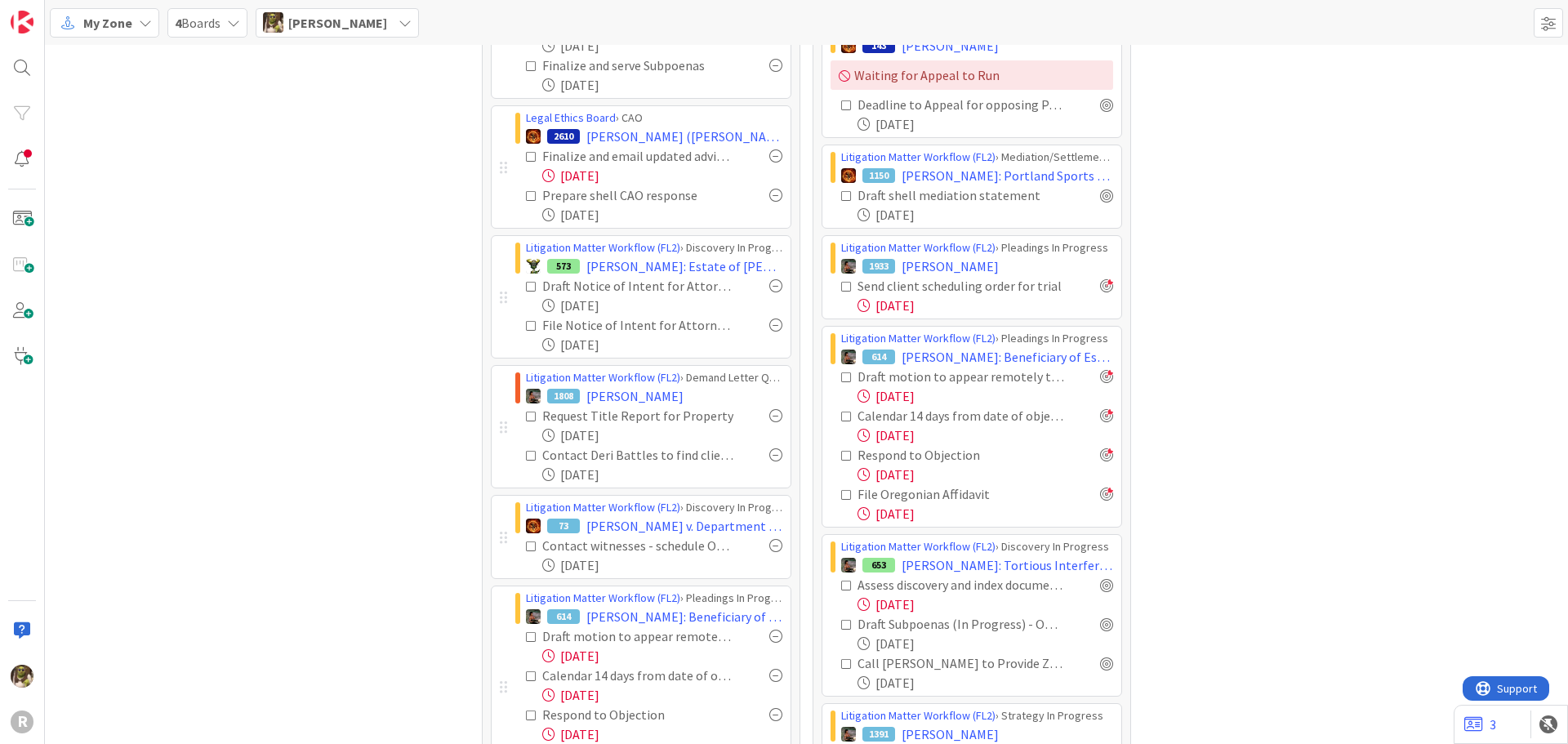
scroll to position [327, 0]
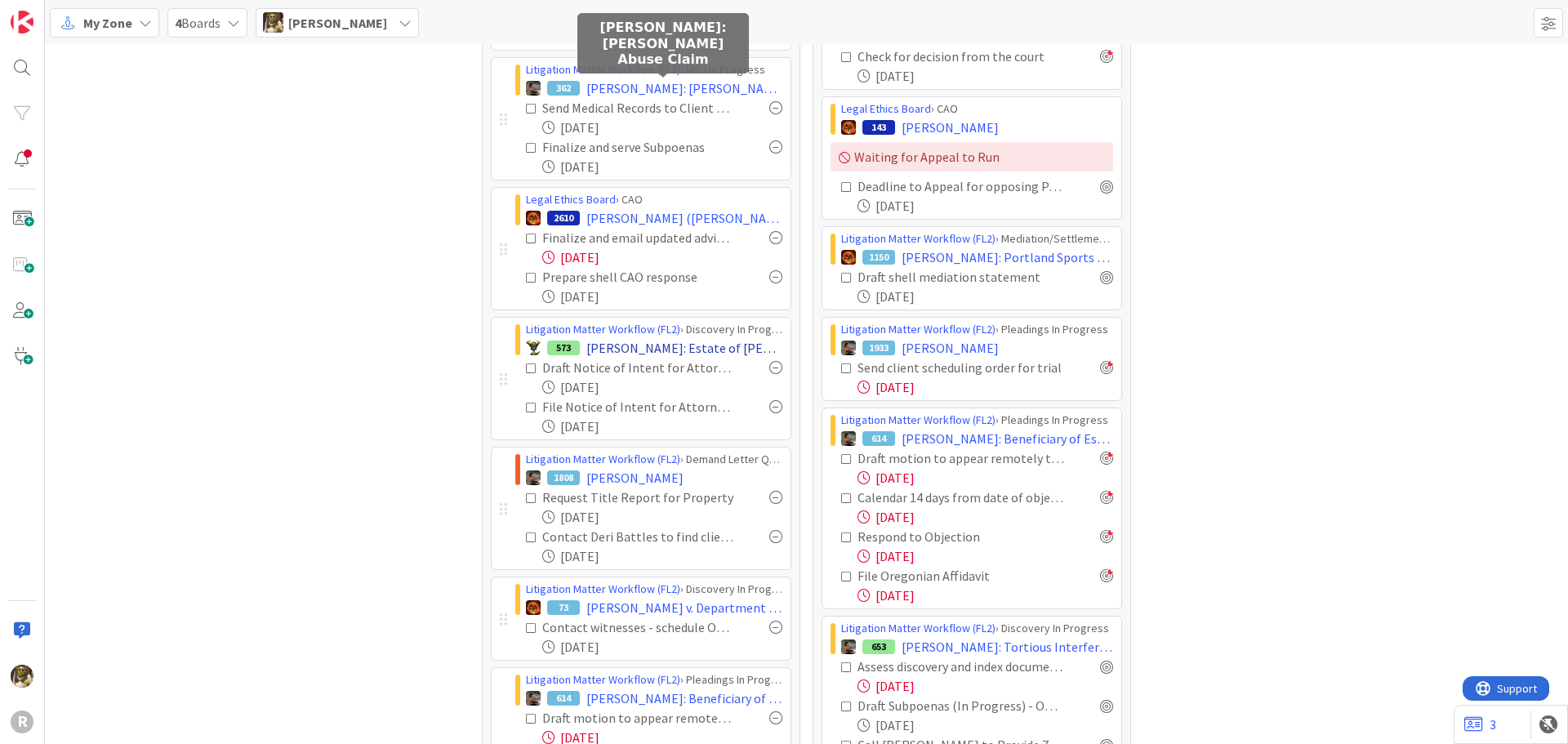
drag, startPoint x: 684, startPoint y: 220, endPoint x: 649, endPoint y: 355, distance: 139.5
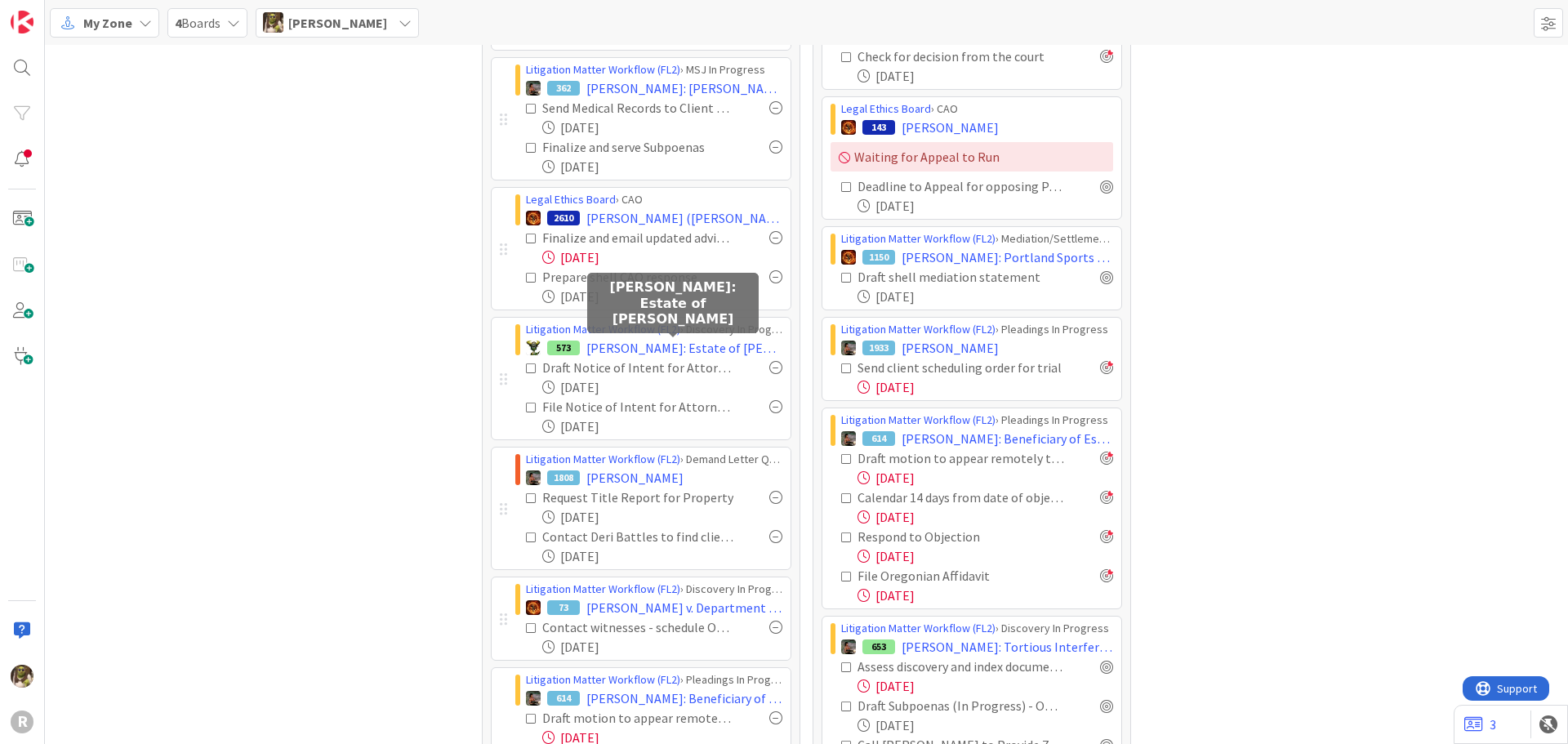
drag, startPoint x: 649, startPoint y: 355, endPoint x: 1401, endPoint y: 505, distance: 766.8
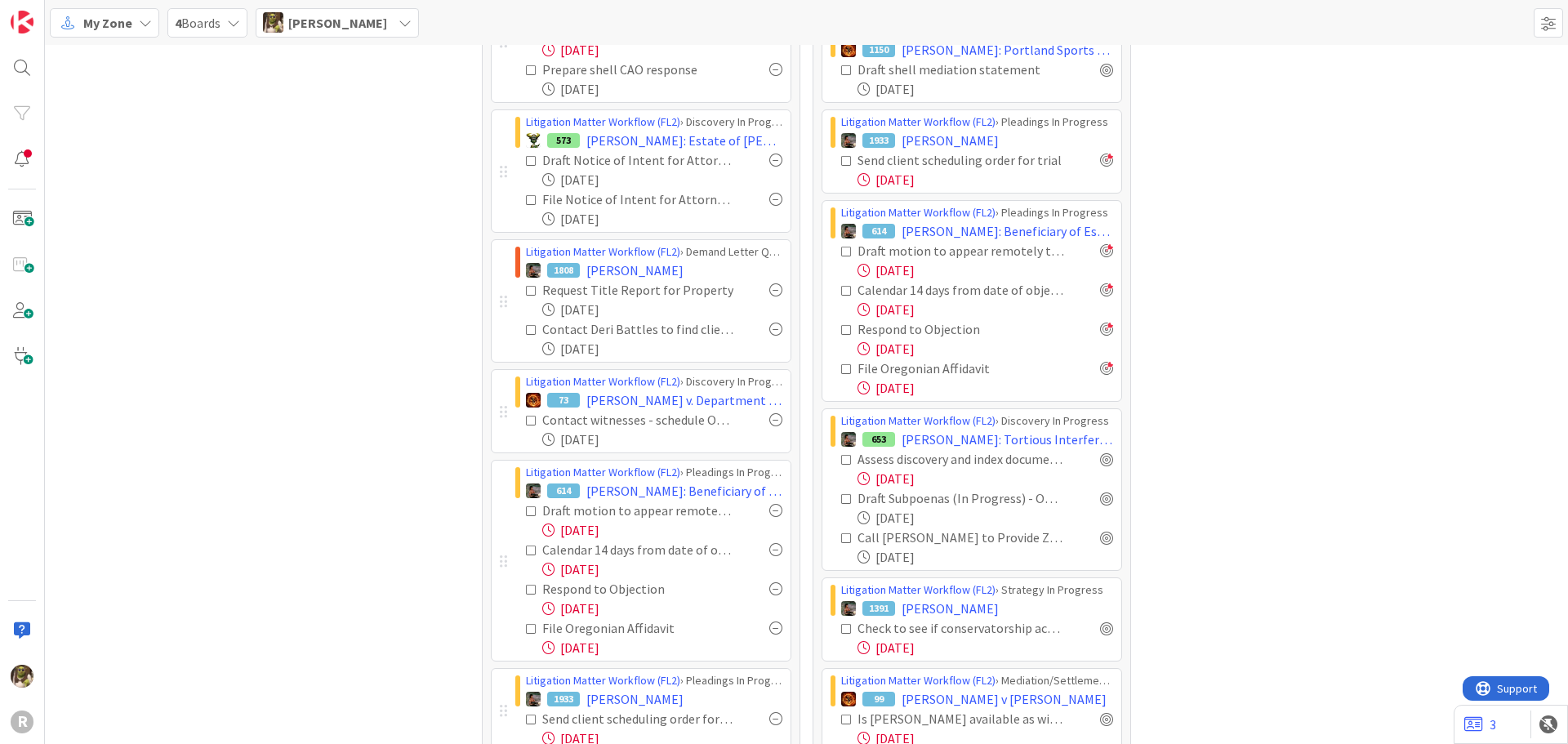
scroll to position [572, 0]
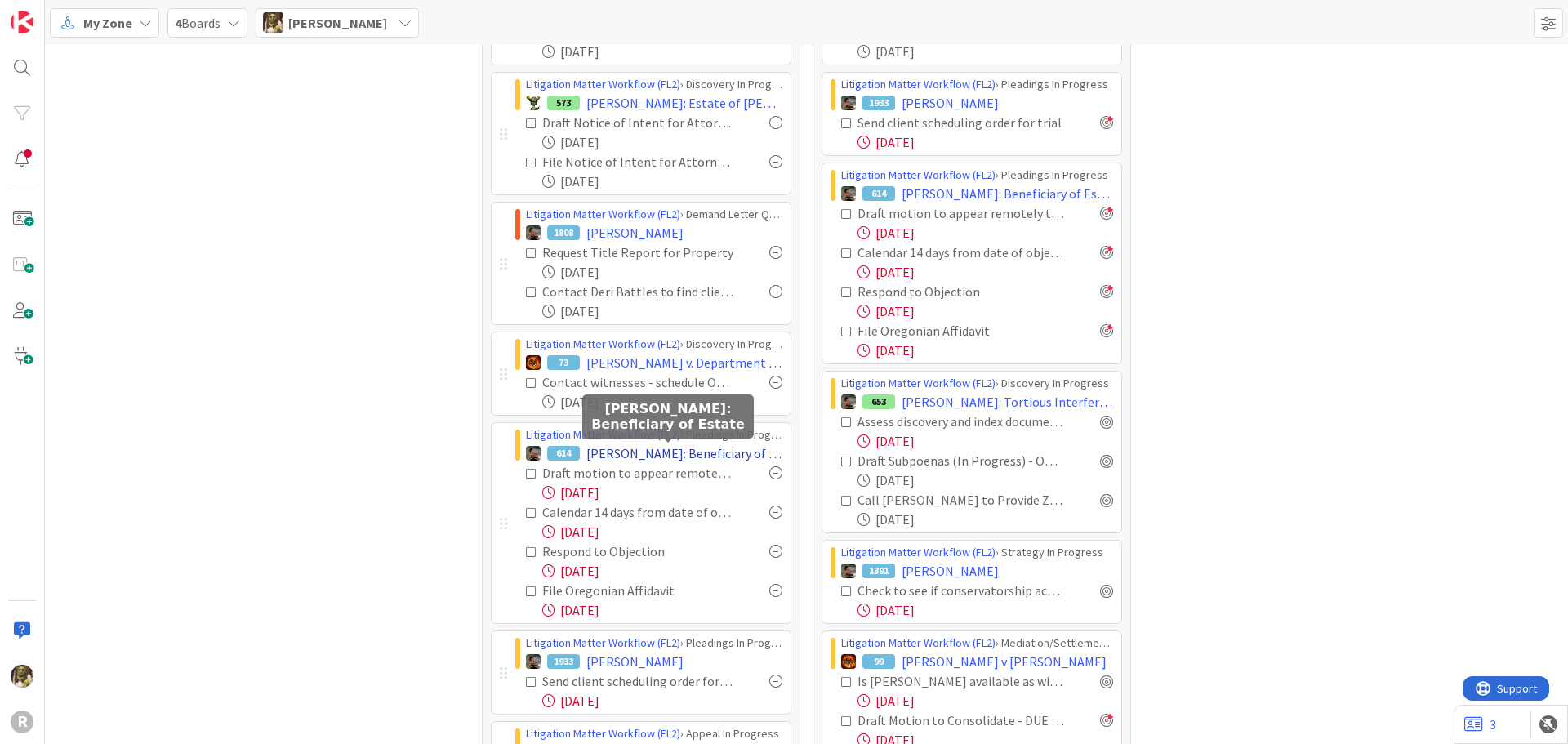
click at [695, 444] on span "[PERSON_NAME]: Beneficiary of Estate" at bounding box center [683, 453] width 196 height 19
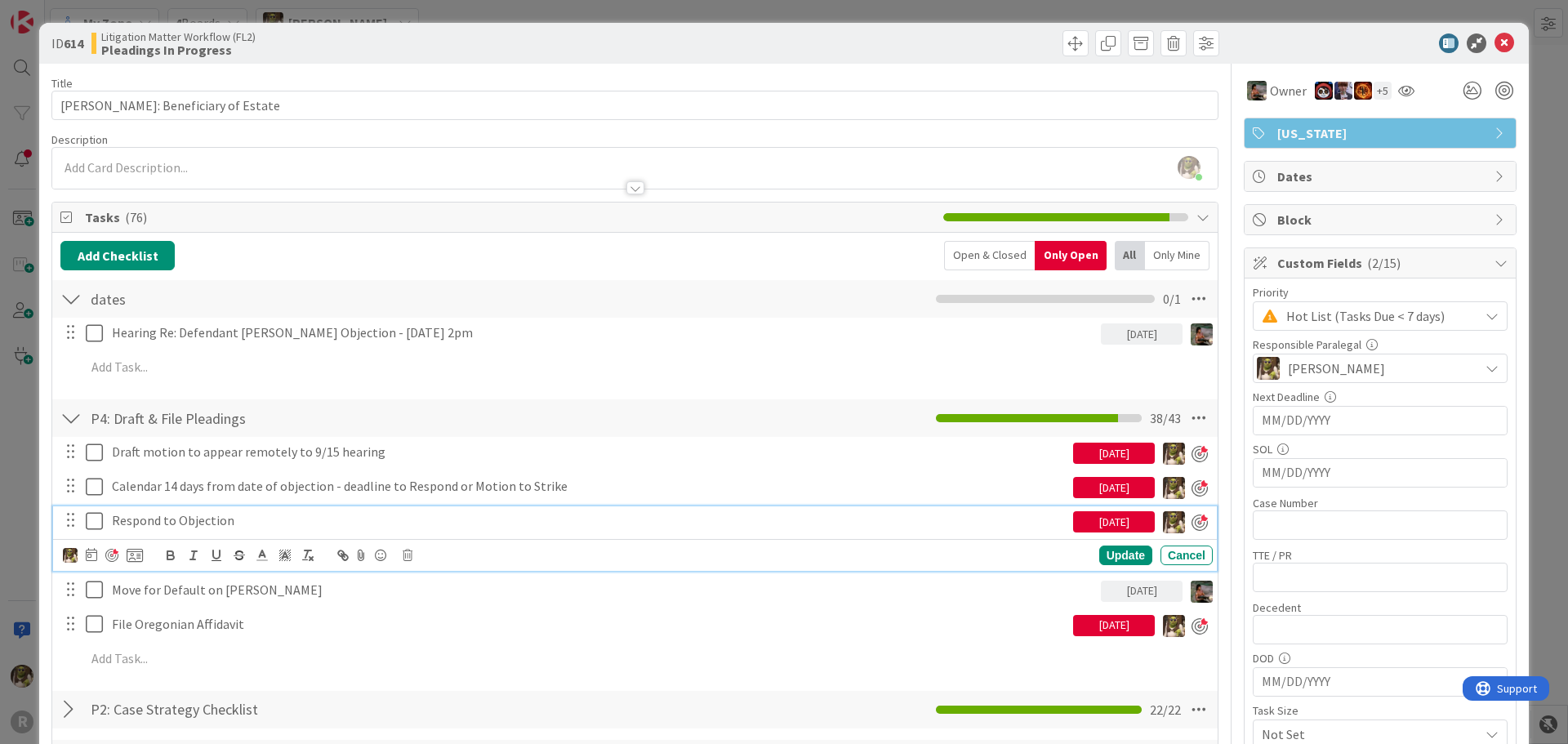
click at [242, 516] on p "Respond to Objection" at bounding box center [589, 520] width 955 height 18
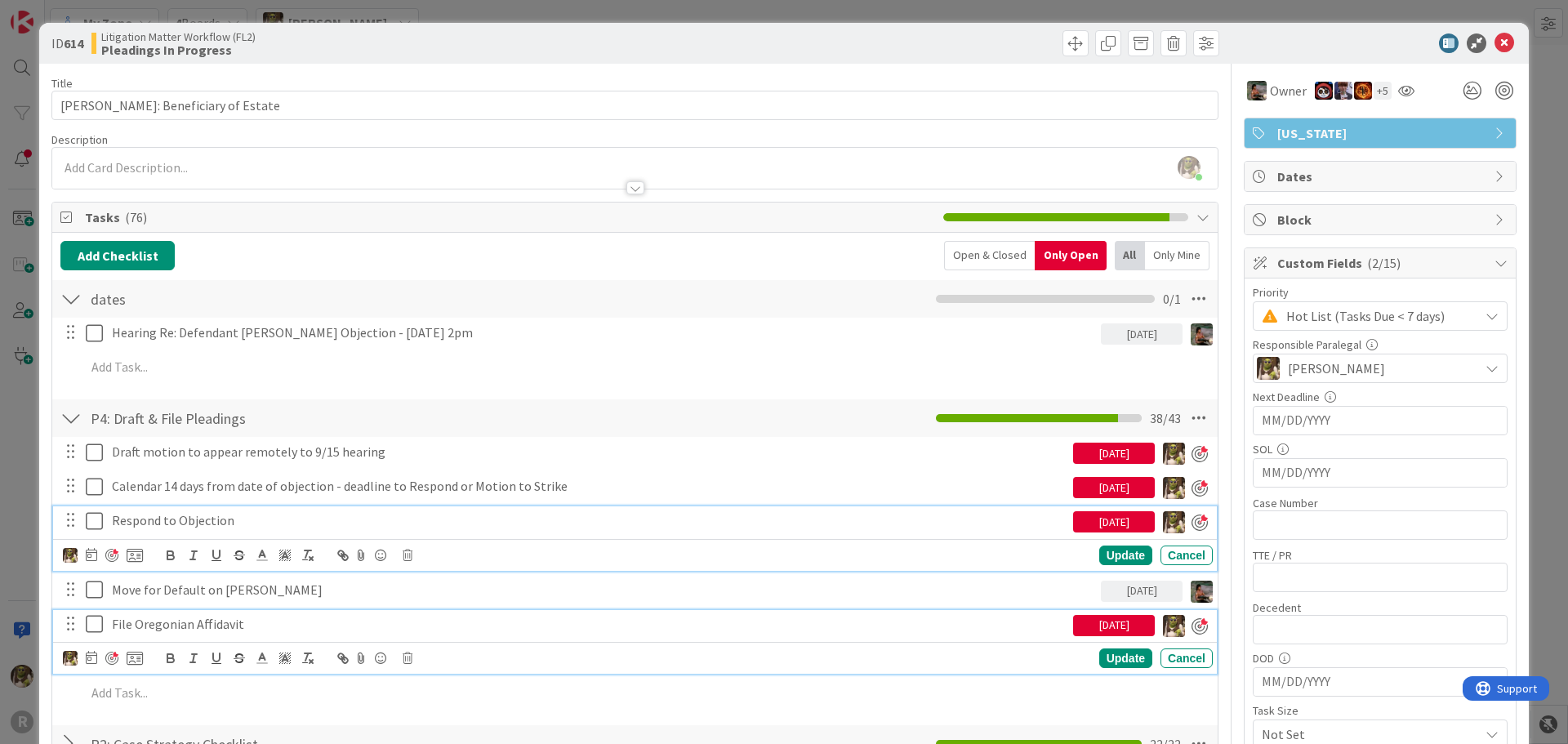
click at [370, 621] on p "File Oregonian Affidavit" at bounding box center [589, 624] width 955 height 18
click at [330, 516] on p "Respond to Objection" at bounding box center [589, 520] width 955 height 18
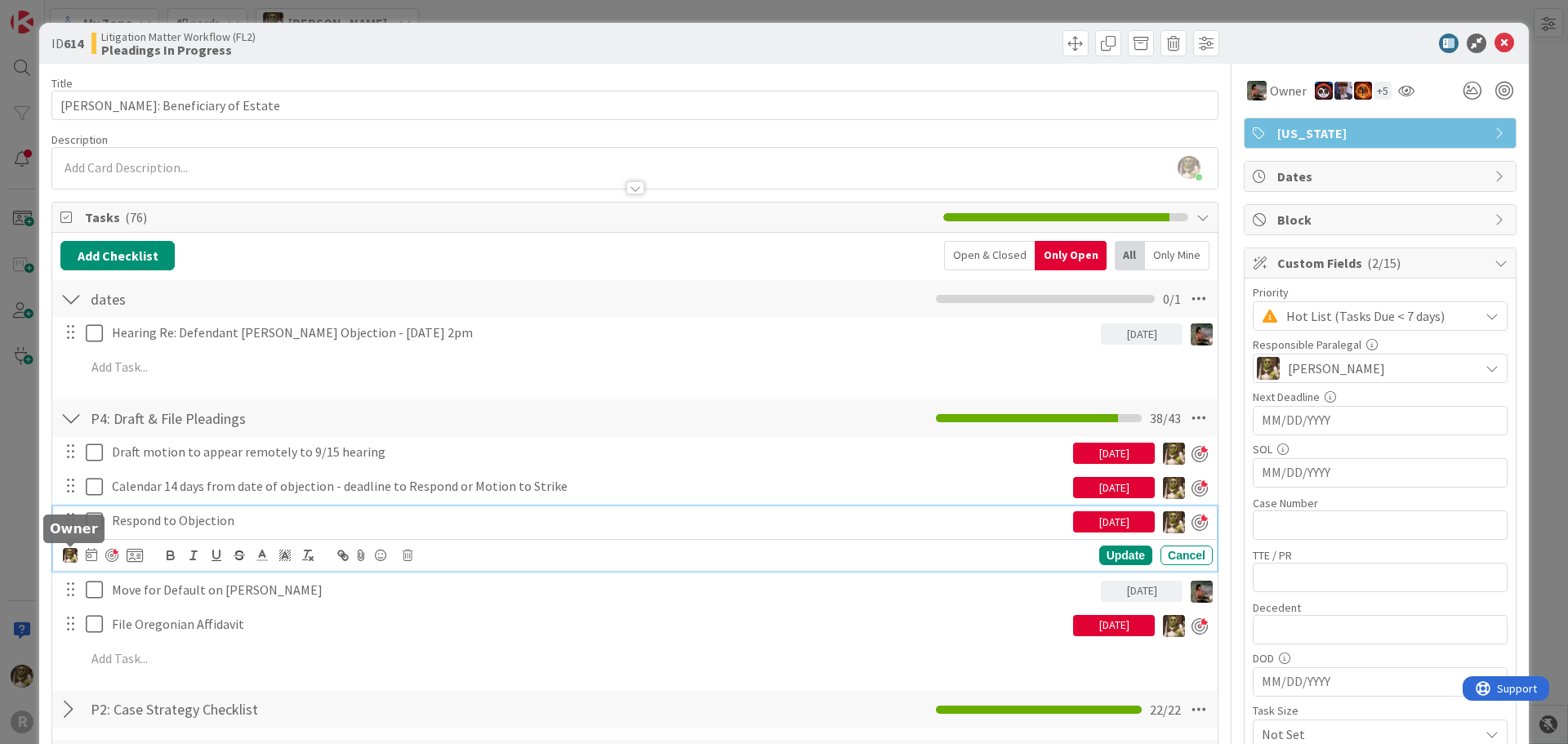
click at [76, 553] on img at bounding box center [70, 555] width 15 height 15
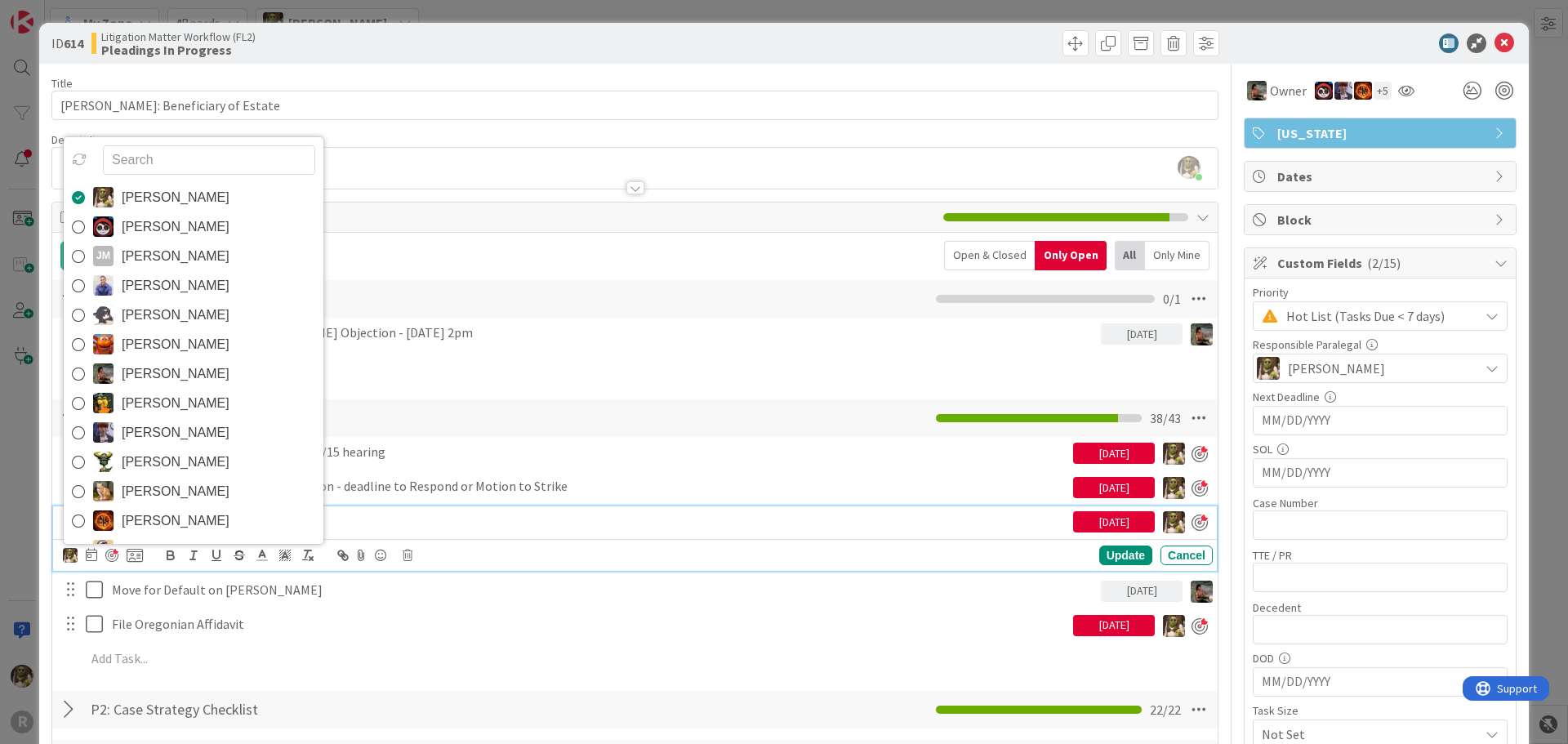
click at [79, 371] on icon at bounding box center [78, 374] width 13 height 25
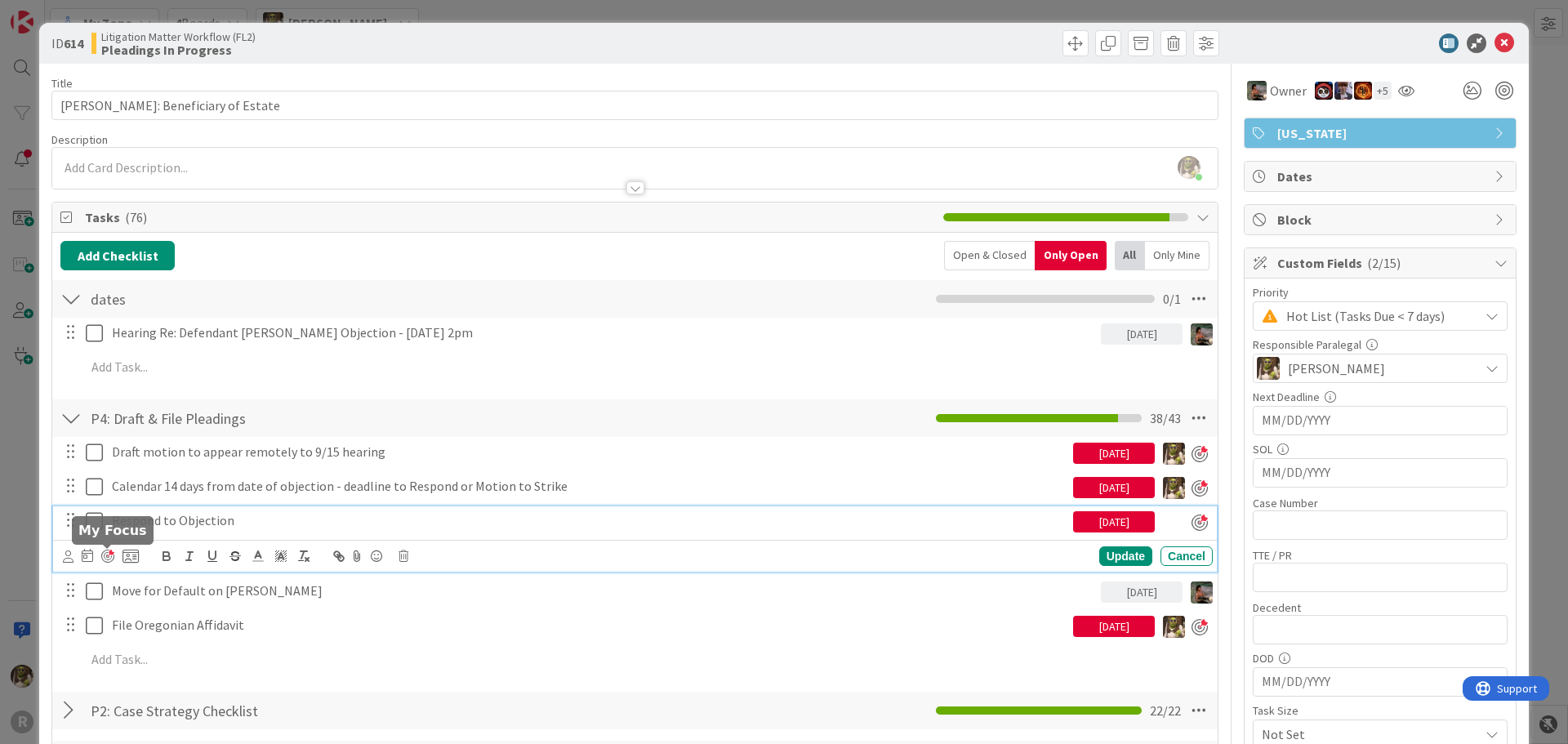
click at [112, 555] on div at bounding box center [107, 556] width 13 height 13
click at [71, 553] on icon at bounding box center [69, 557] width 11 height 12
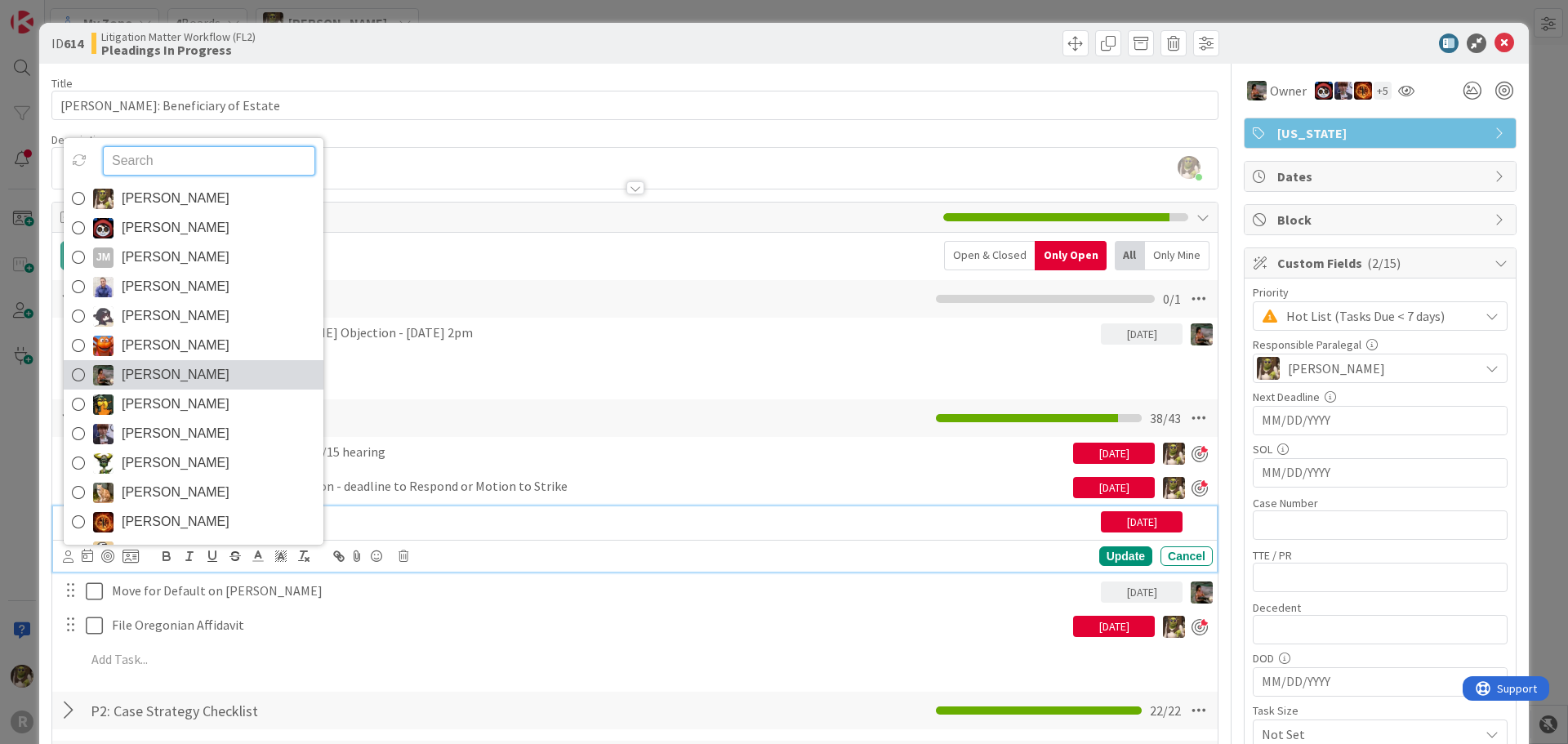
click at [76, 372] on icon at bounding box center [78, 375] width 13 height 25
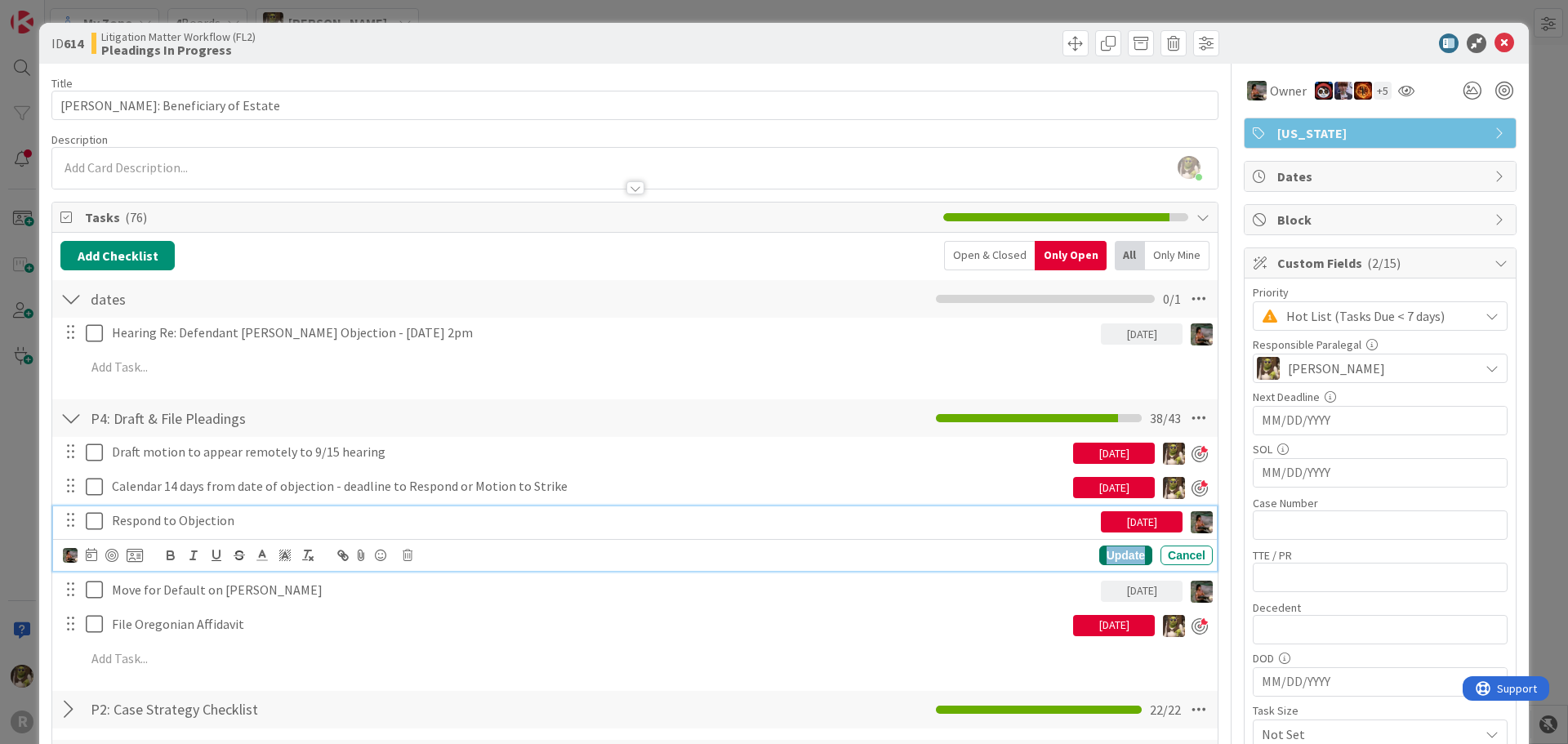
click at [1125, 551] on div "Update" at bounding box center [1125, 555] width 53 height 19
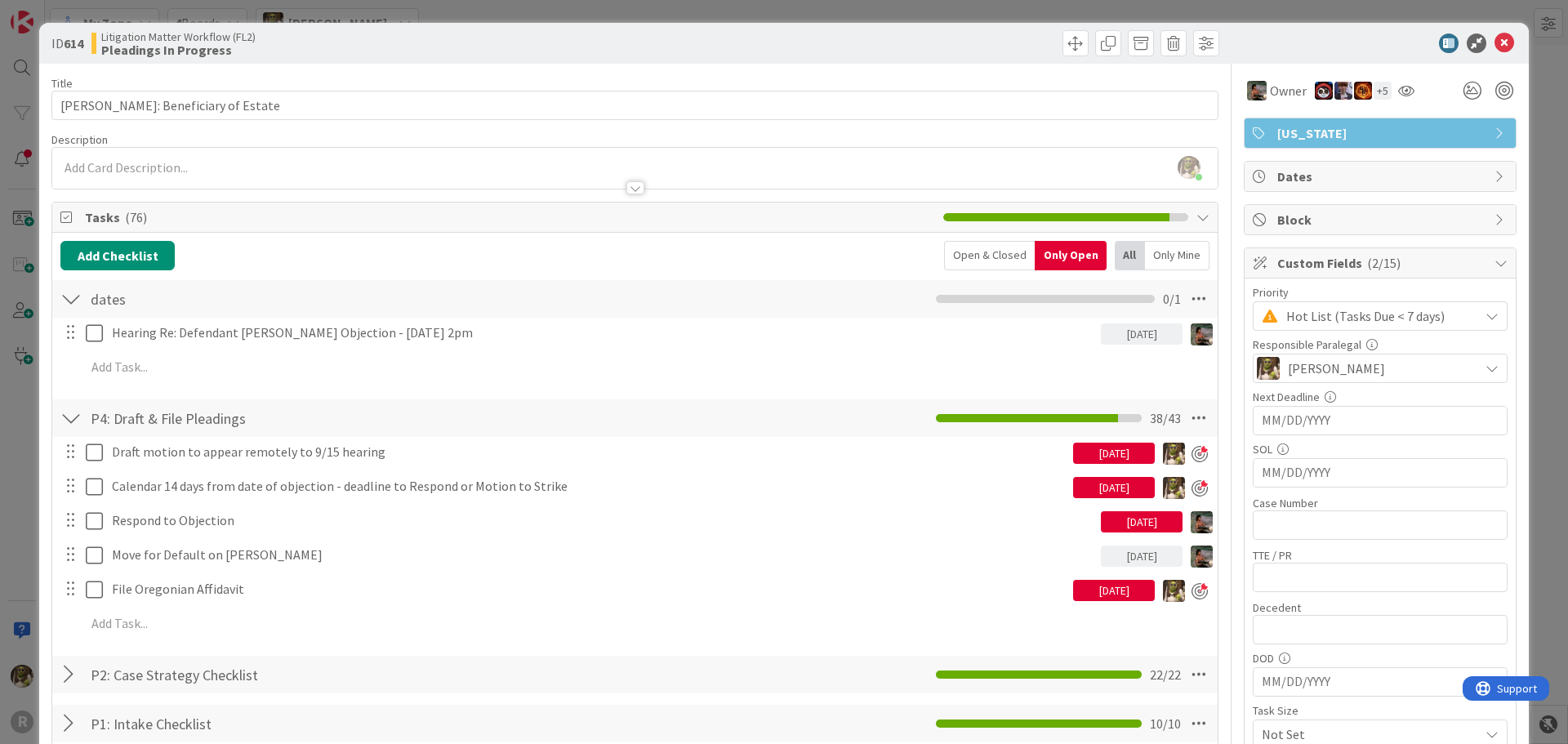
click at [224, 160] on div "[PERSON_NAME] joined 8 m ago" at bounding box center [634, 168] width 1166 height 40
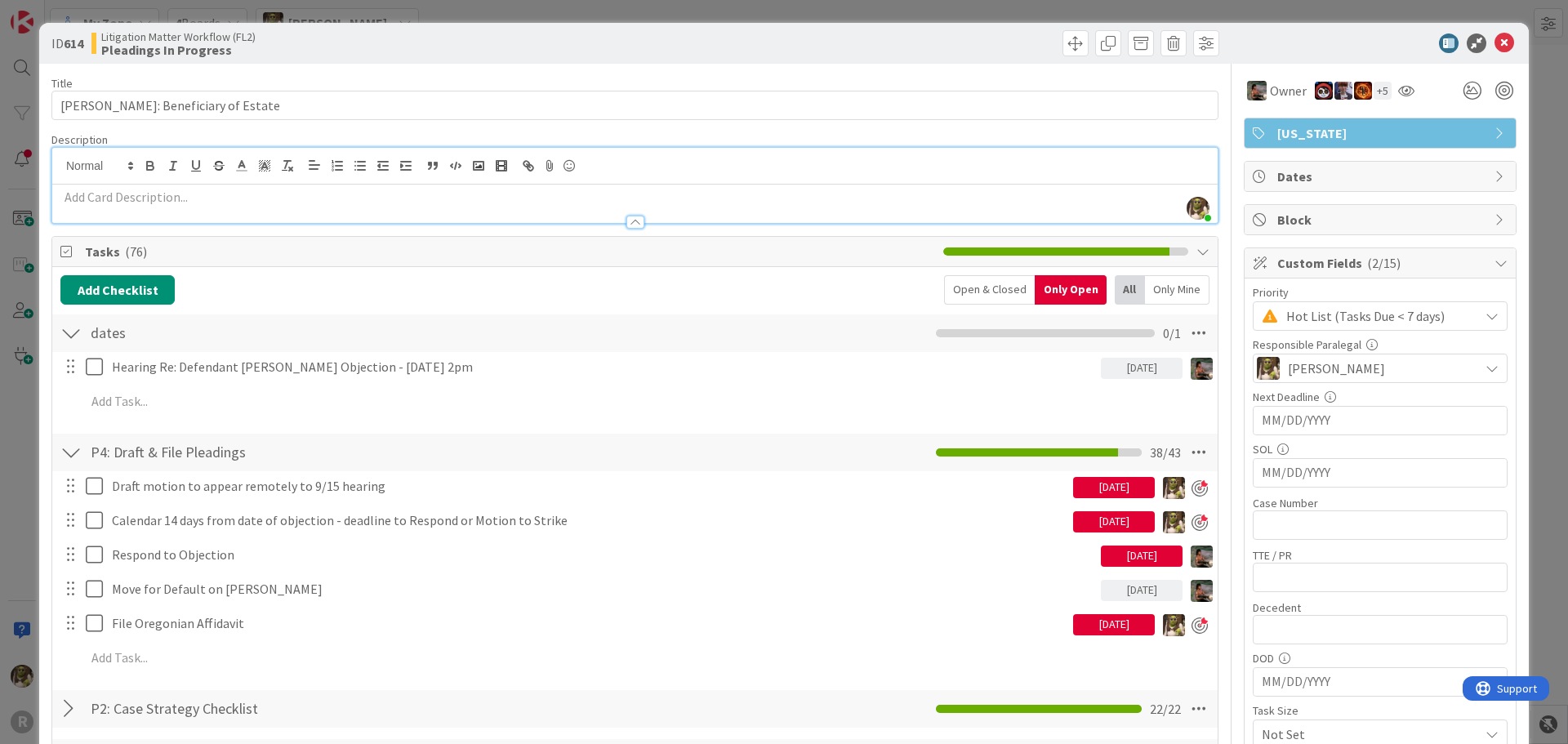
click at [134, 204] on p at bounding box center [635, 197] width 1149 height 18
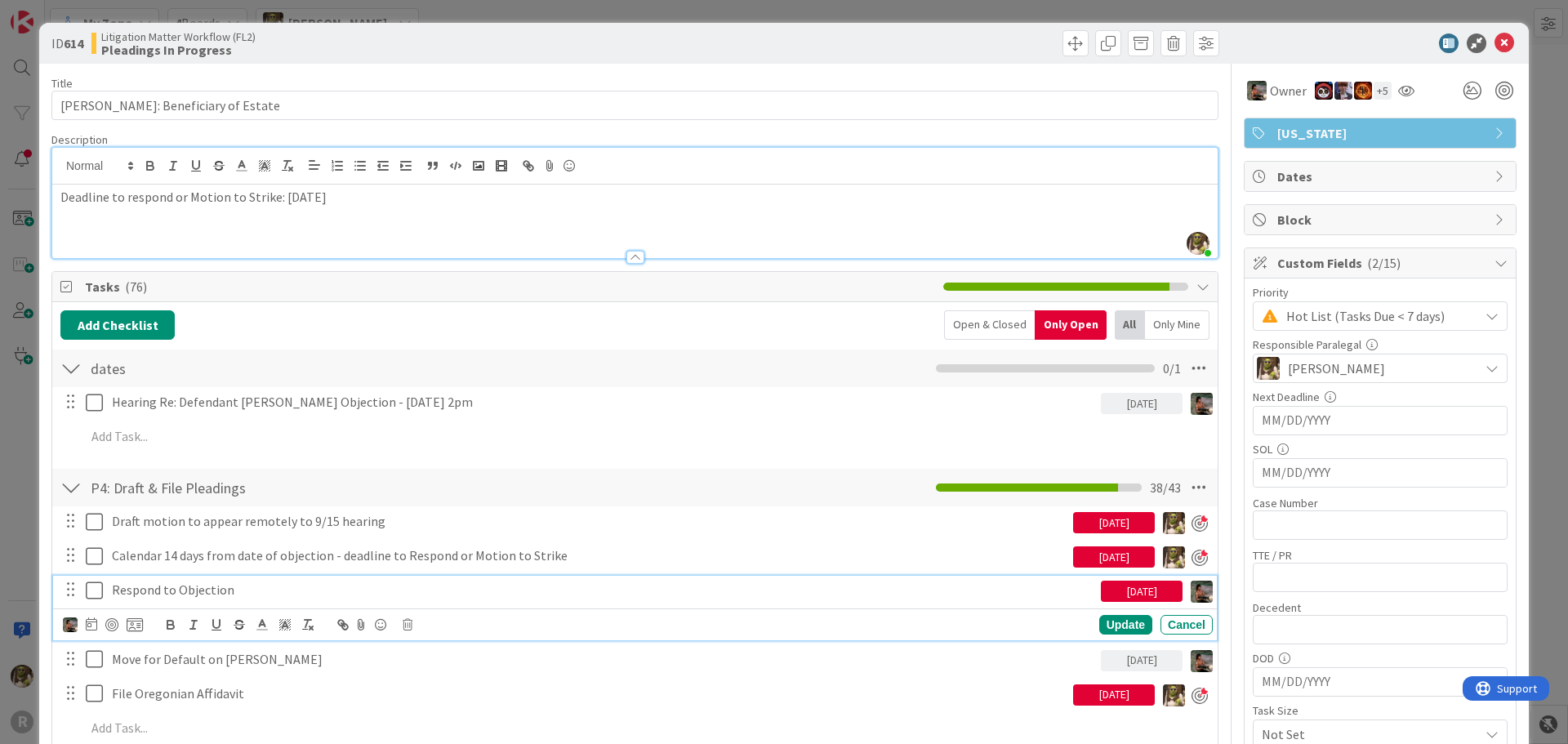
click at [180, 595] on p "Respond to Objection" at bounding box center [603, 589] width 982 height 18
click at [71, 625] on img at bounding box center [70, 625] width 15 height 15
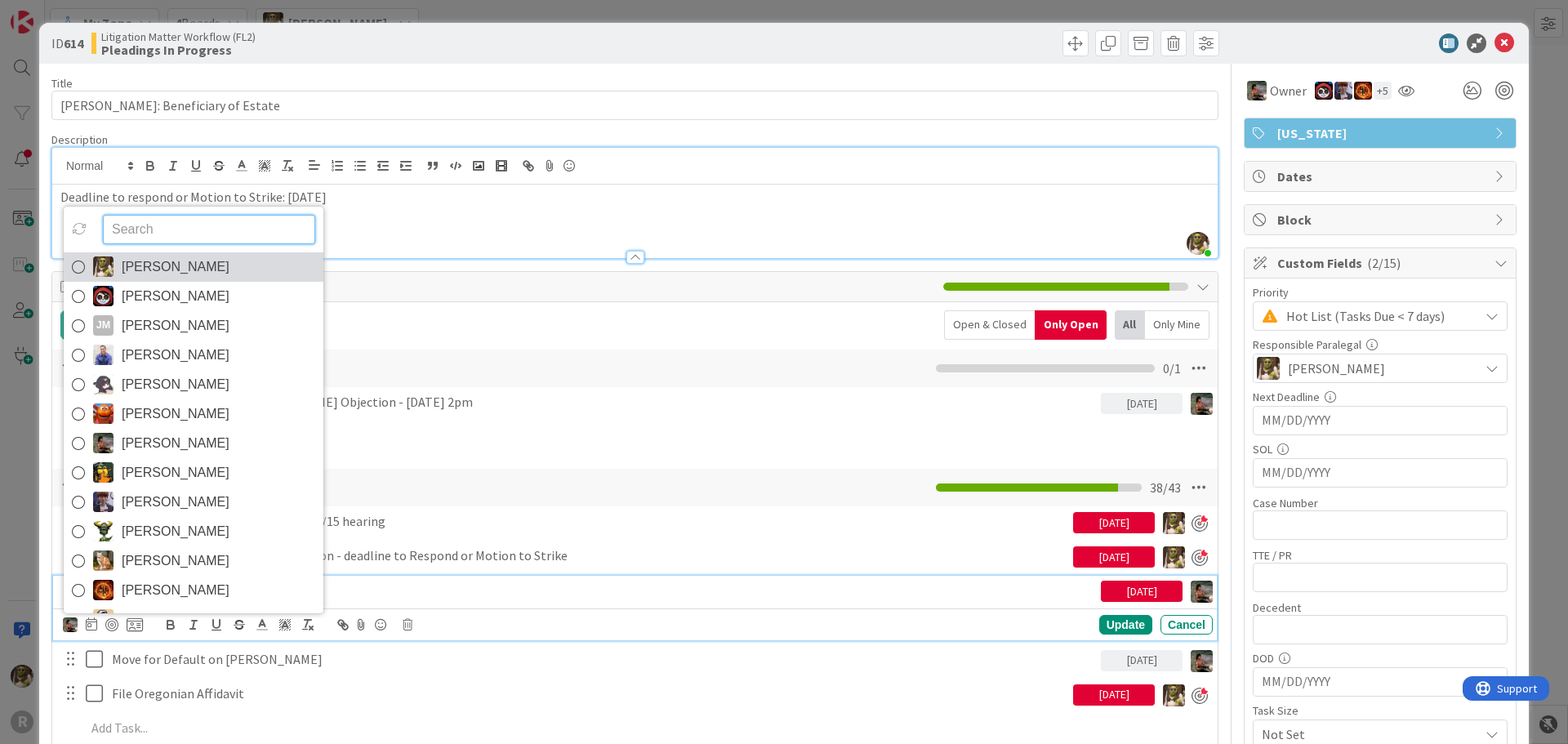
click at [180, 275] on span "[PERSON_NAME]" at bounding box center [176, 267] width 108 height 25
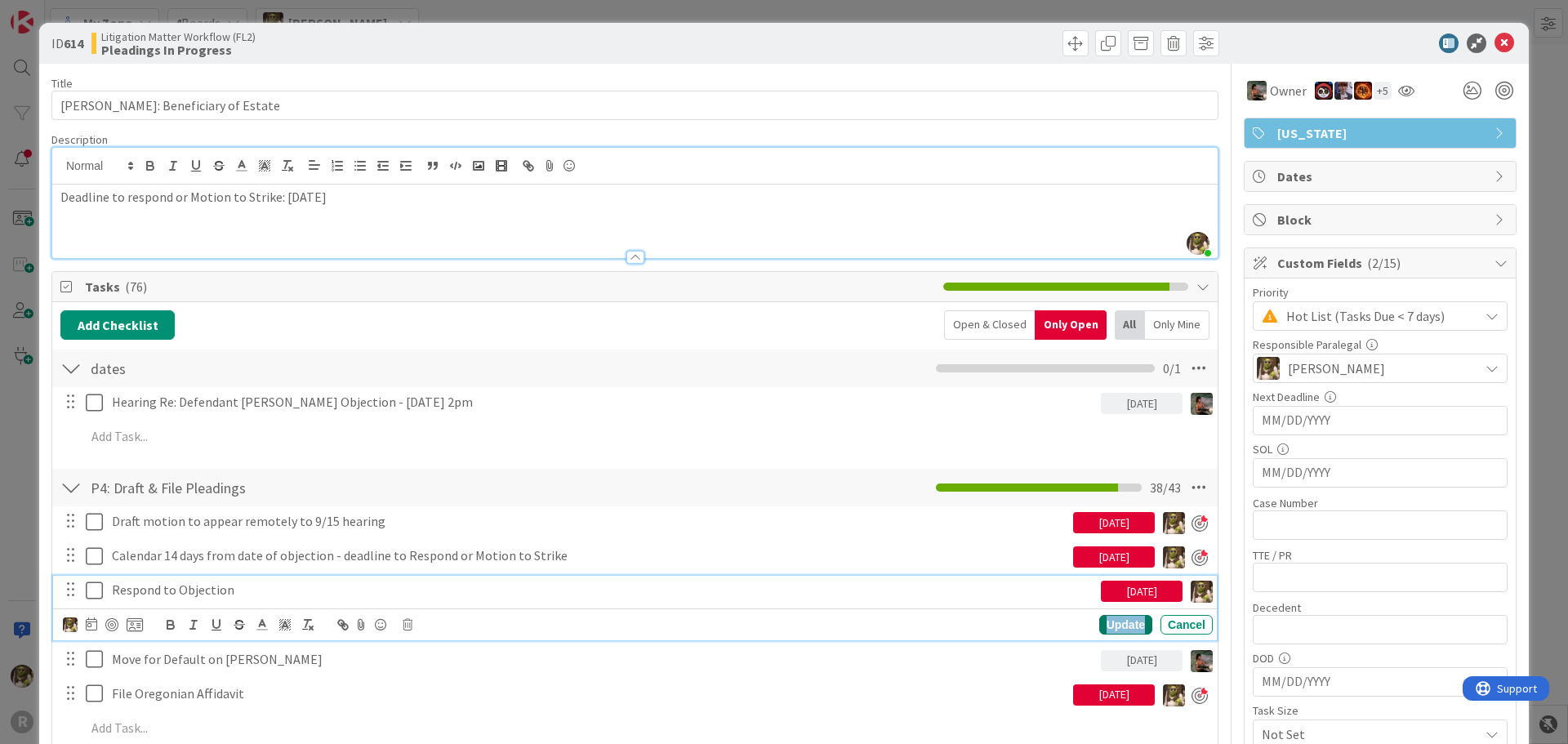
click at [1115, 621] on div "Update" at bounding box center [1125, 625] width 53 height 19
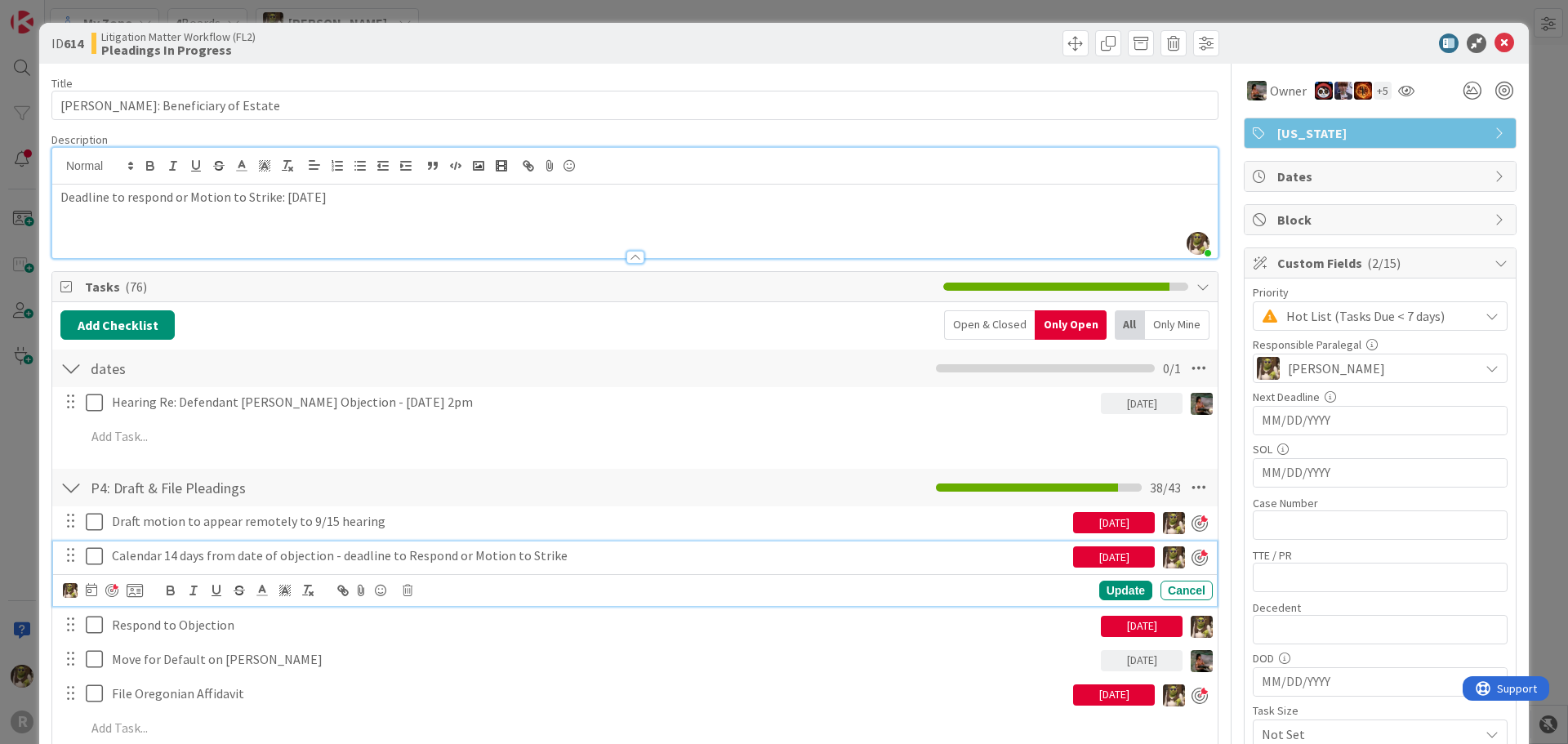
click at [98, 554] on icon at bounding box center [95, 556] width 18 height 19
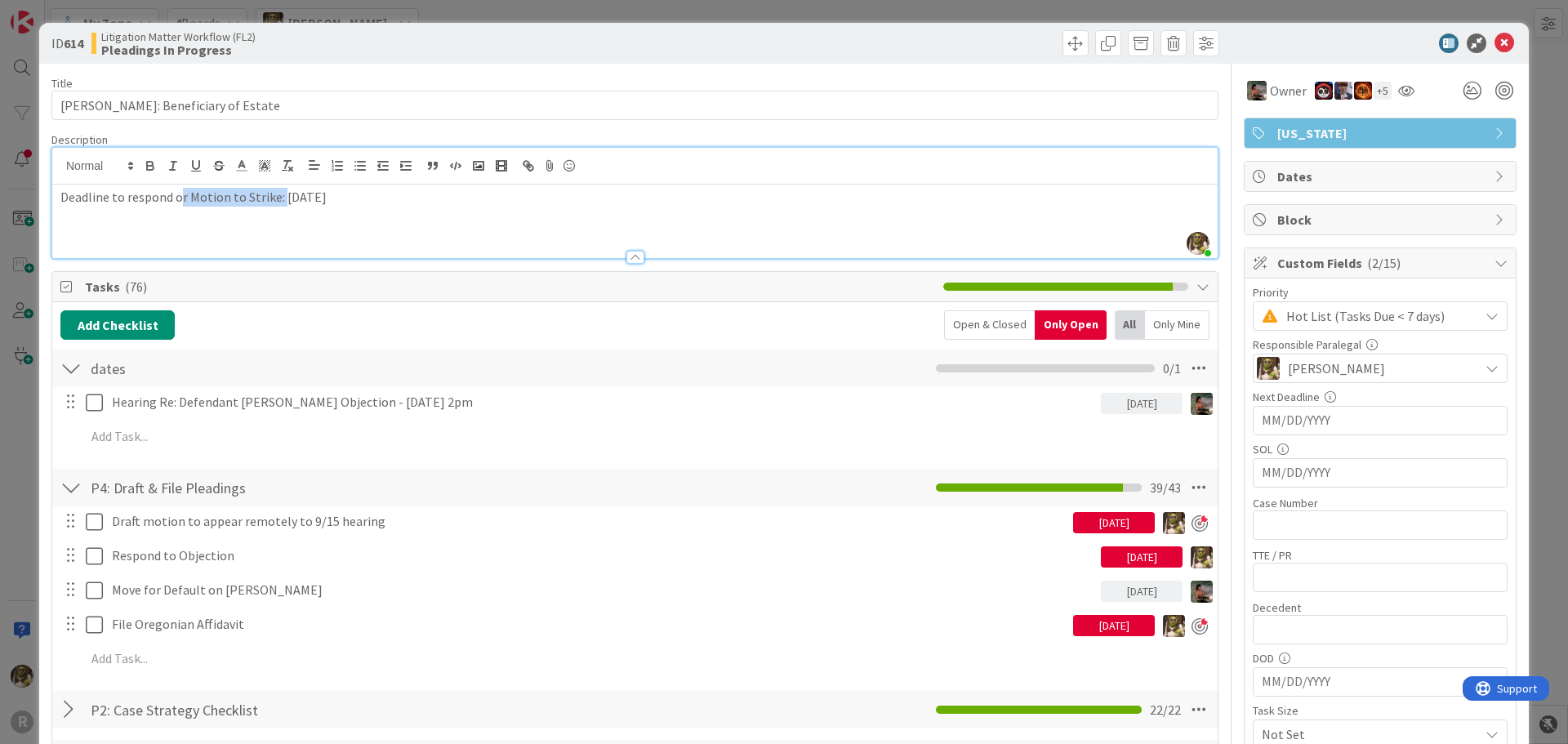
drag, startPoint x: 282, startPoint y: 199, endPoint x: 177, endPoint y: 202, distance: 105.0
click at [177, 202] on p "Deadline to respond or Motion to Strike: [DATE]" at bounding box center [635, 197] width 1149 height 18
click at [784, 338] on div "Add Checklist Open & Closed Only Open All Only Mine" at bounding box center [635, 324] width 1149 height 29
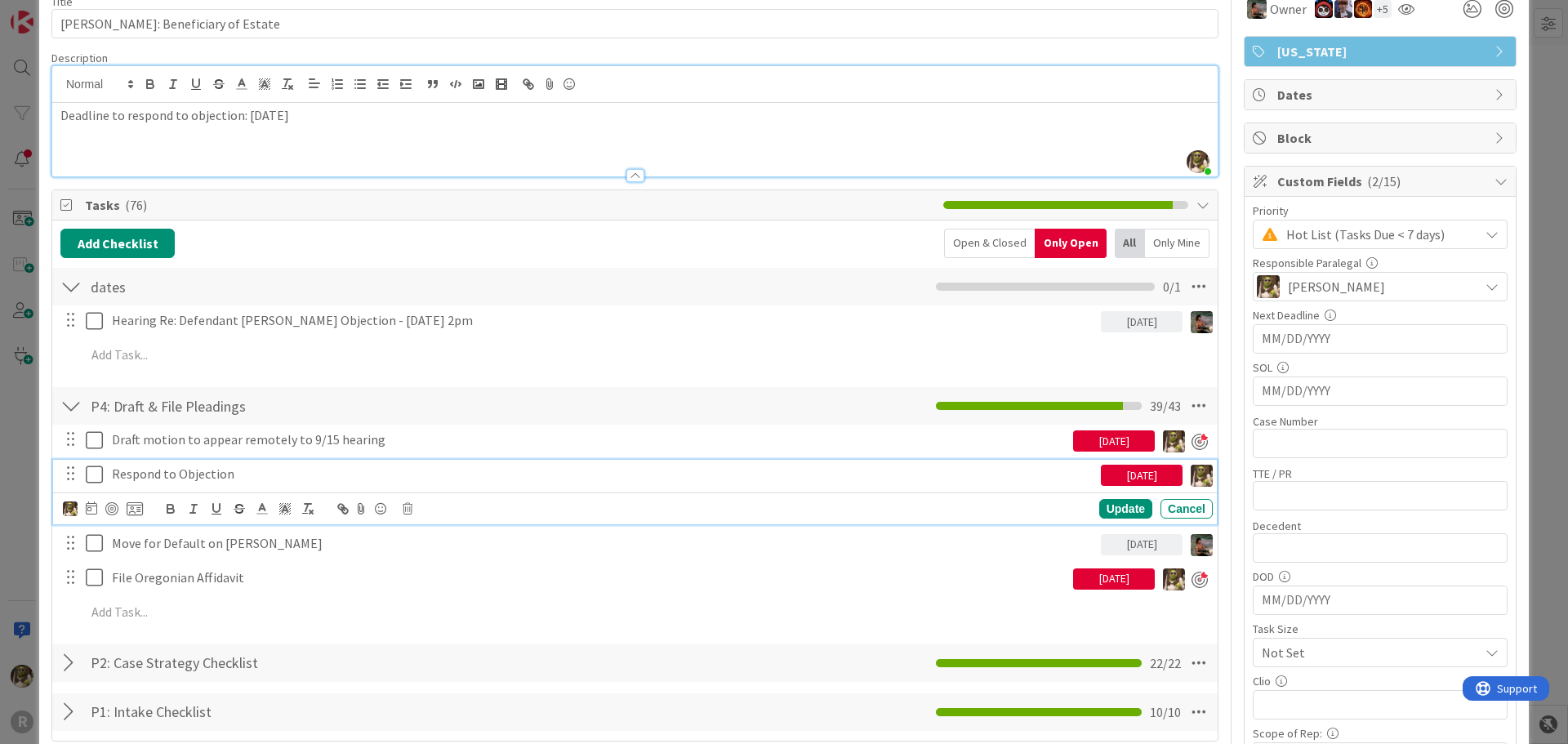
click at [122, 469] on p "Respond to Objection" at bounding box center [603, 473] width 982 height 18
click at [401, 507] on div "[PERSON_NAME] [PERSON_NAME] [PERSON_NAME] [PERSON_NAME] [PERSON_NAME] [PERSON_N…" at bounding box center [638, 509] width 1150 height 23
click at [408, 505] on icon at bounding box center [407, 509] width 10 height 11
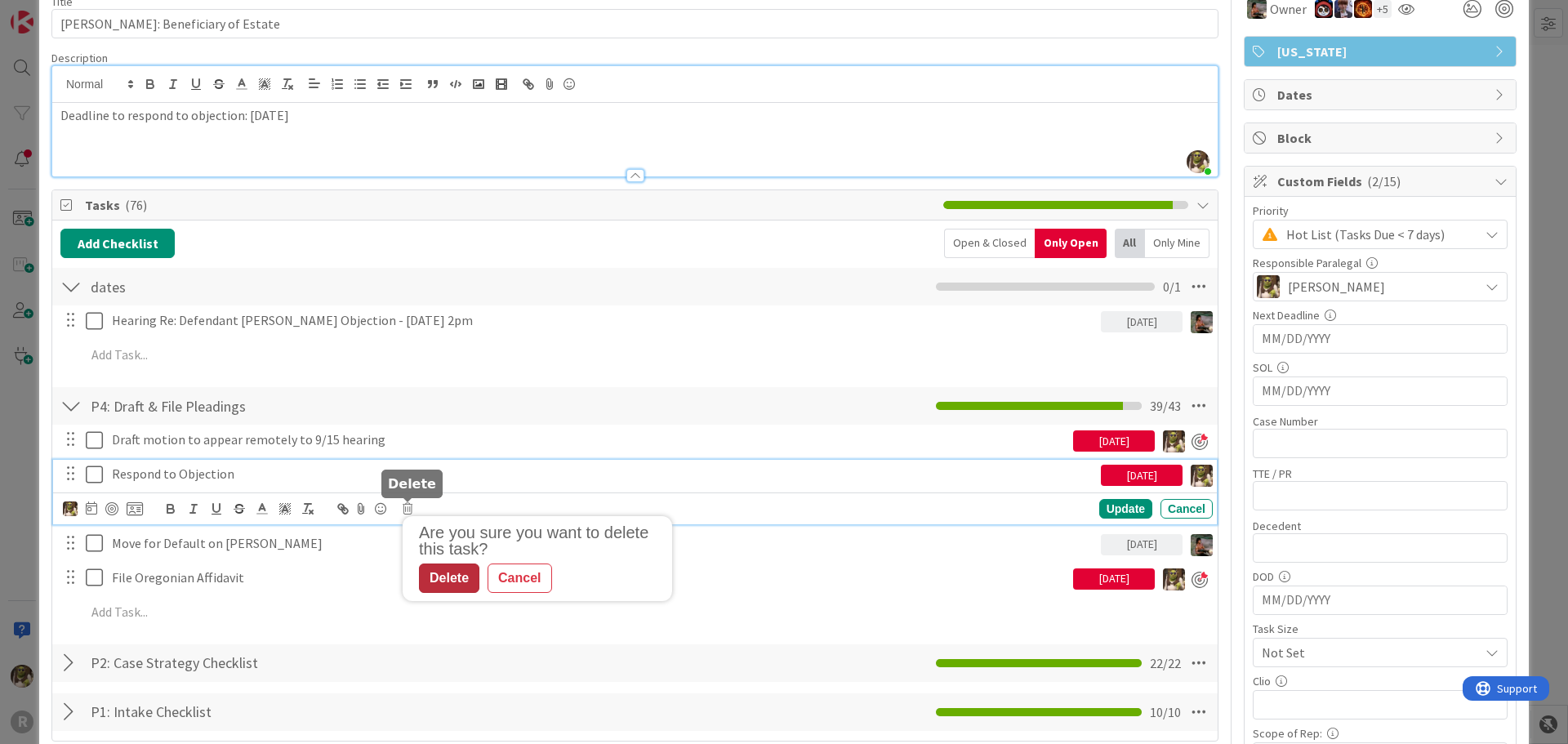
click at [444, 574] on div "Delete" at bounding box center [449, 577] width 61 height 29
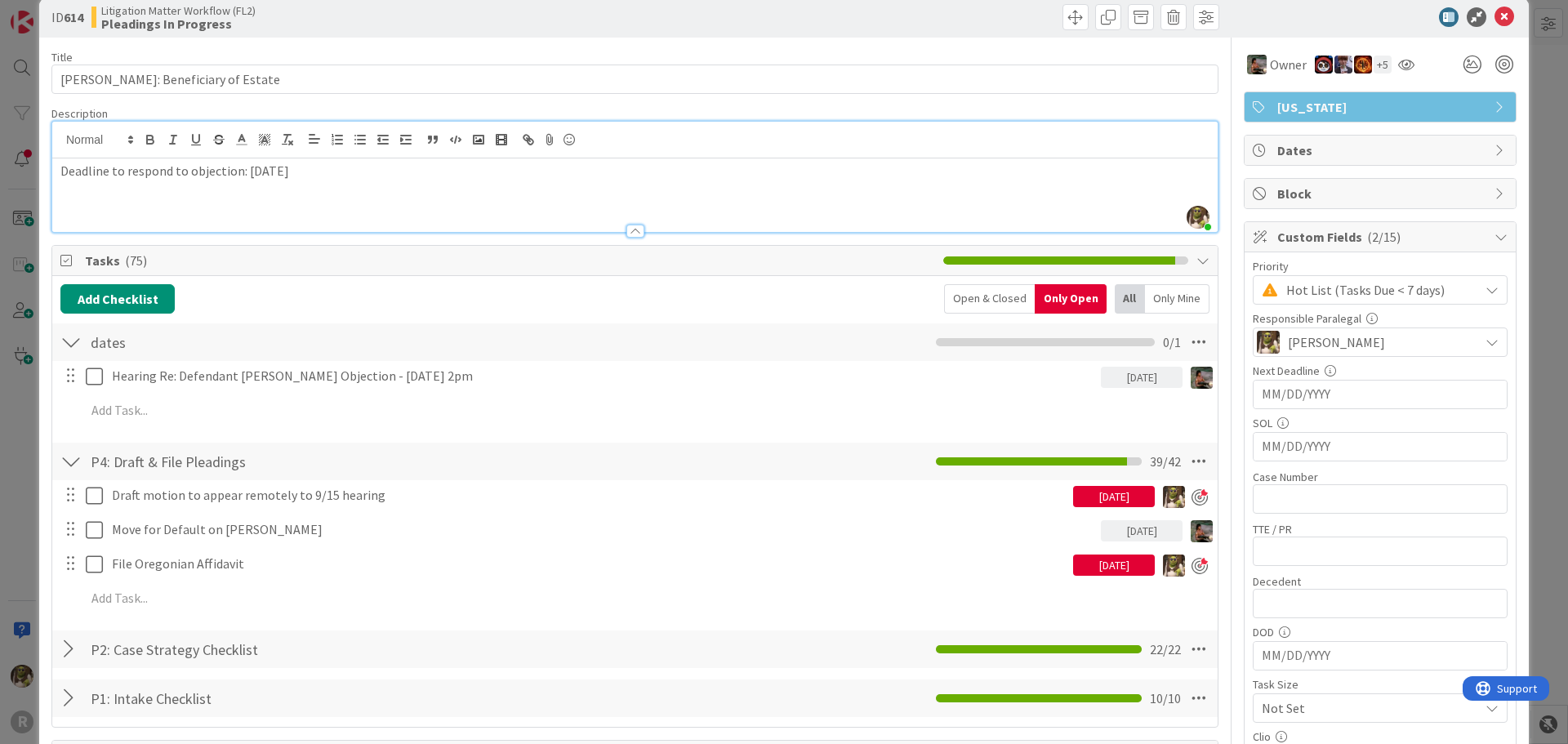
scroll to position [0, 0]
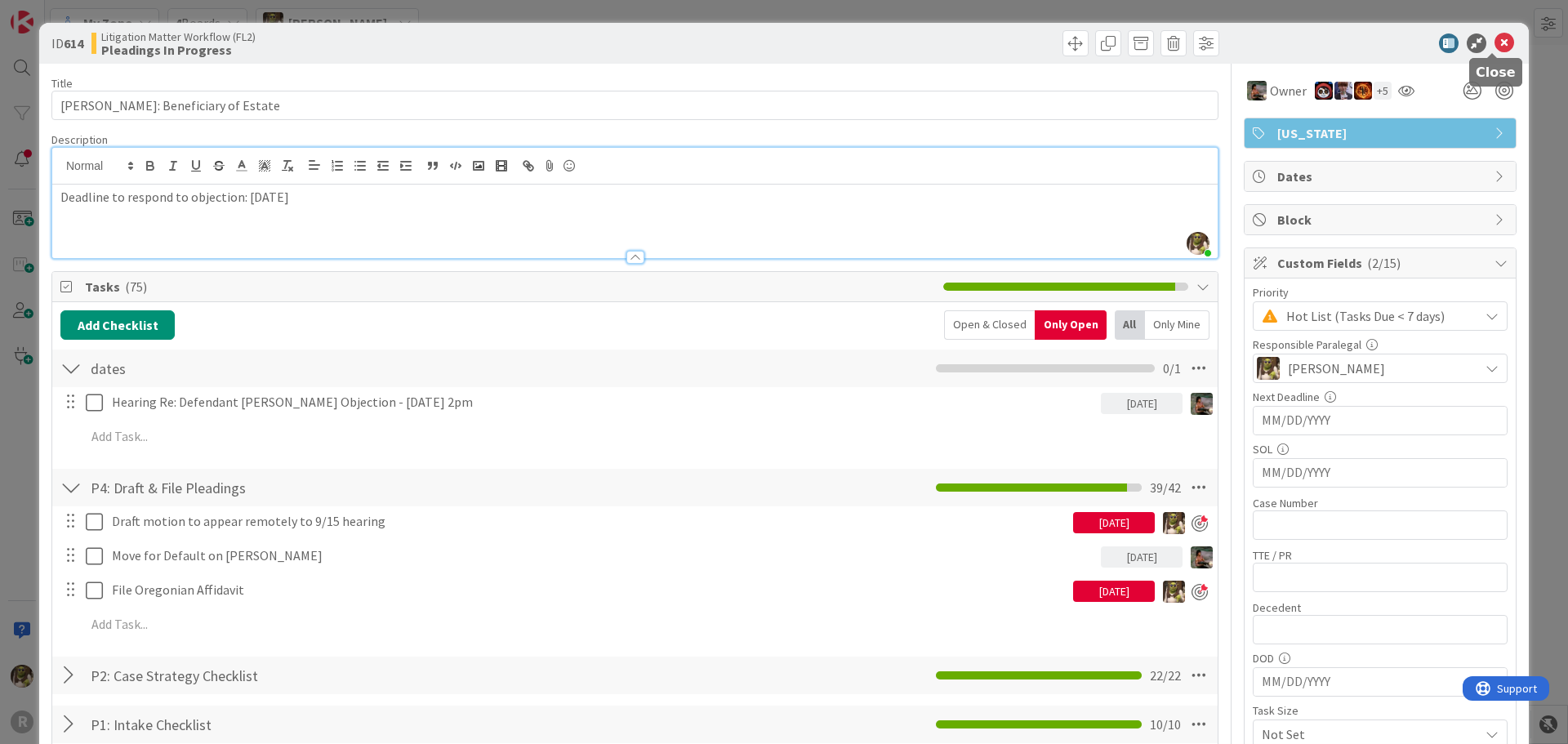
click at [1494, 46] on icon at bounding box center [1504, 43] width 19 height 19
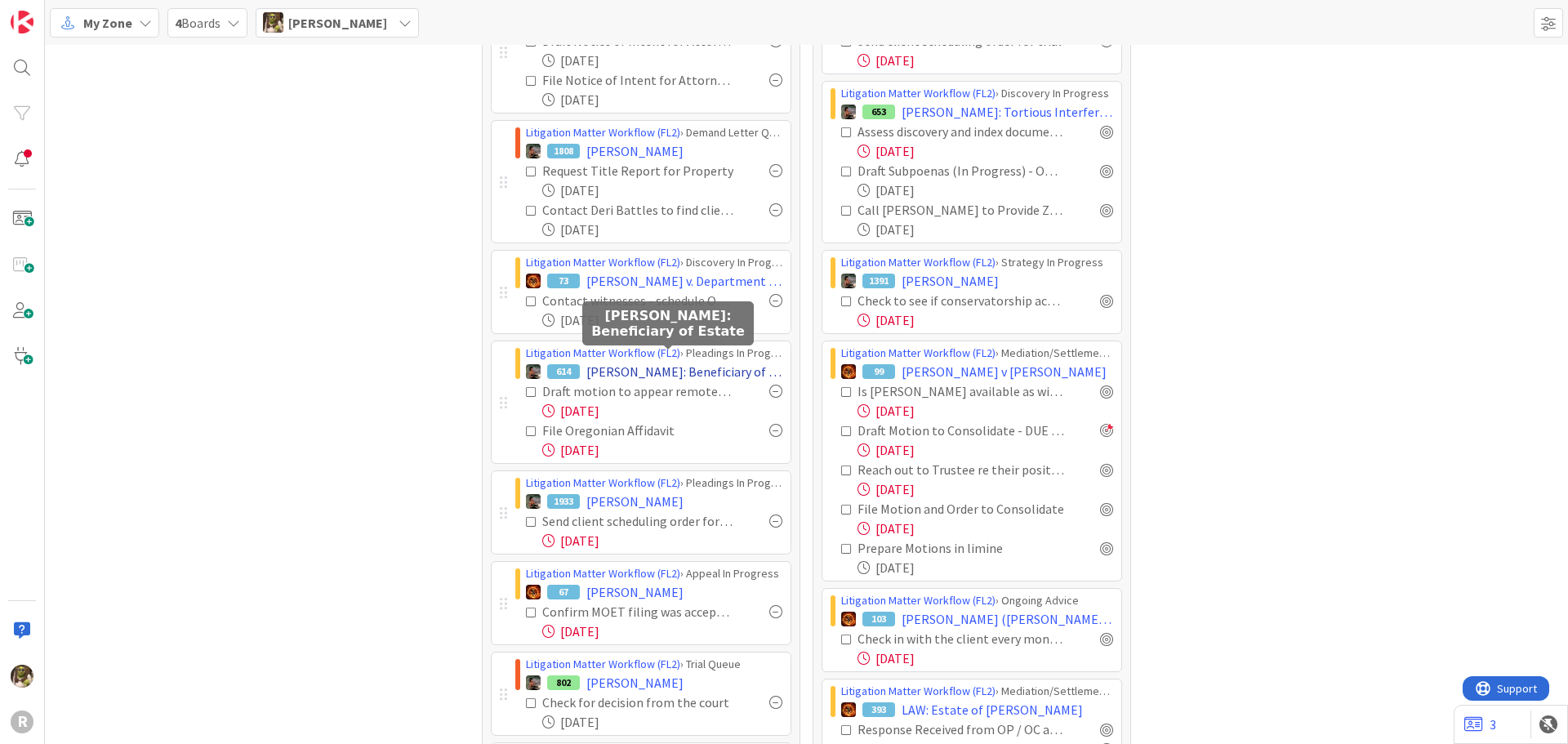
scroll to position [735, 0]
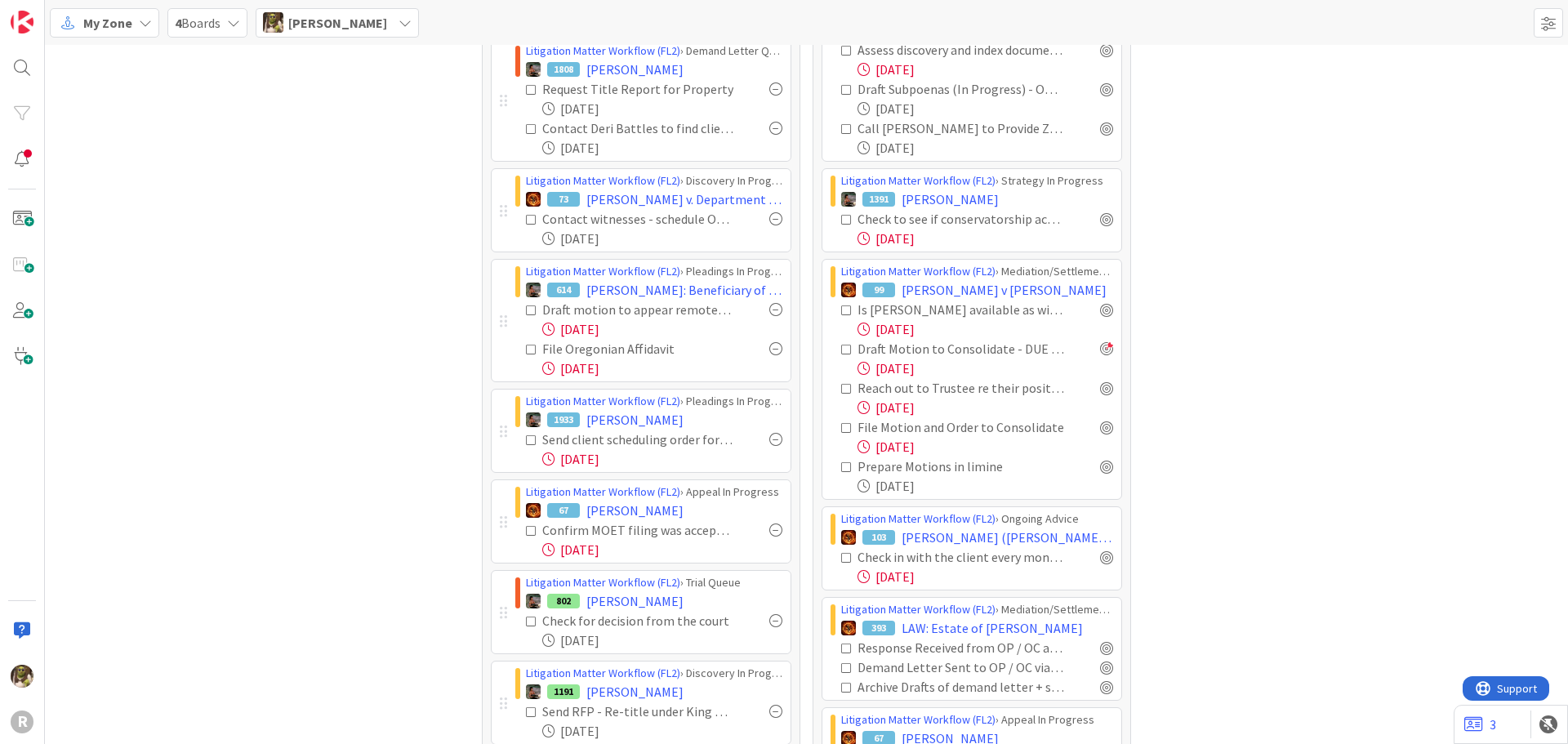
click at [528, 440] on icon at bounding box center [531, 440] width 11 height 11
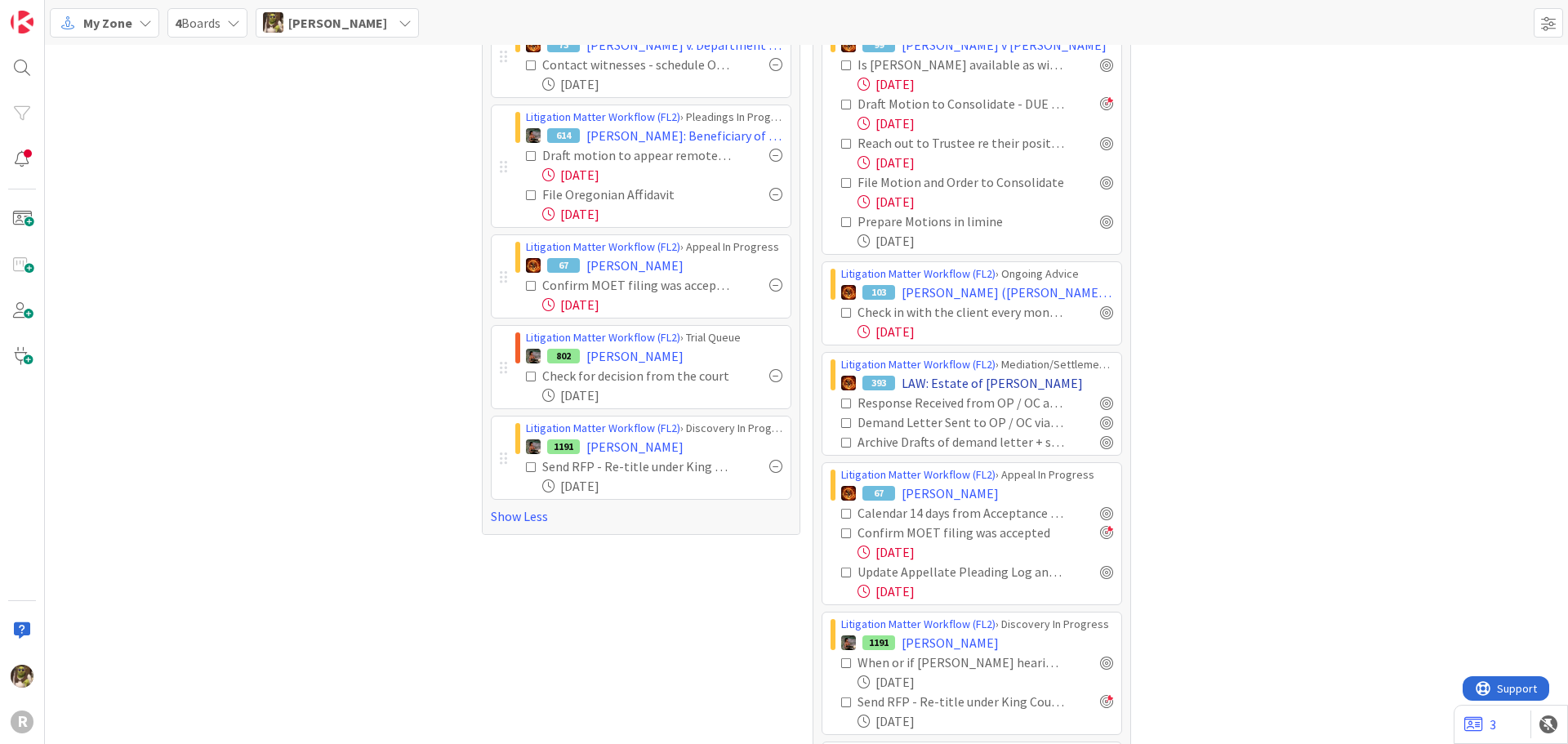
scroll to position [899, 0]
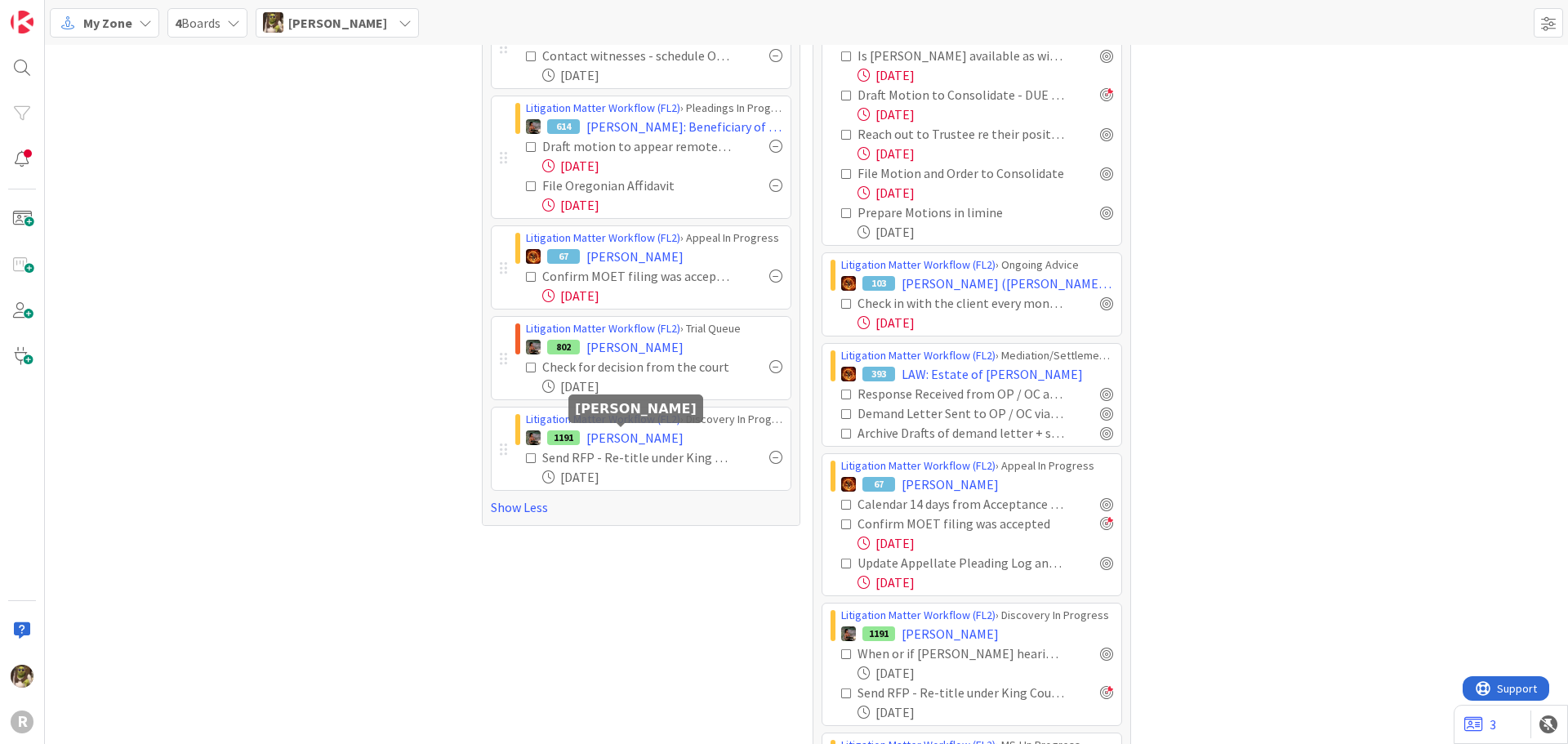
drag, startPoint x: 624, startPoint y: 436, endPoint x: 669, endPoint y: 413, distance: 50.5
click at [624, 436] on span "[PERSON_NAME]" at bounding box center [634, 437] width 98 height 19
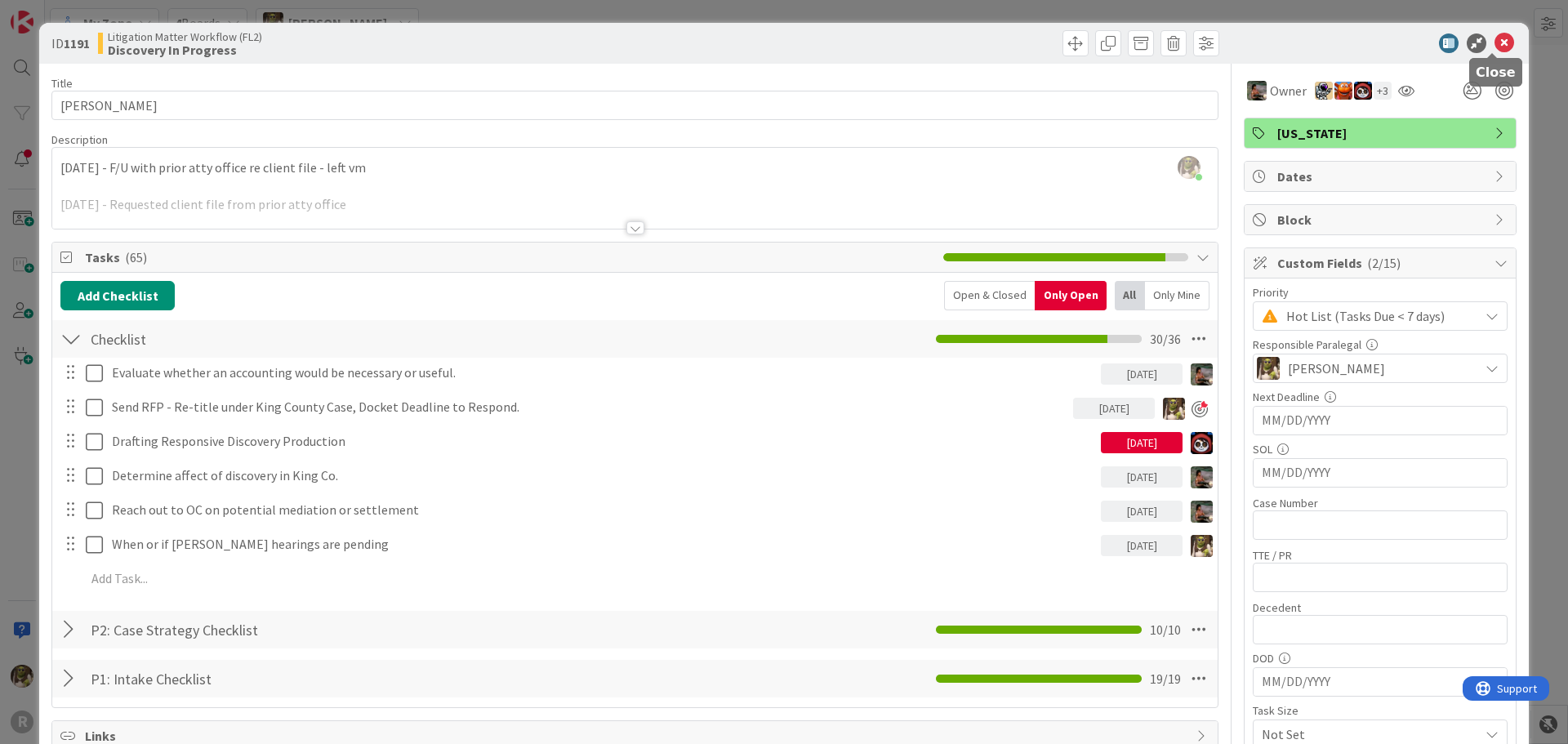
click at [1499, 46] on icon at bounding box center [1504, 43] width 19 height 19
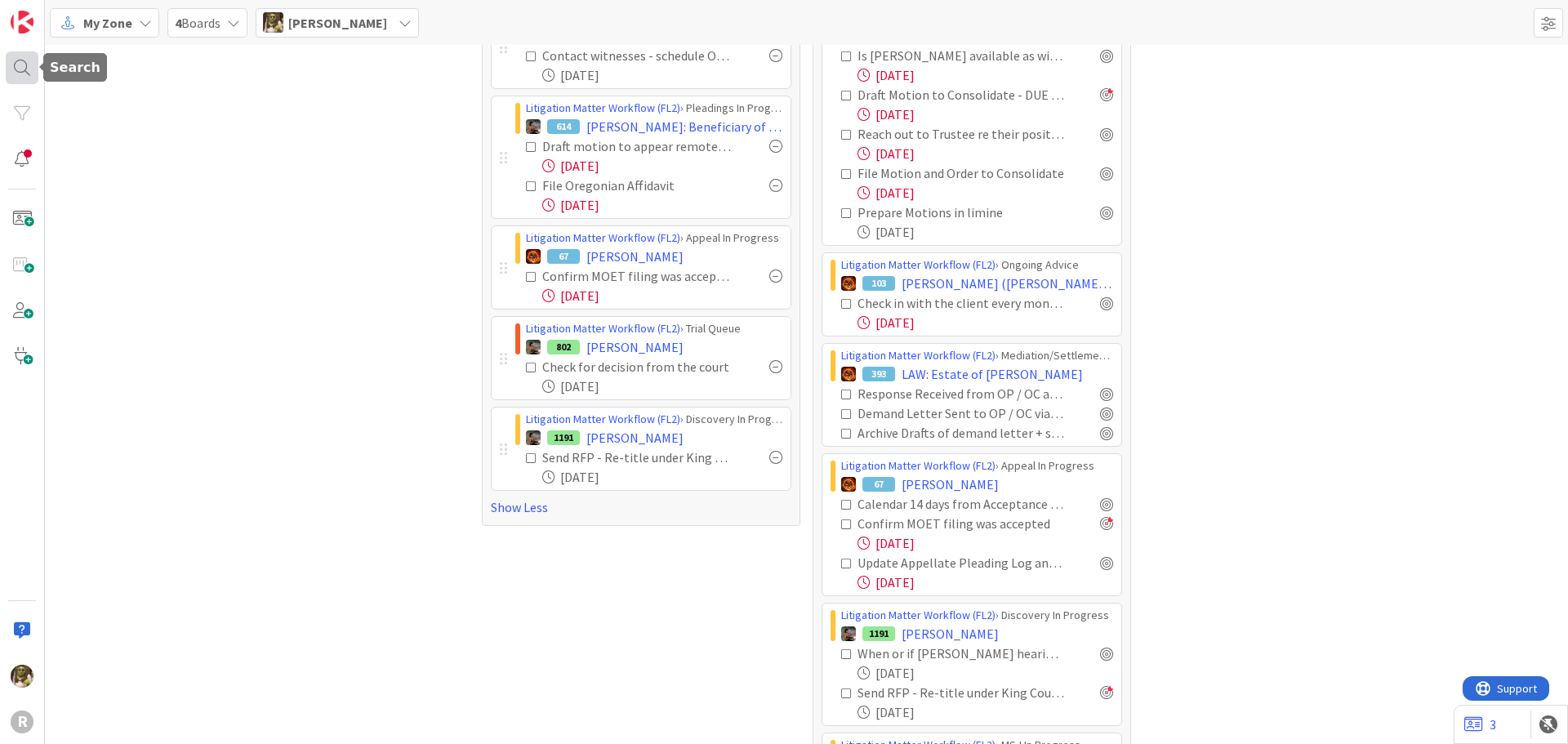
click at [19, 73] on div at bounding box center [22, 68] width 33 height 33
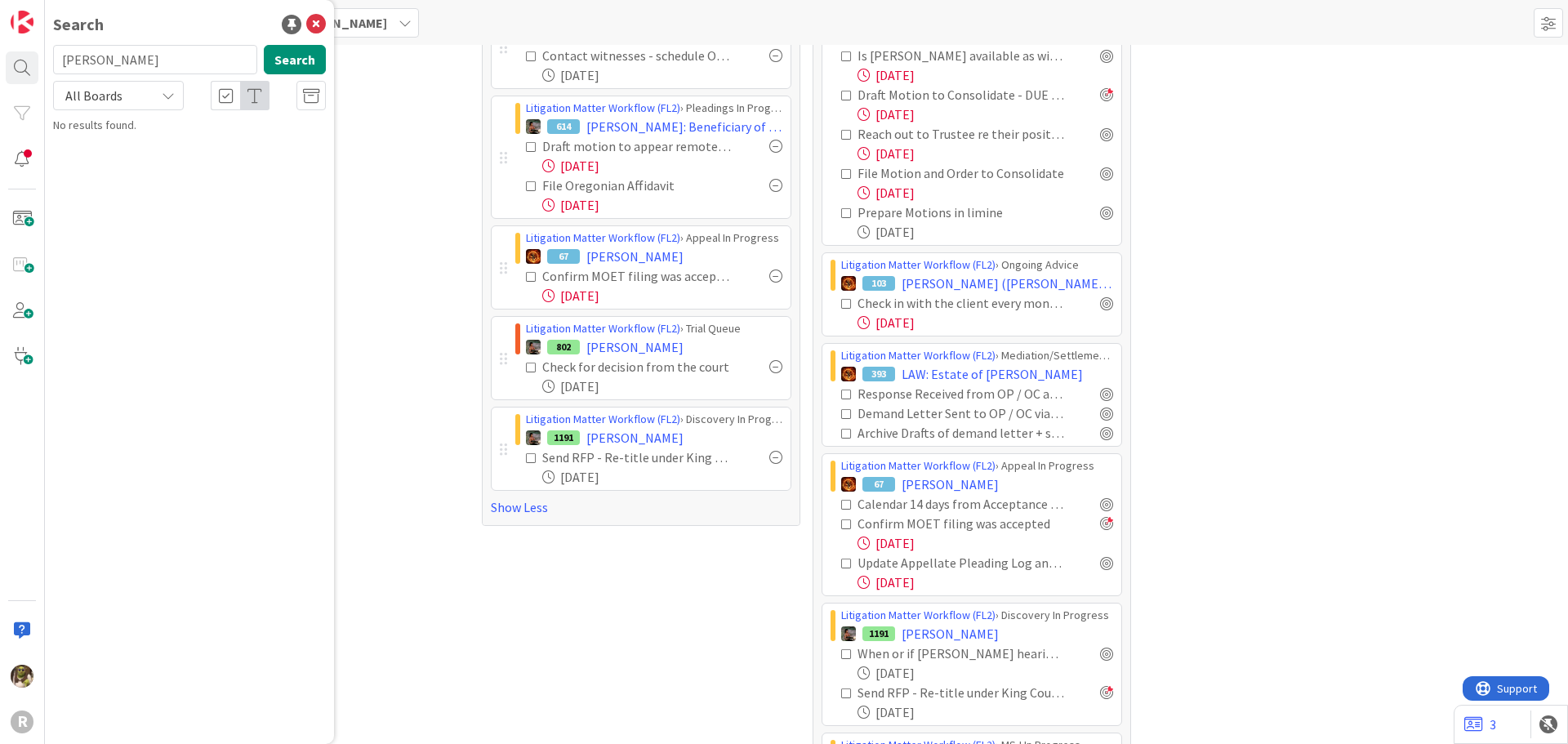
drag, startPoint x: 156, startPoint y: 58, endPoint x: 33, endPoint y: 47, distance: 123.5
click at [33, 47] on div "R Search [PERSON_NAME] Search All Boards No results found." at bounding box center [22, 372] width 45 height 744
type input "ersoff"
click at [93, 131] on b "Legal Ethics Board ›" at bounding box center [121, 128] width 91 height 12
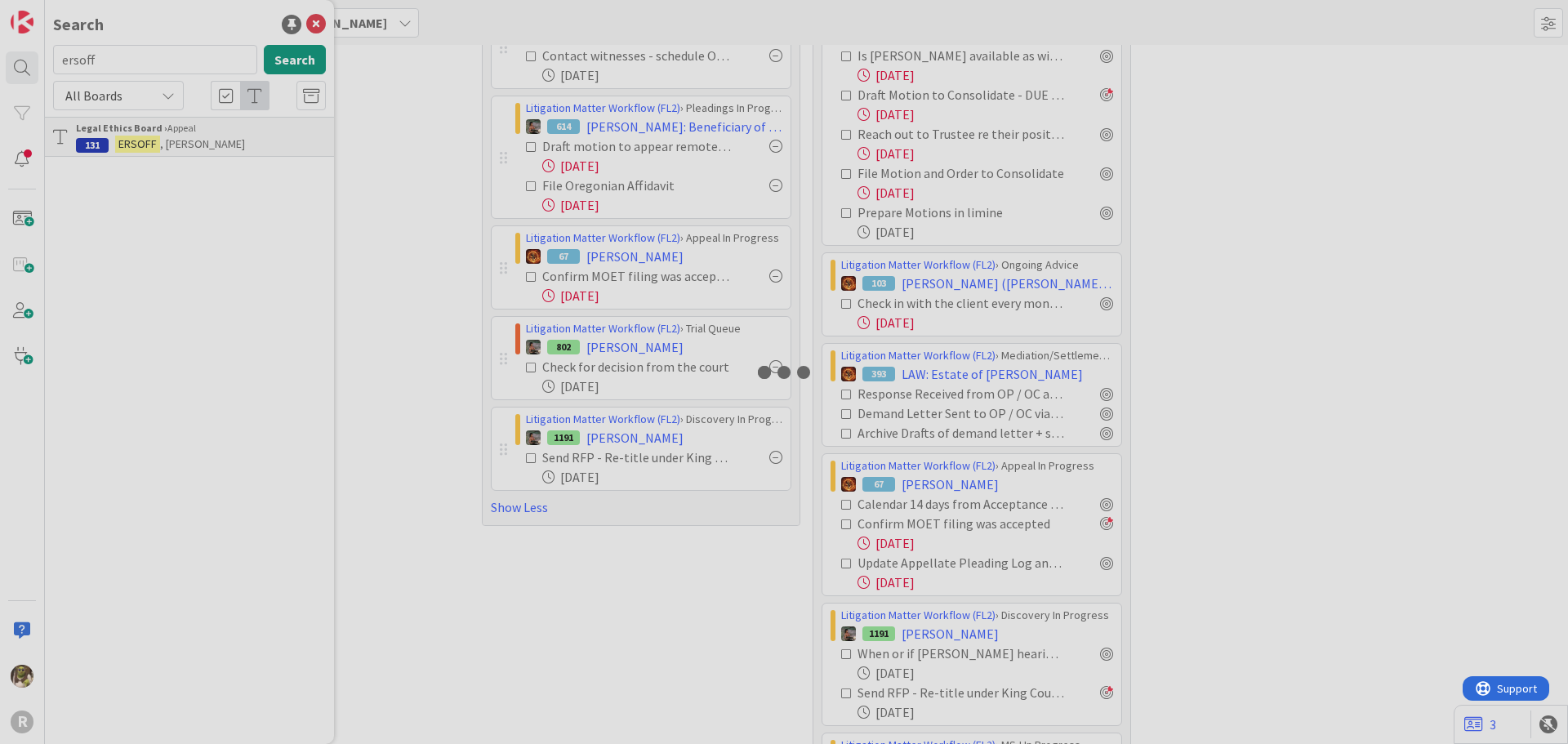
click at [93, 131] on div at bounding box center [784, 372] width 1568 height 744
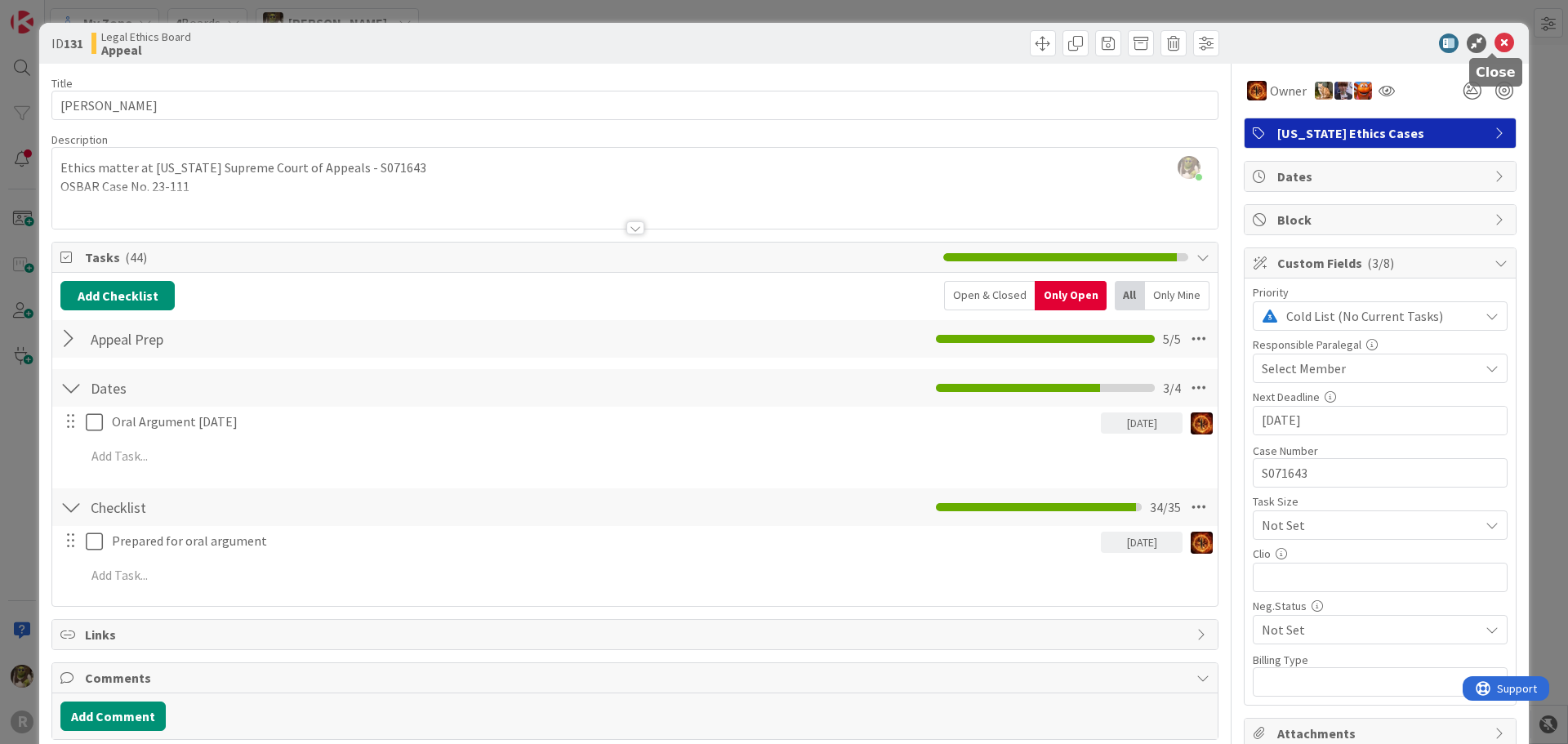
click at [1496, 41] on icon at bounding box center [1504, 43] width 19 height 19
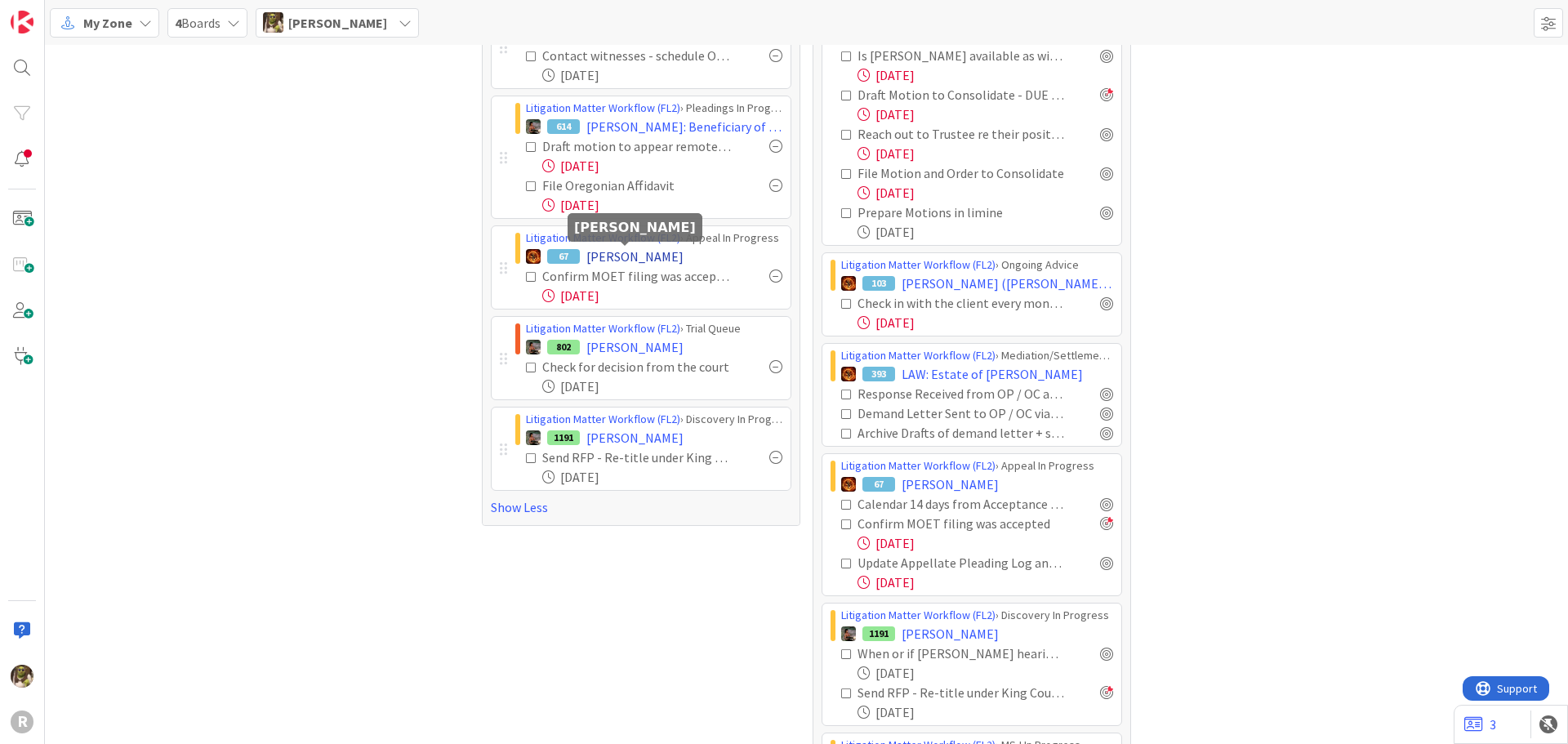
click at [624, 253] on span "[PERSON_NAME]" at bounding box center [634, 256] width 98 height 19
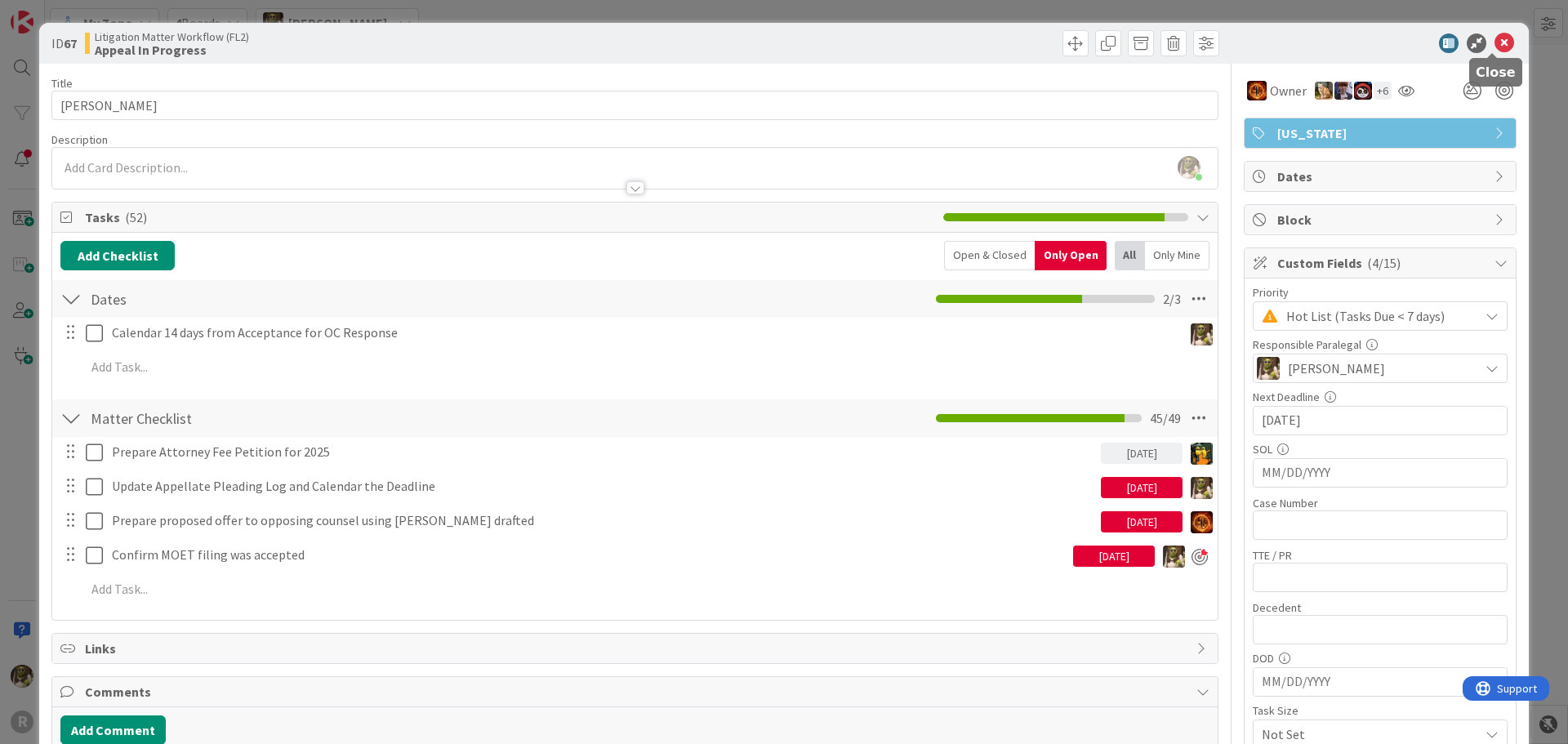
click at [1494, 47] on icon at bounding box center [1504, 43] width 19 height 19
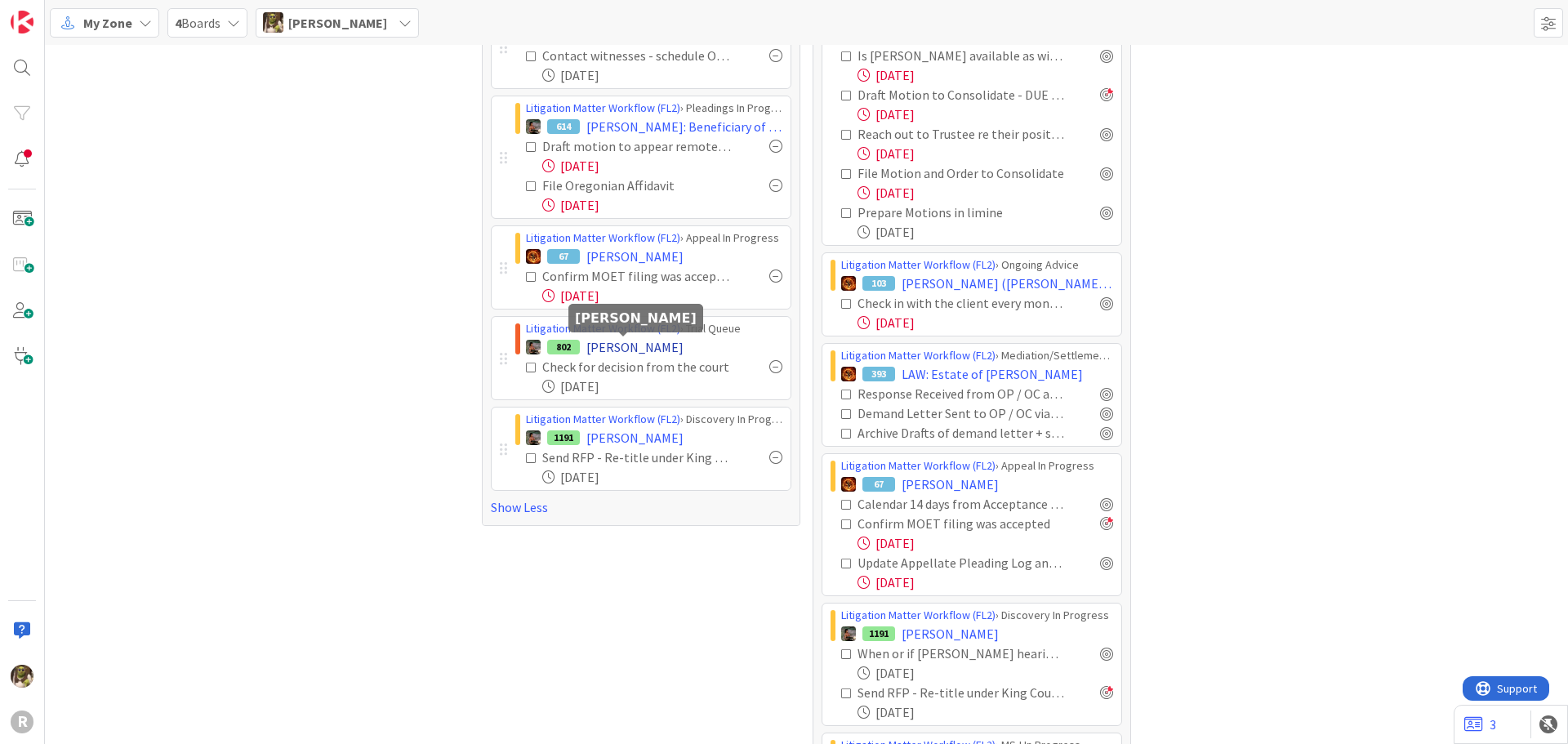
click at [639, 340] on span "[PERSON_NAME]" at bounding box center [634, 347] width 98 height 19
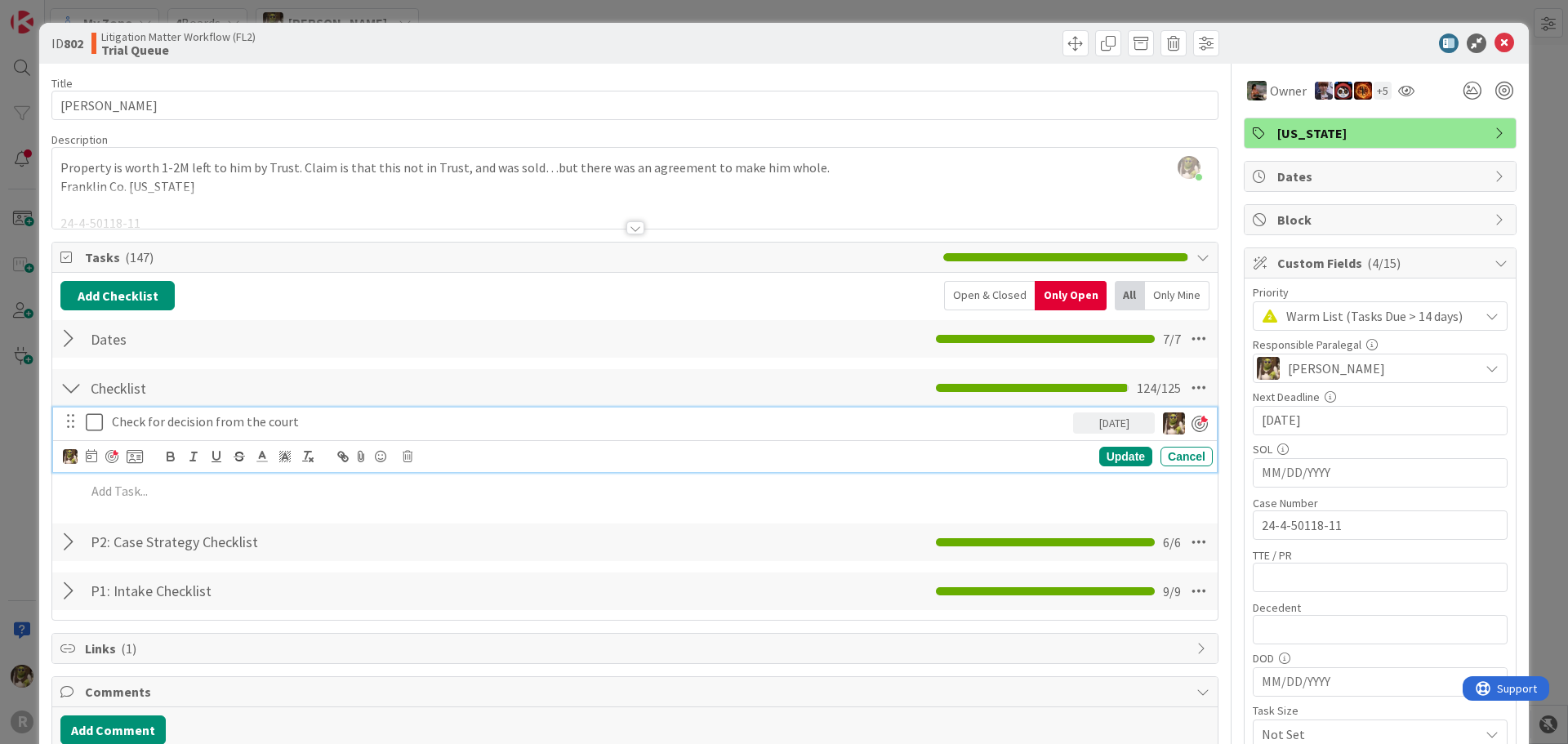
click at [343, 430] on p "Check for decision from the court" at bounding box center [589, 421] width 955 height 18
click at [94, 463] on div at bounding box center [91, 457] width 11 height 19
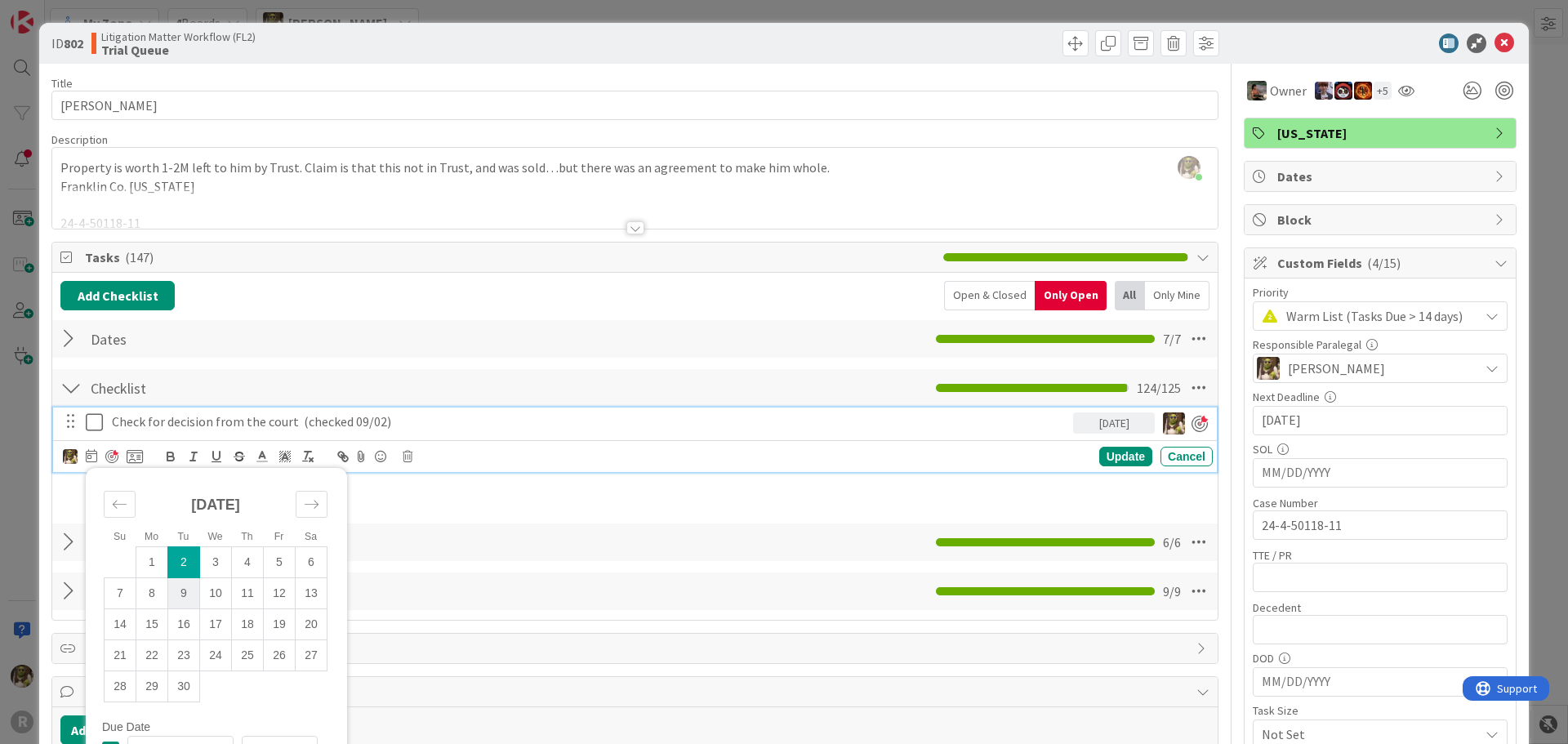
click at [180, 594] on td "9" at bounding box center [184, 592] width 32 height 31
type input "[DATE]"
click at [111, 459] on div at bounding box center [107, 457] width 13 height 13
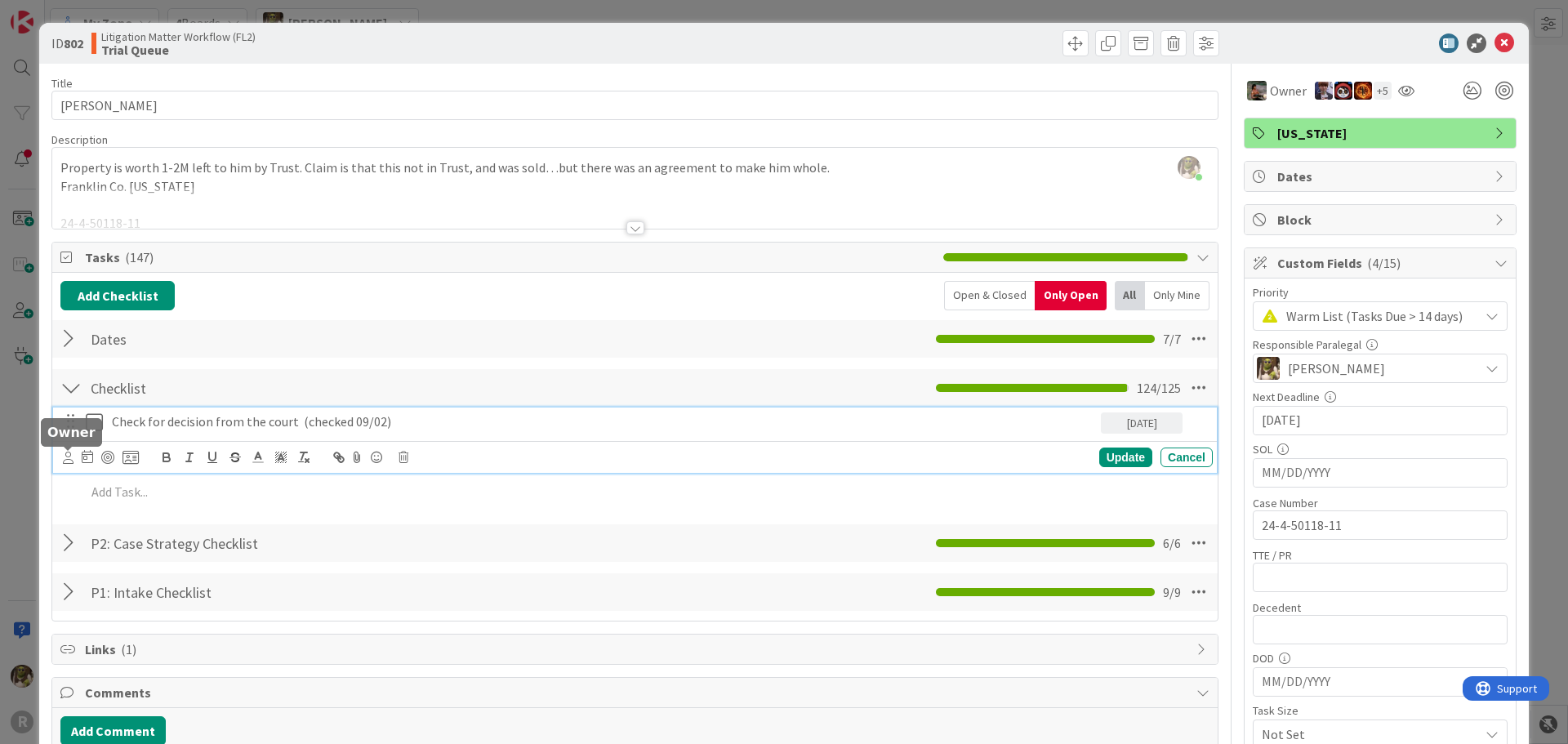
click at [65, 460] on icon at bounding box center [69, 458] width 11 height 12
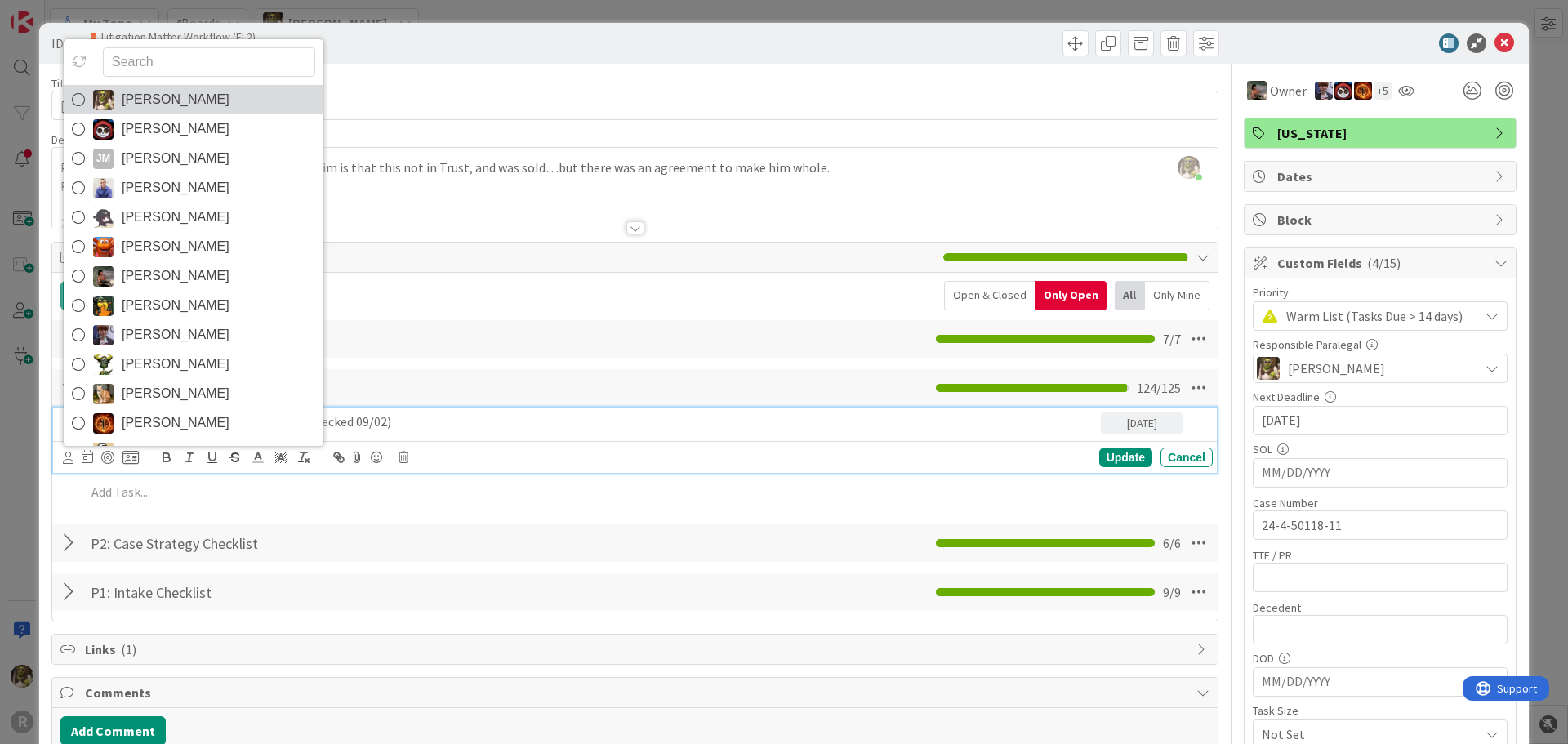
click at [73, 98] on icon at bounding box center [78, 99] width 13 height 25
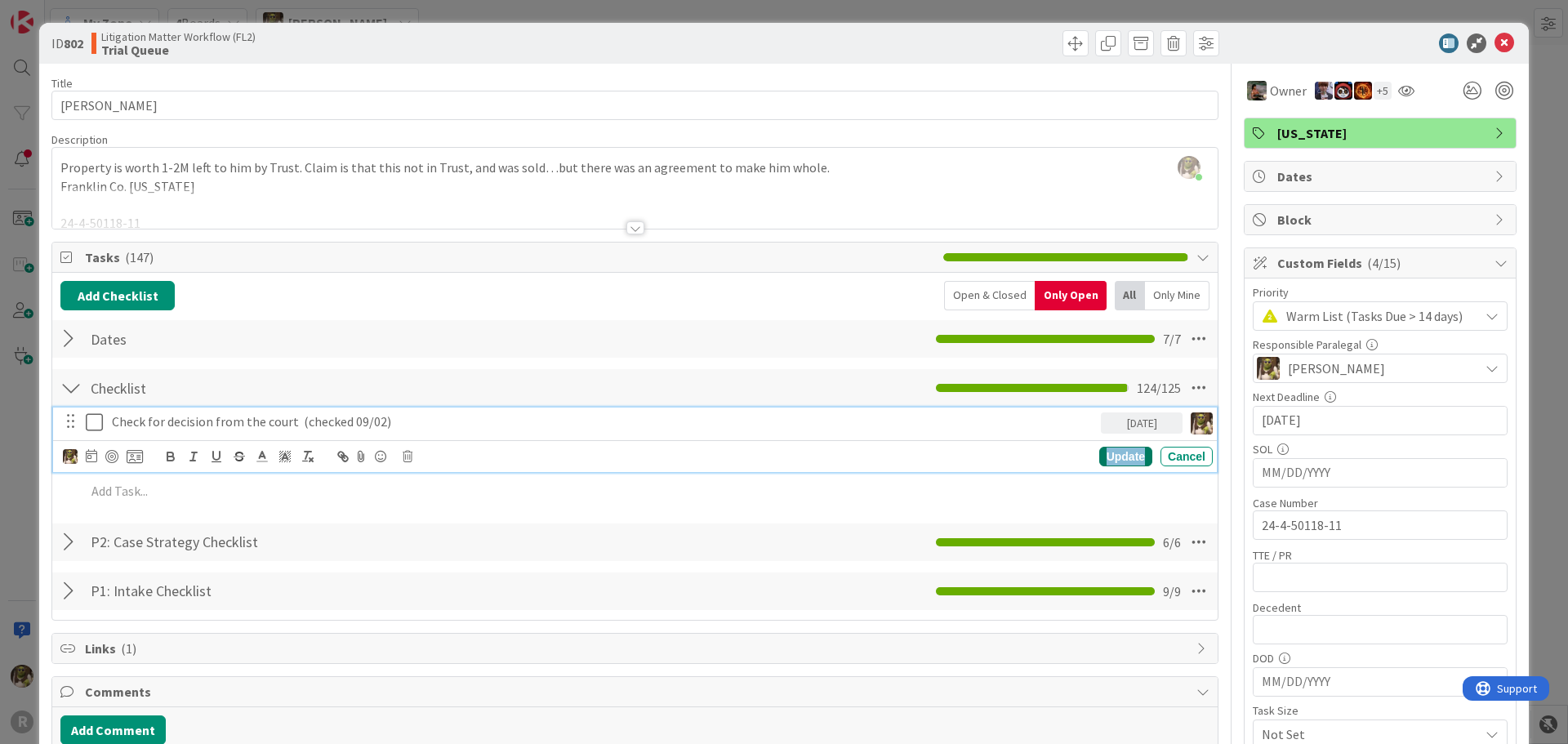
click at [1120, 462] on div "Update" at bounding box center [1125, 457] width 53 height 19
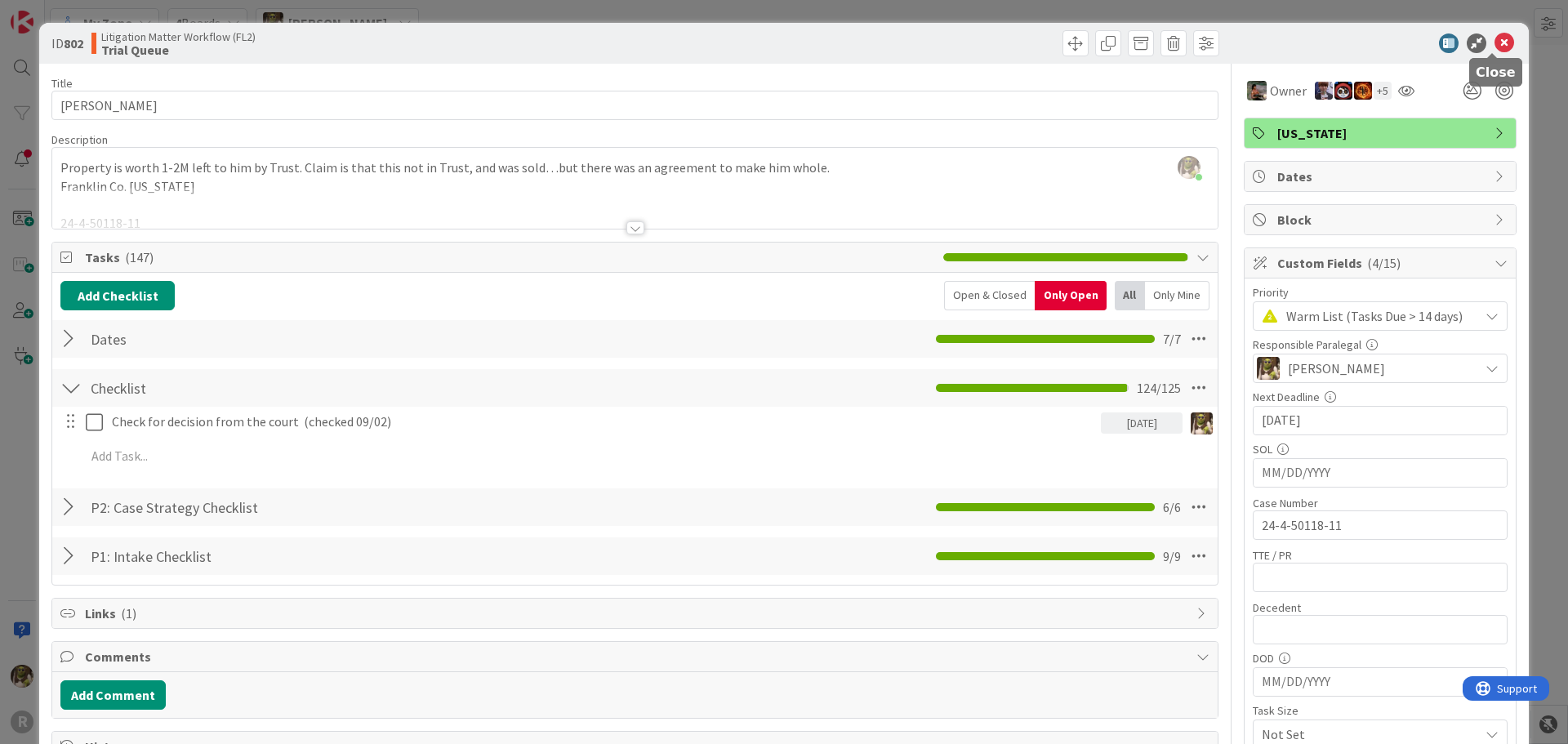
click at [1496, 37] on icon at bounding box center [1504, 43] width 19 height 19
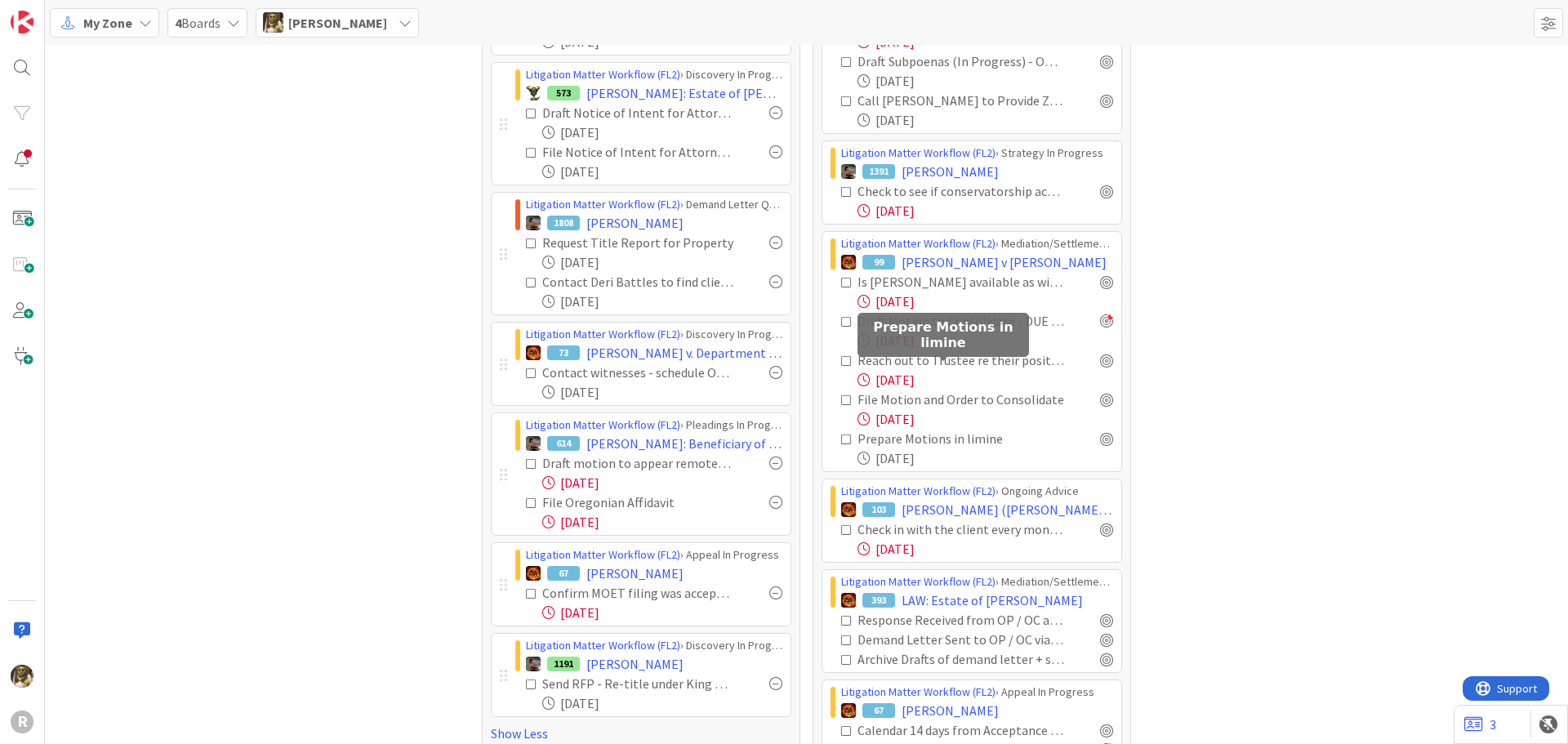
scroll to position [572, 0]
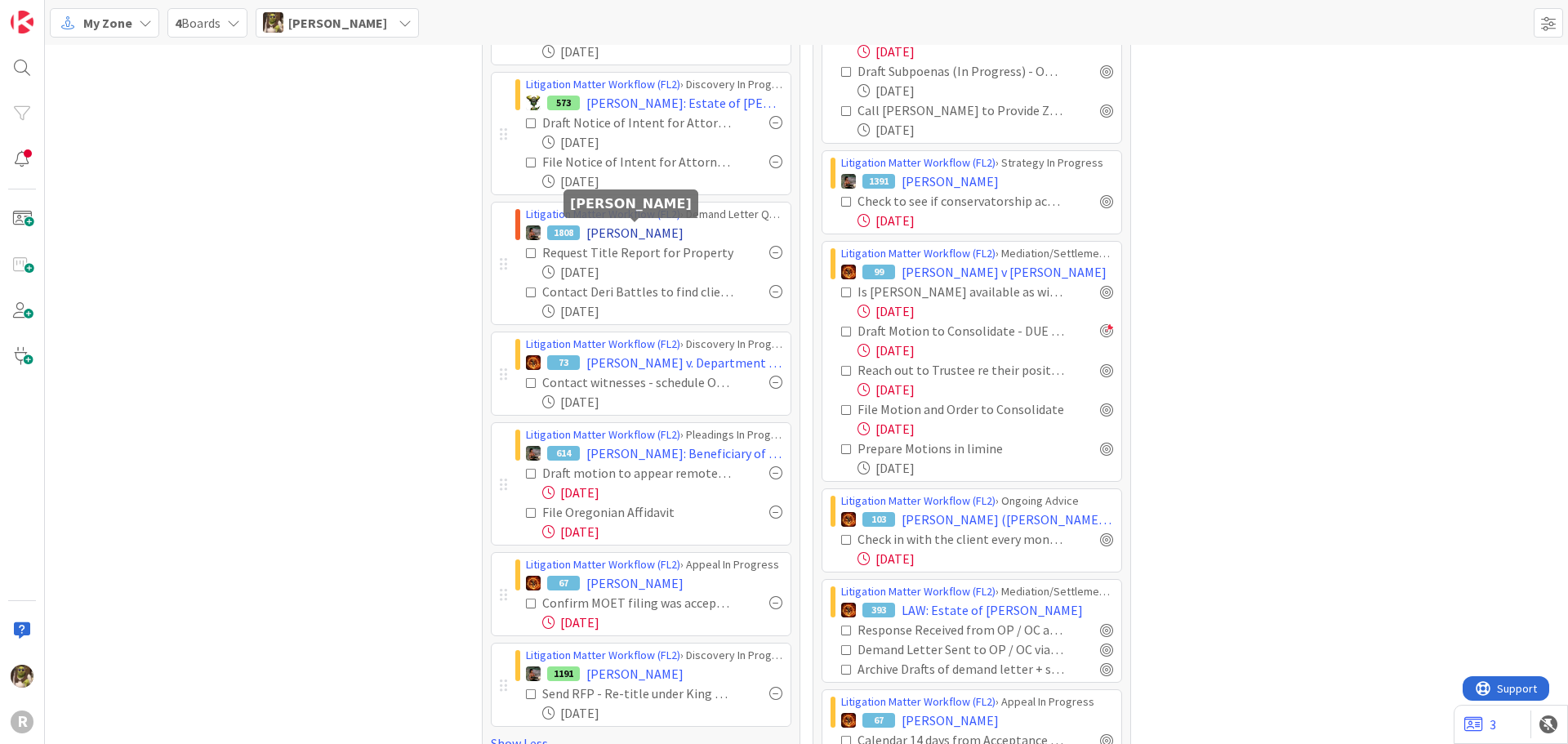
click at [678, 235] on span "[PERSON_NAME]" at bounding box center [634, 233] width 98 height 19
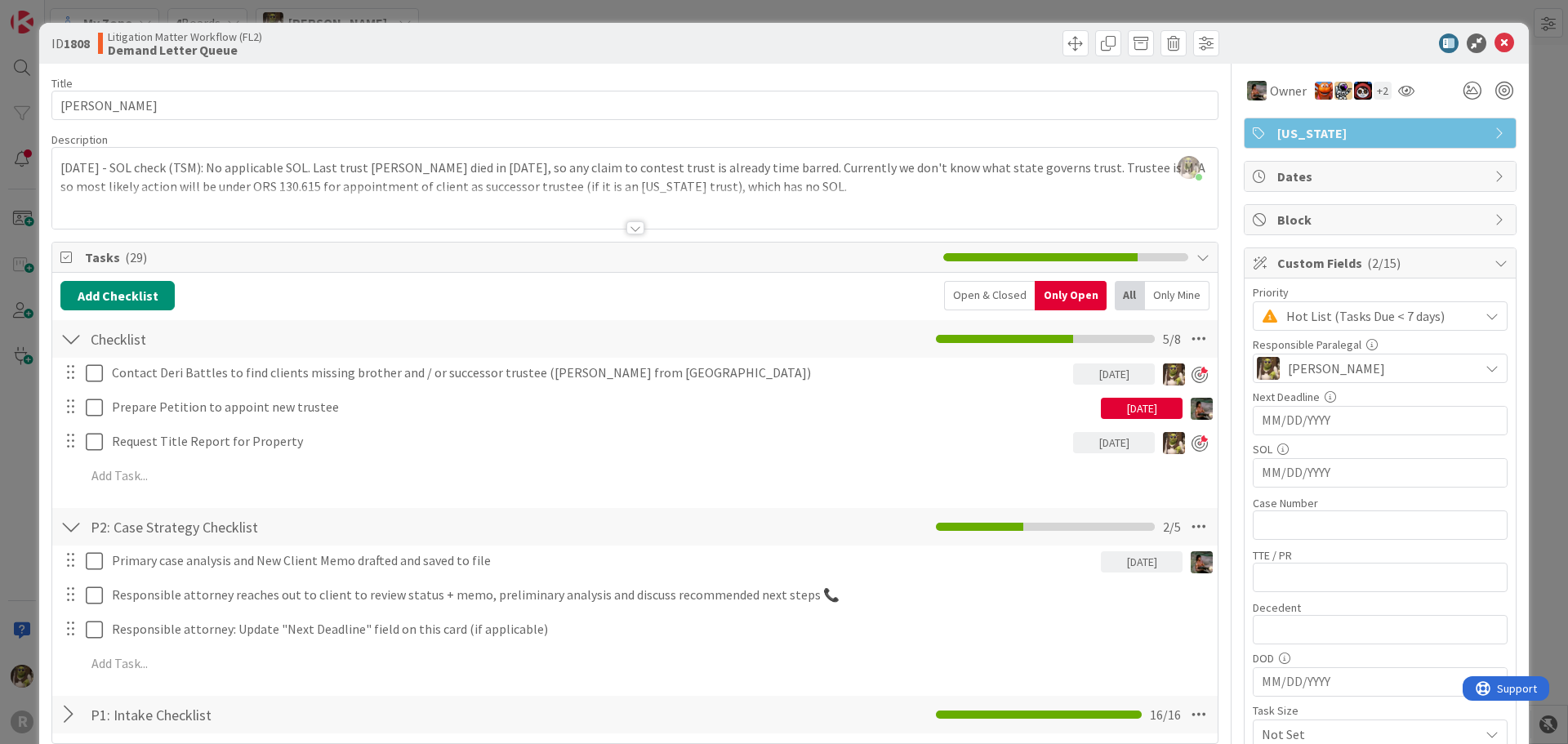
click at [627, 228] on div at bounding box center [635, 228] width 18 height 13
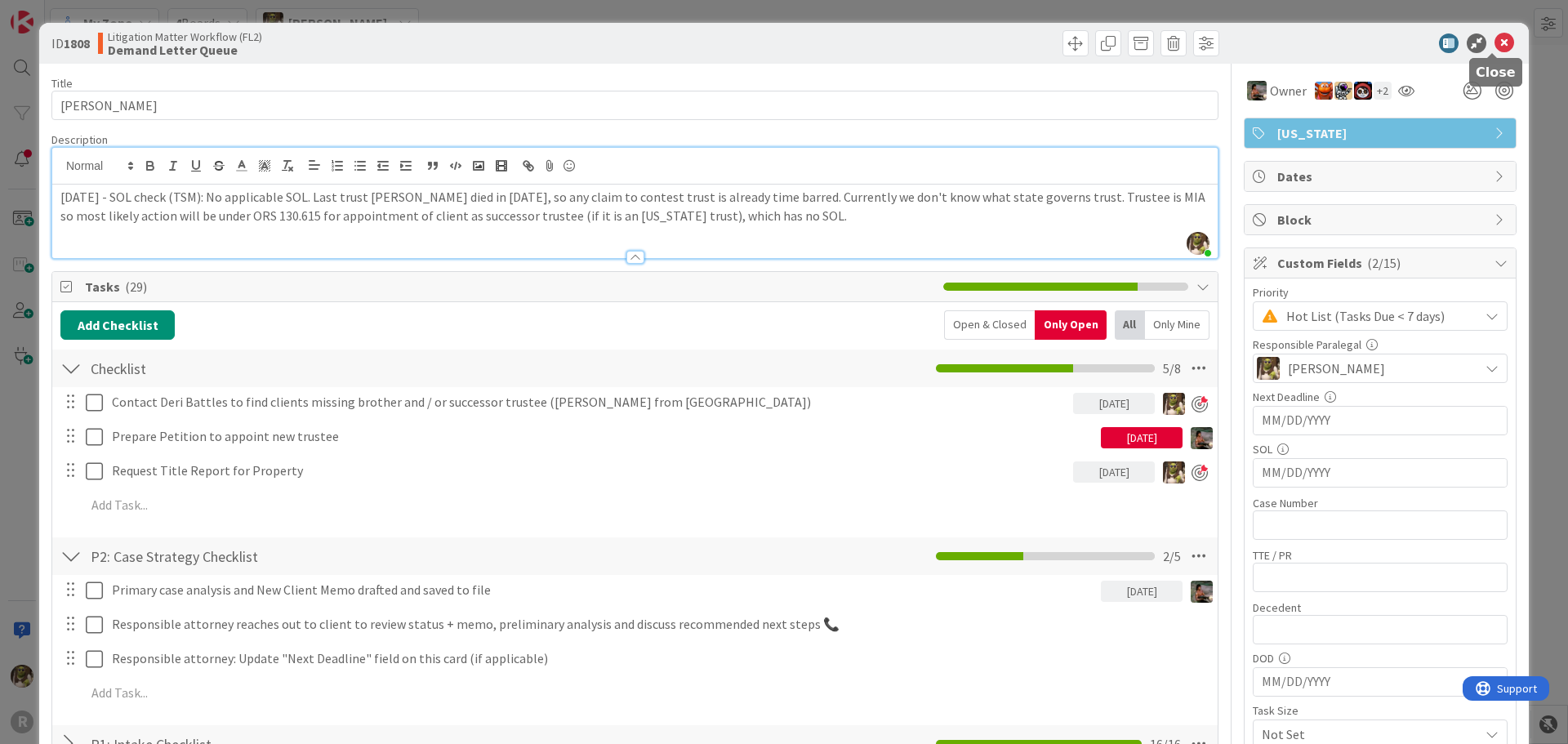
click at [1494, 39] on icon at bounding box center [1504, 43] width 19 height 19
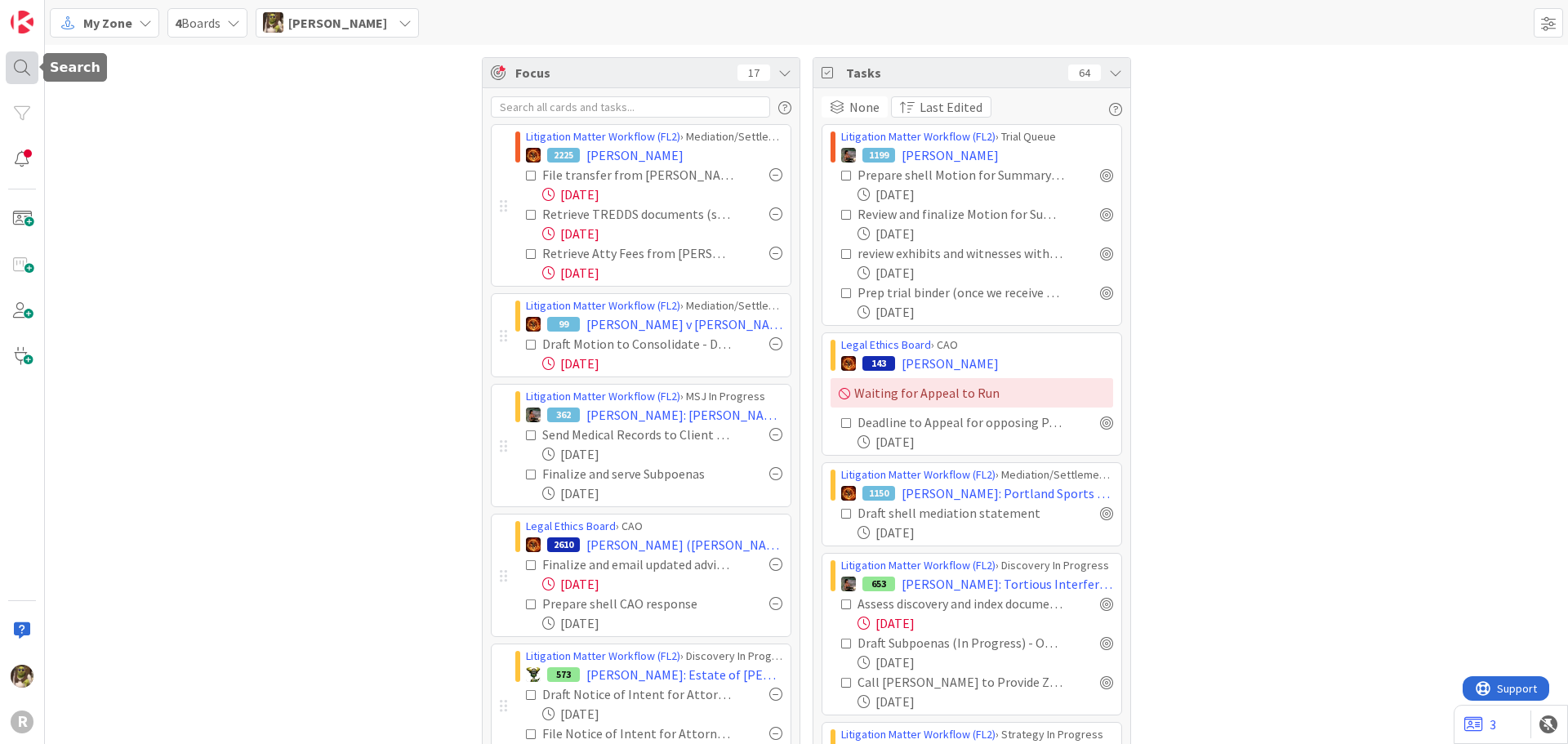
click at [25, 68] on div at bounding box center [22, 68] width 33 height 33
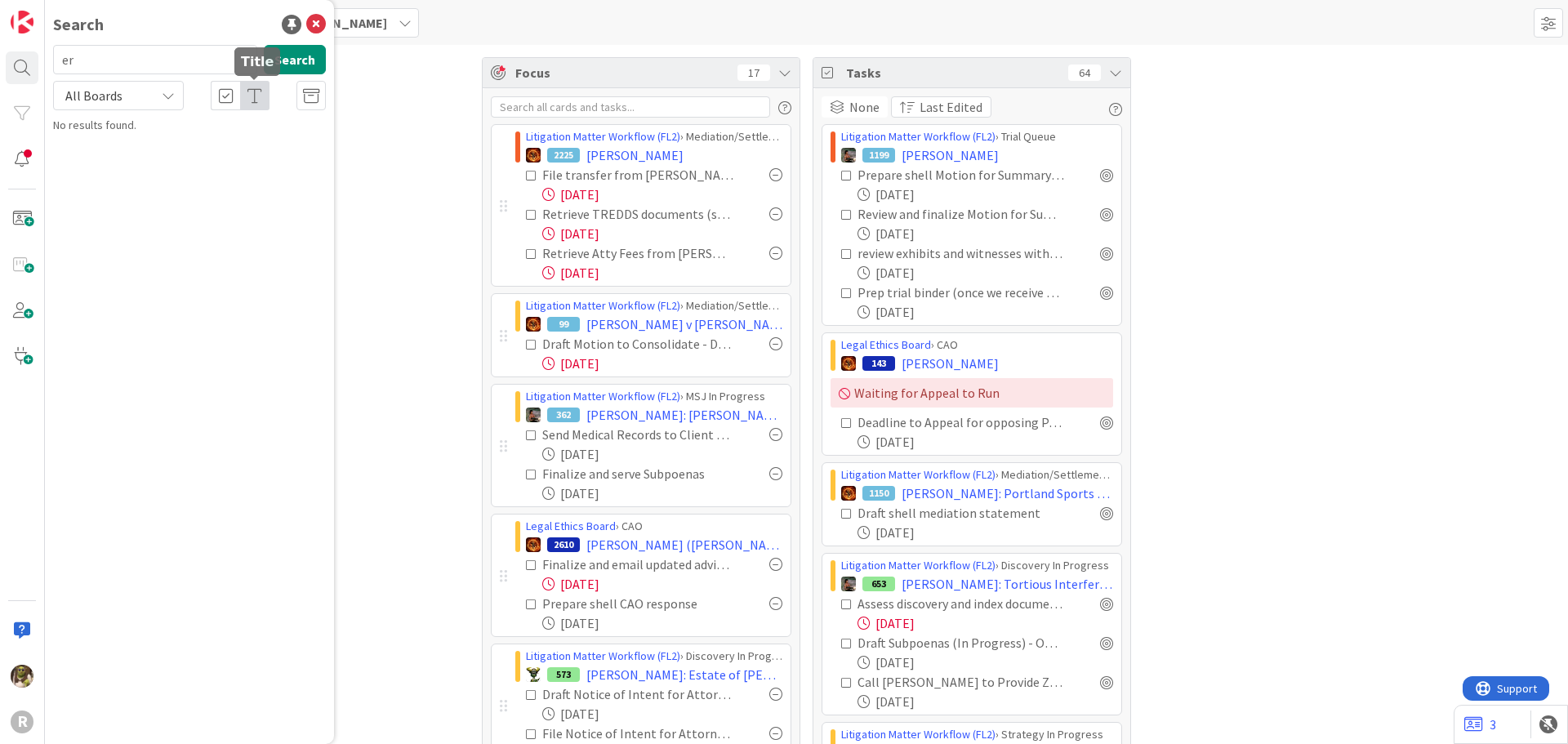
type input "e"
type input "[PERSON_NAME]"
click at [234, 136] on span ": Beneficiary of Estate" at bounding box center [255, 143] width 108 height 15
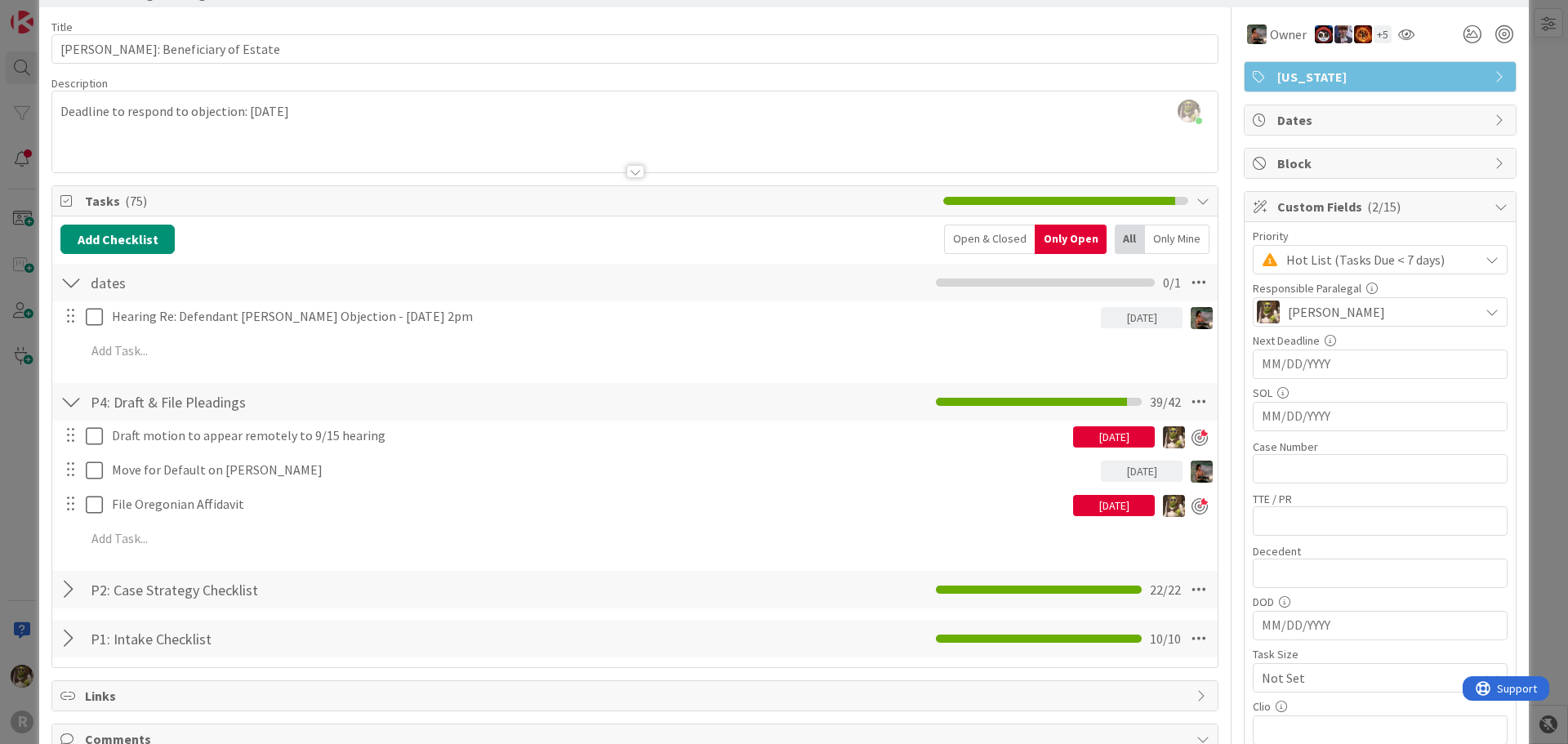
scroll to position [82, 0]
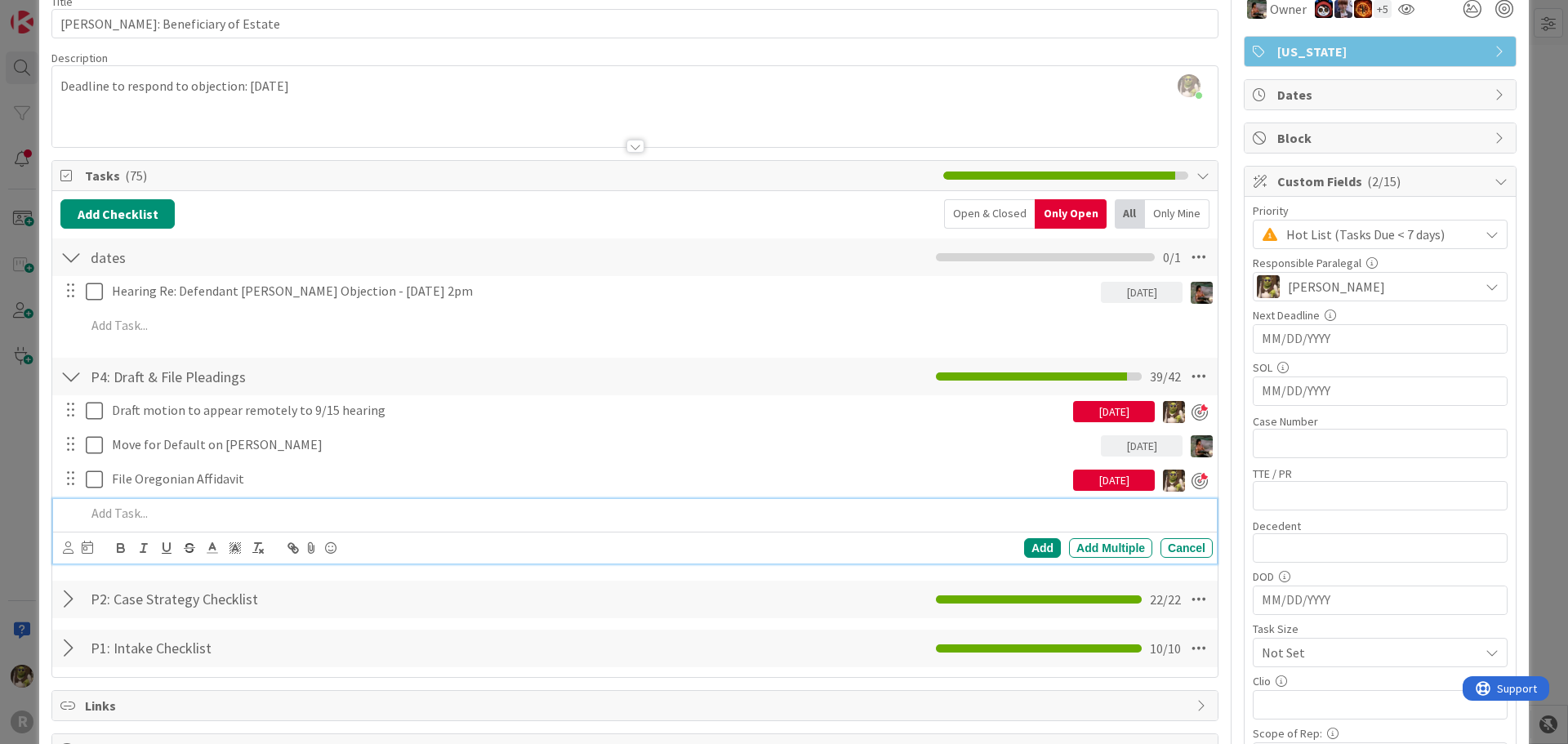
click at [258, 509] on p at bounding box center [646, 513] width 1120 height 18
click at [64, 549] on icon at bounding box center [69, 547] width 11 height 12
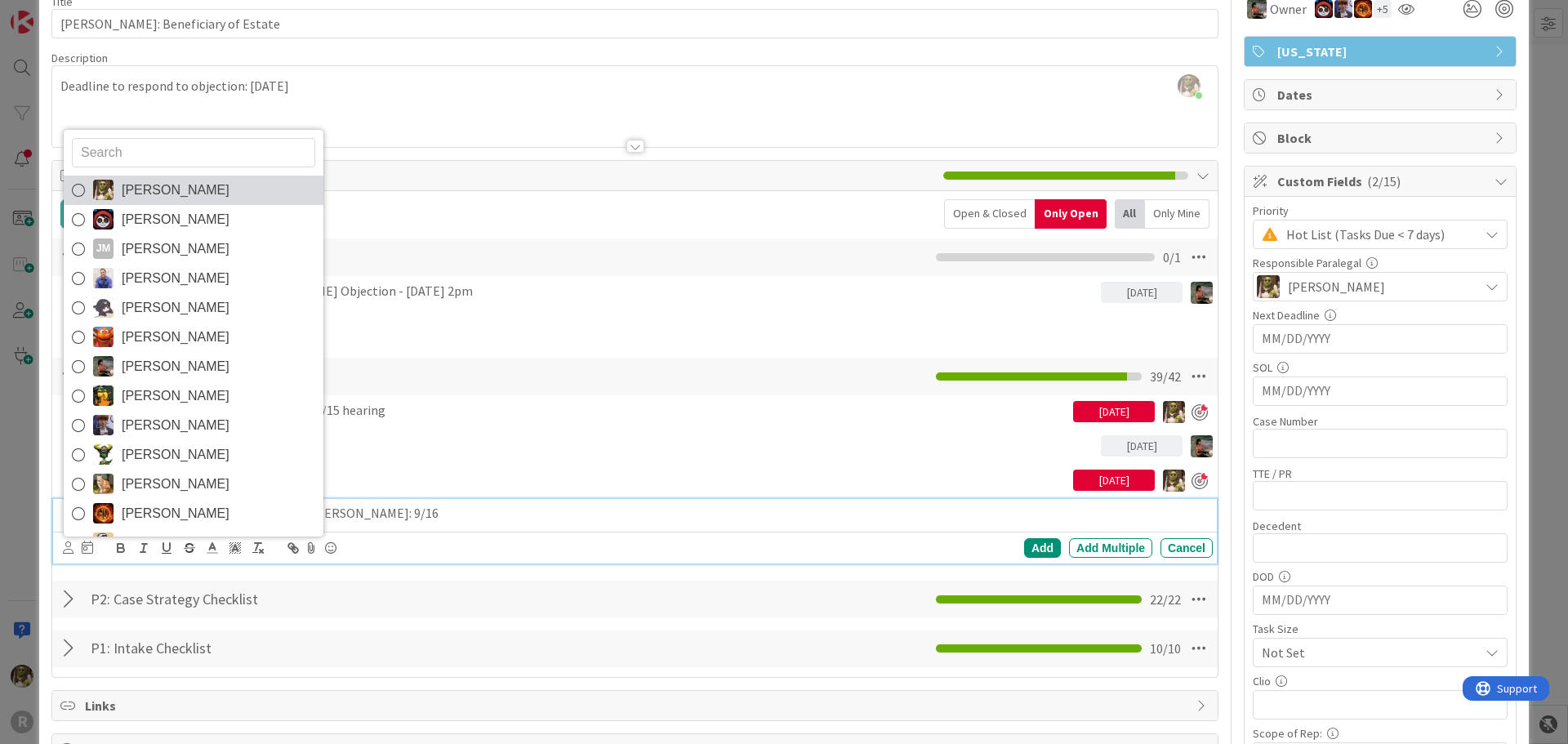
click at [145, 191] on span "[PERSON_NAME]" at bounding box center [176, 191] width 108 height 25
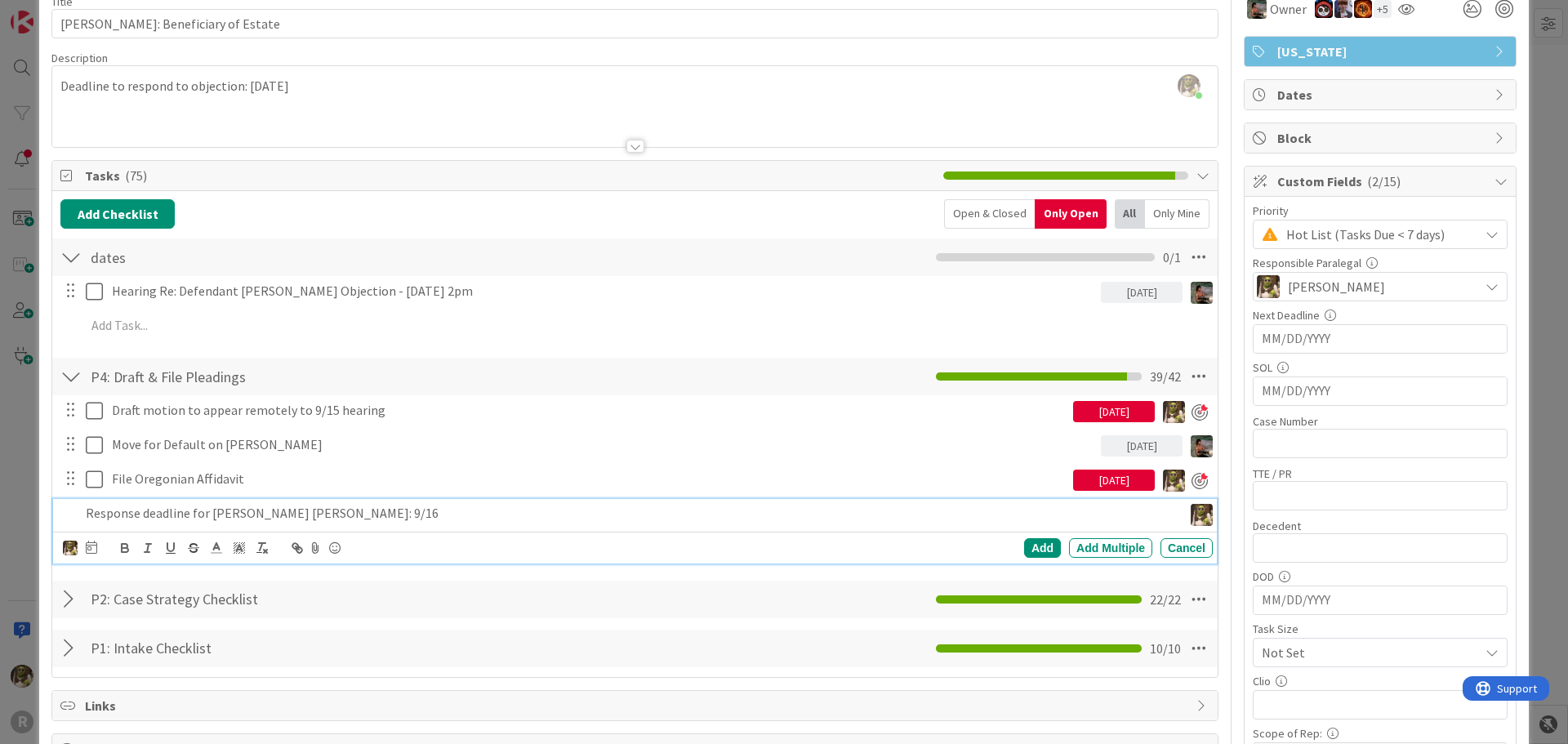
click at [95, 551] on icon at bounding box center [91, 546] width 11 height 13
click at [321, 594] on div "Move forward to switch to the next month." at bounding box center [312, 596] width 32 height 27
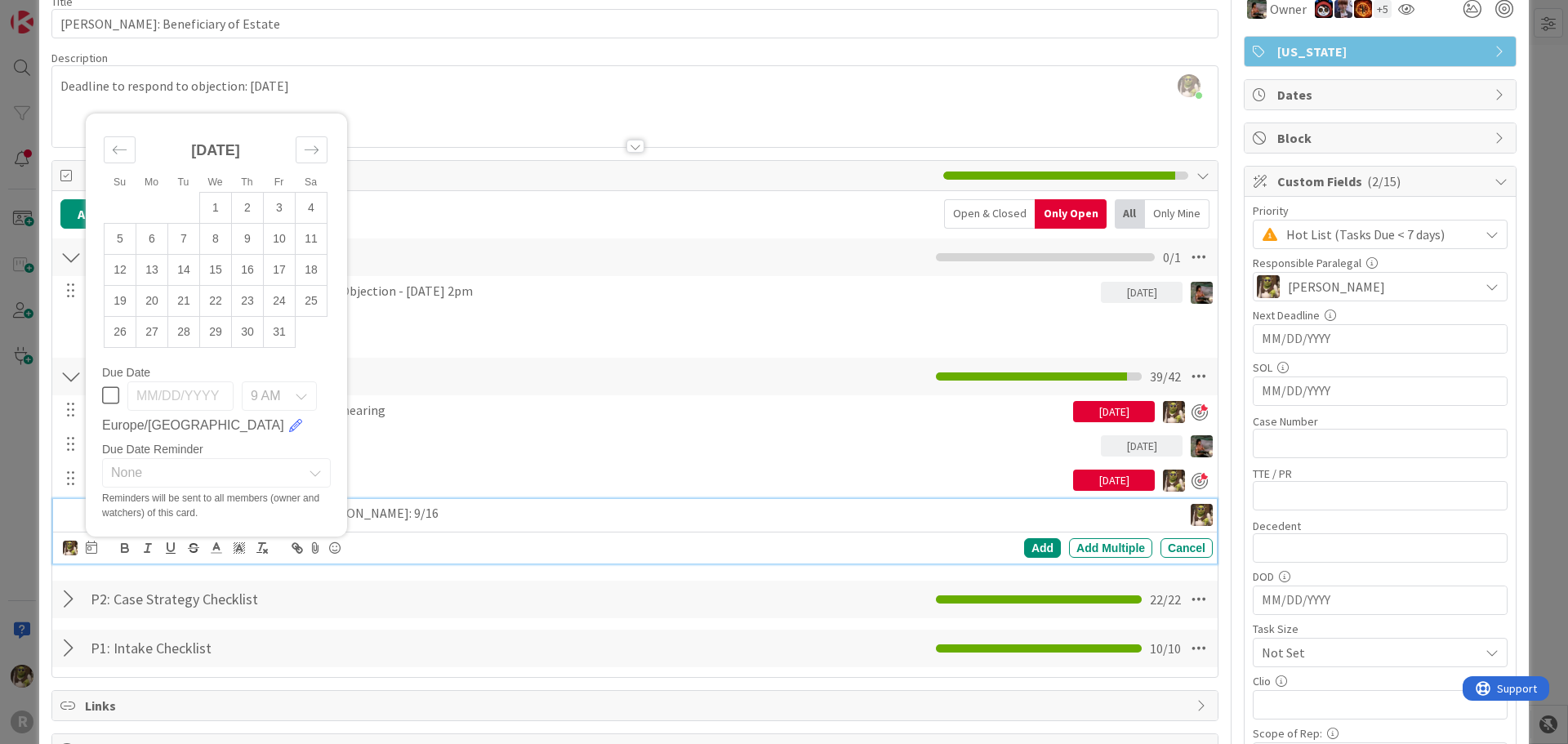
scroll to position [163, 0]
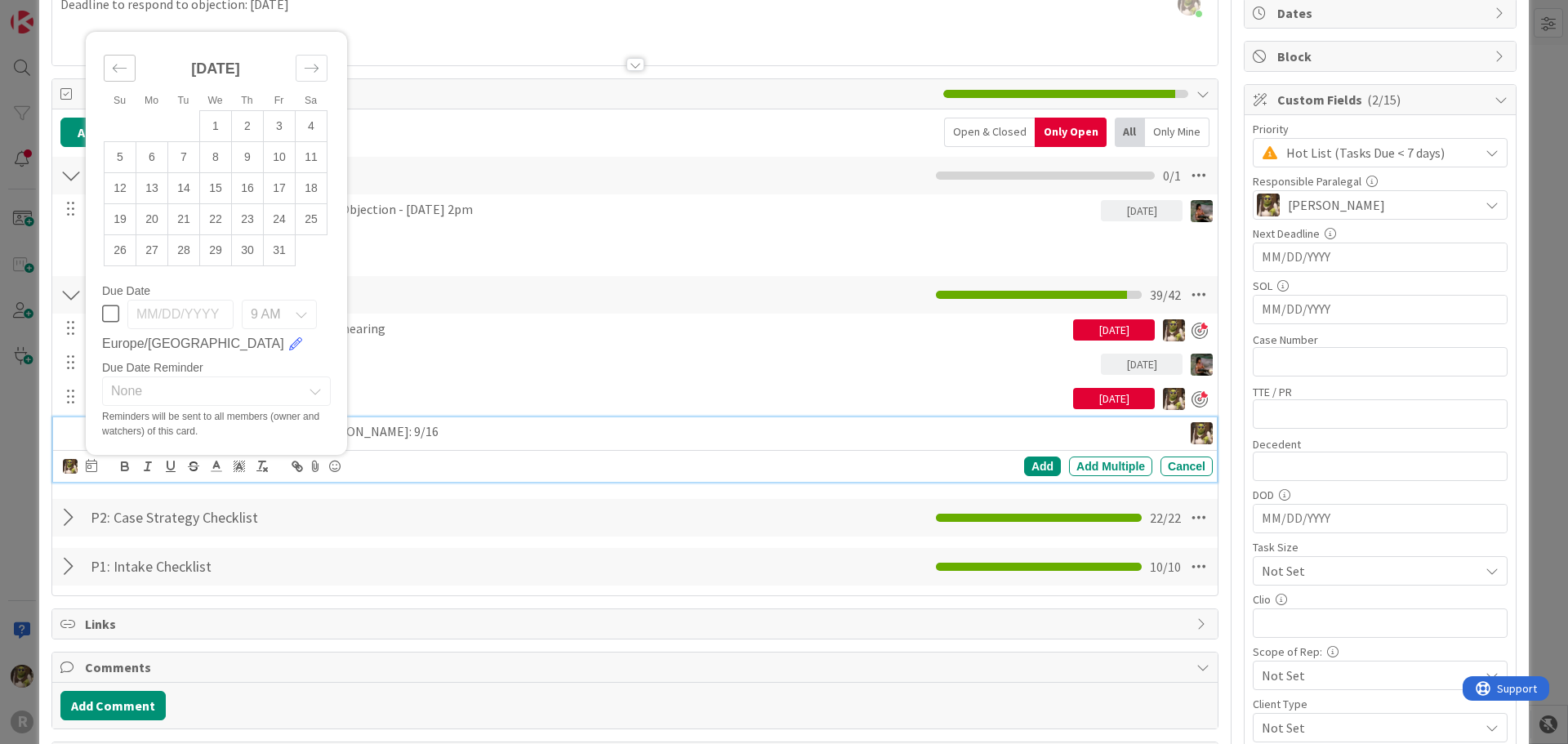
click at [119, 69] on icon "Move backward to switch to the previous month." at bounding box center [119, 69] width 16 height 16
click at [191, 191] on td "16" at bounding box center [184, 187] width 32 height 31
click at [1026, 464] on div "Add" at bounding box center [1043, 466] width 37 height 19
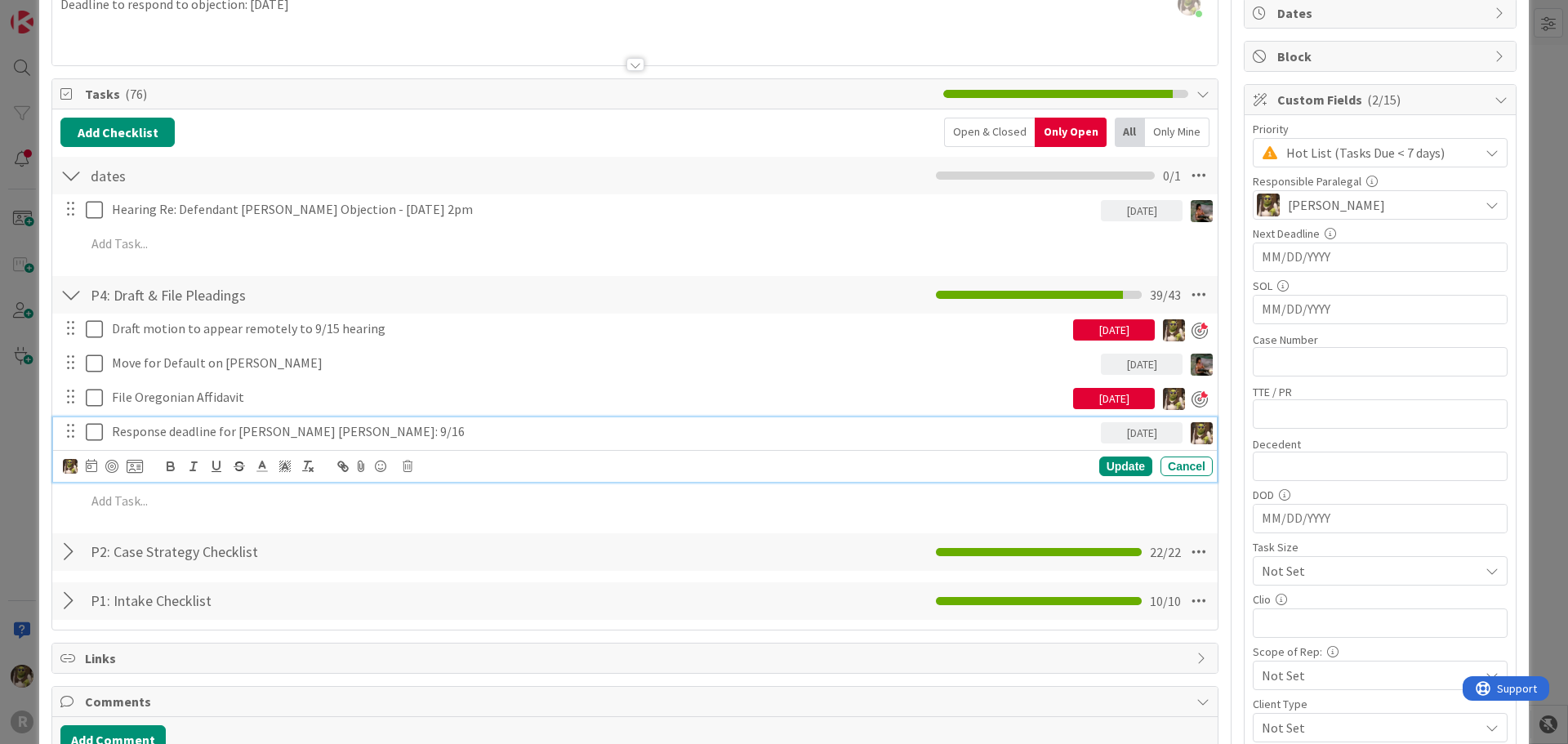
click at [202, 440] on p "Response deadline for [PERSON_NAME] [PERSON_NAME]: 9/16" at bounding box center [603, 431] width 982 height 18
drag, startPoint x: 334, startPoint y: 428, endPoint x: 98, endPoint y: 415, distance: 236.4
click at [98, 415] on div "Draft motion to appear remotely to 9/15 hearing [DATE] Update Cancel Move for D…" at bounding box center [635, 417] width 1149 height 208
drag, startPoint x: 122, startPoint y: 424, endPoint x: 125, endPoint y: 433, distance: 9.5
copy p "Response deadline for [PERSON_NAME] [PERSON_NAME]: 9/16"
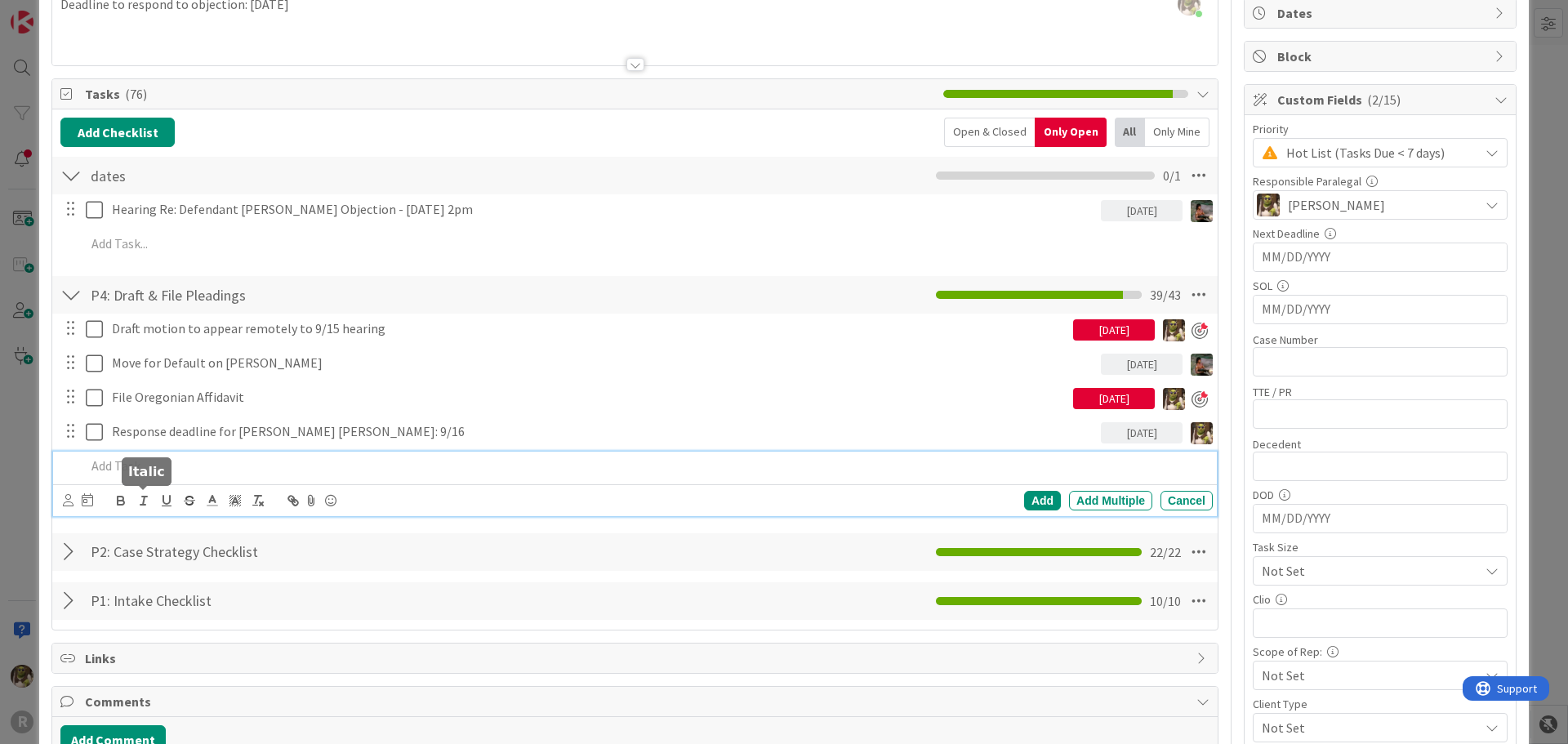
click at [138, 495] on div "[PERSON_NAME] [PERSON_NAME] [PERSON_NAME] [PERSON_NAME] [PERSON_NAME] [PERSON_N…" at bounding box center [634, 483] width 1164 height 64
click at [69, 502] on icon at bounding box center [69, 500] width 11 height 12
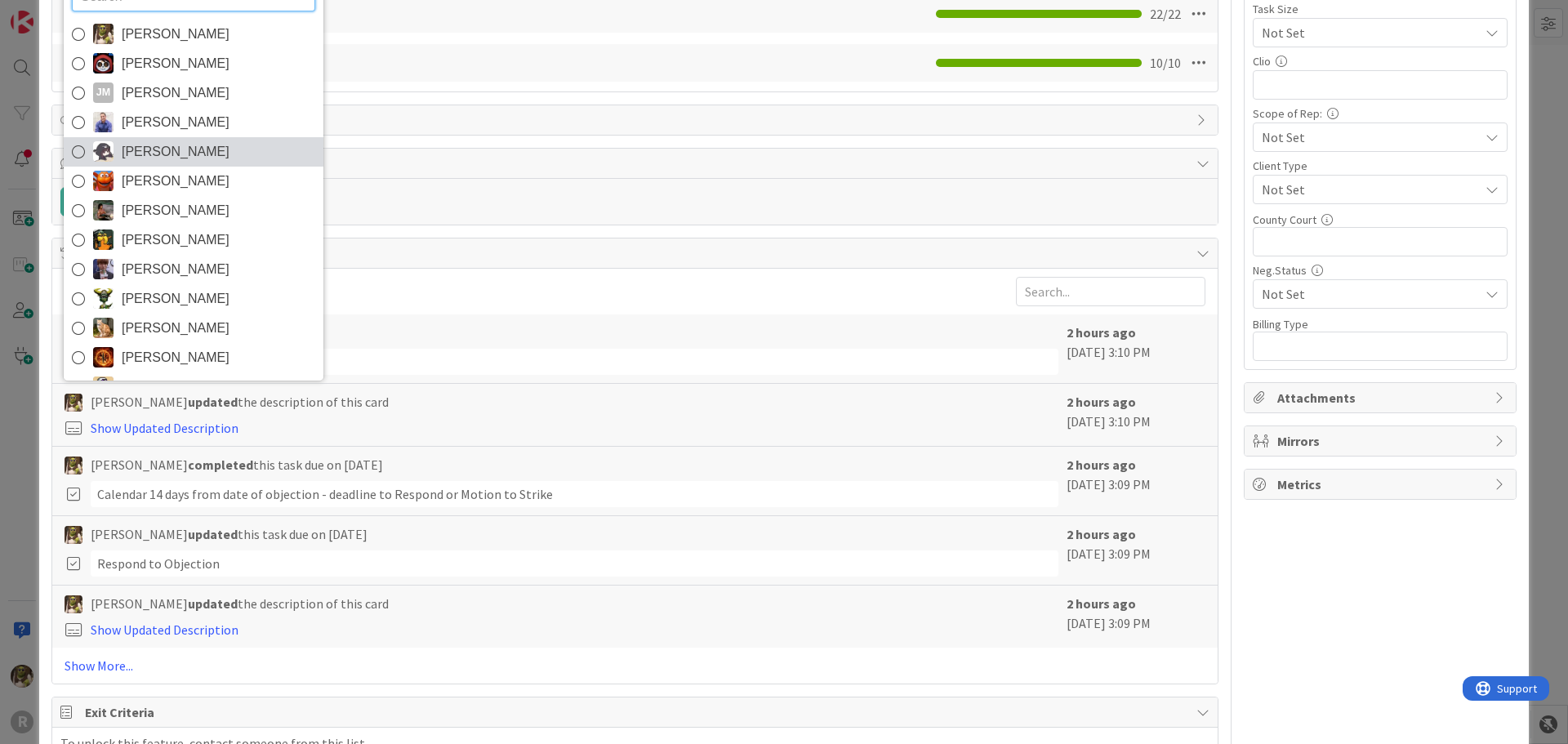
scroll to position [620, 0]
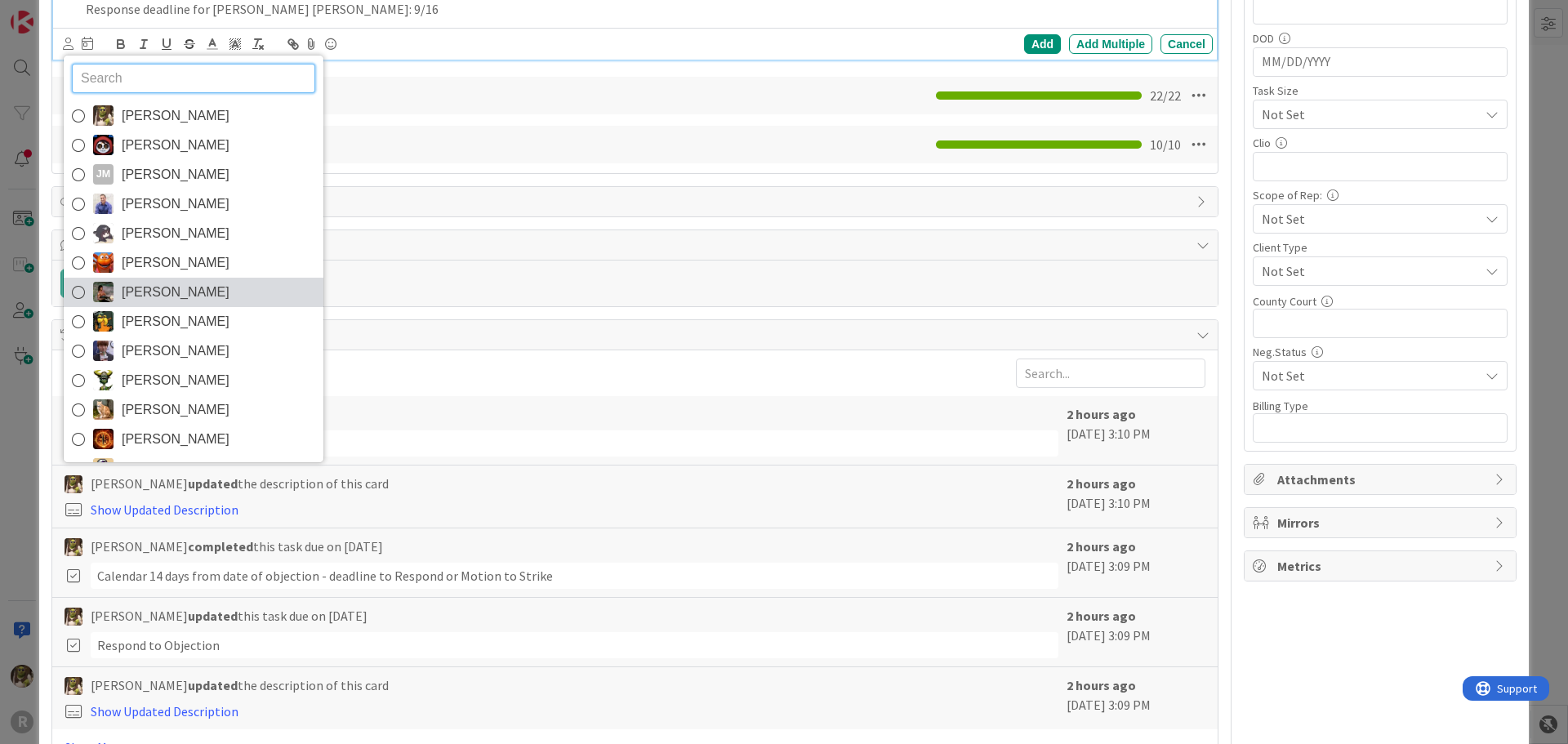
click at [141, 280] on span "[PERSON_NAME]" at bounding box center [176, 293] width 108 height 25
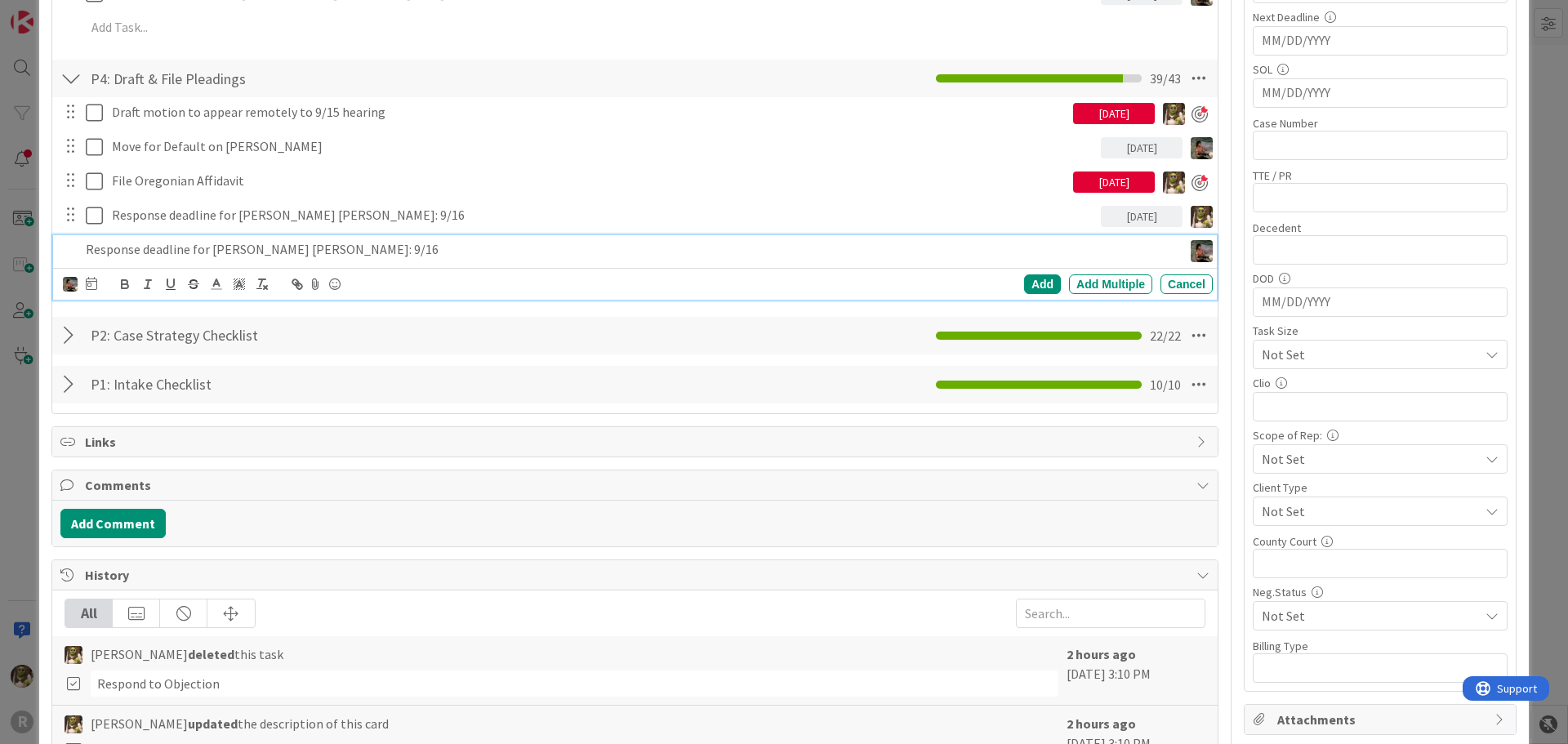
scroll to position [375, 0]
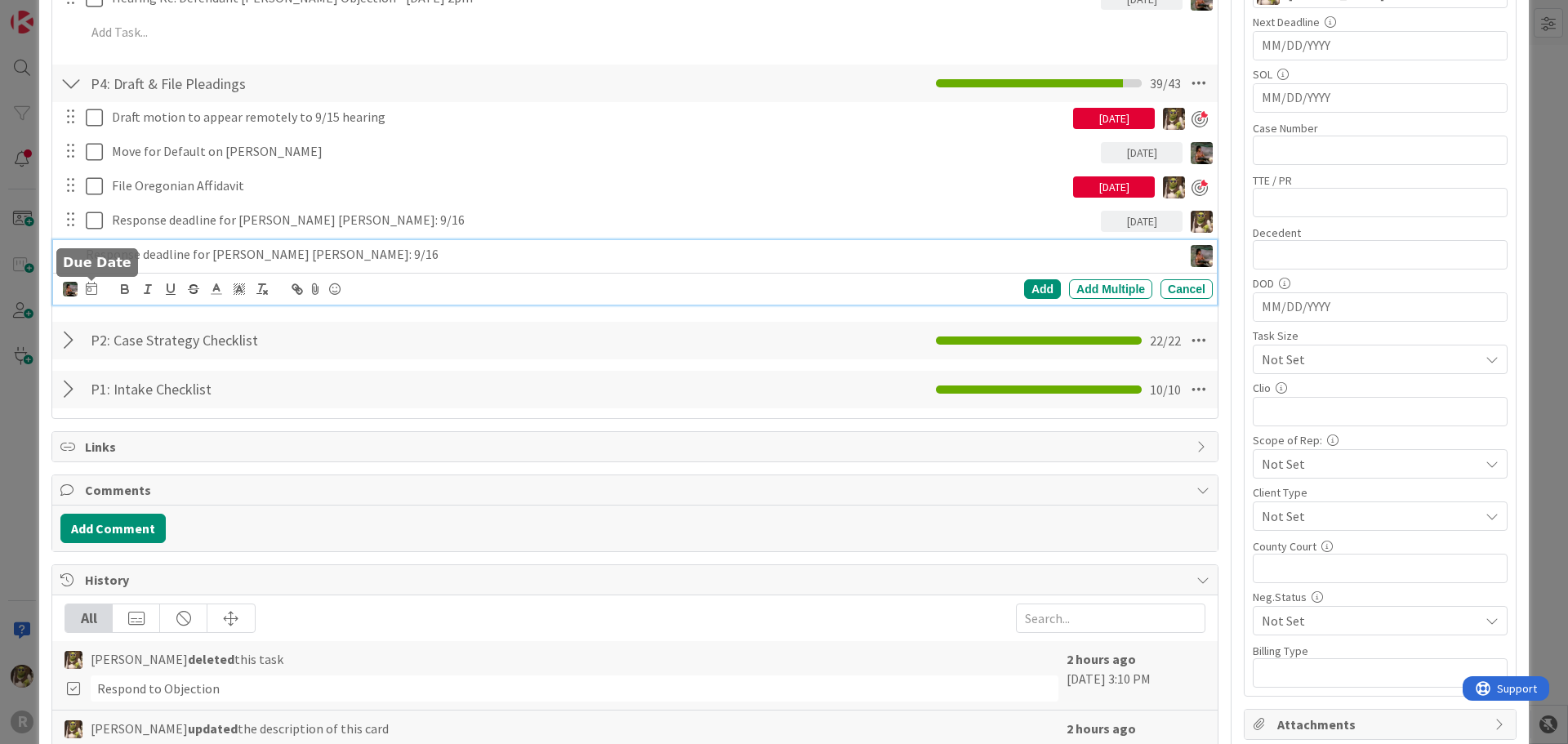
drag, startPoint x: 93, startPoint y: 293, endPoint x: 133, endPoint y: 316, distance: 46.1
click at [94, 291] on icon at bounding box center [91, 288] width 11 height 13
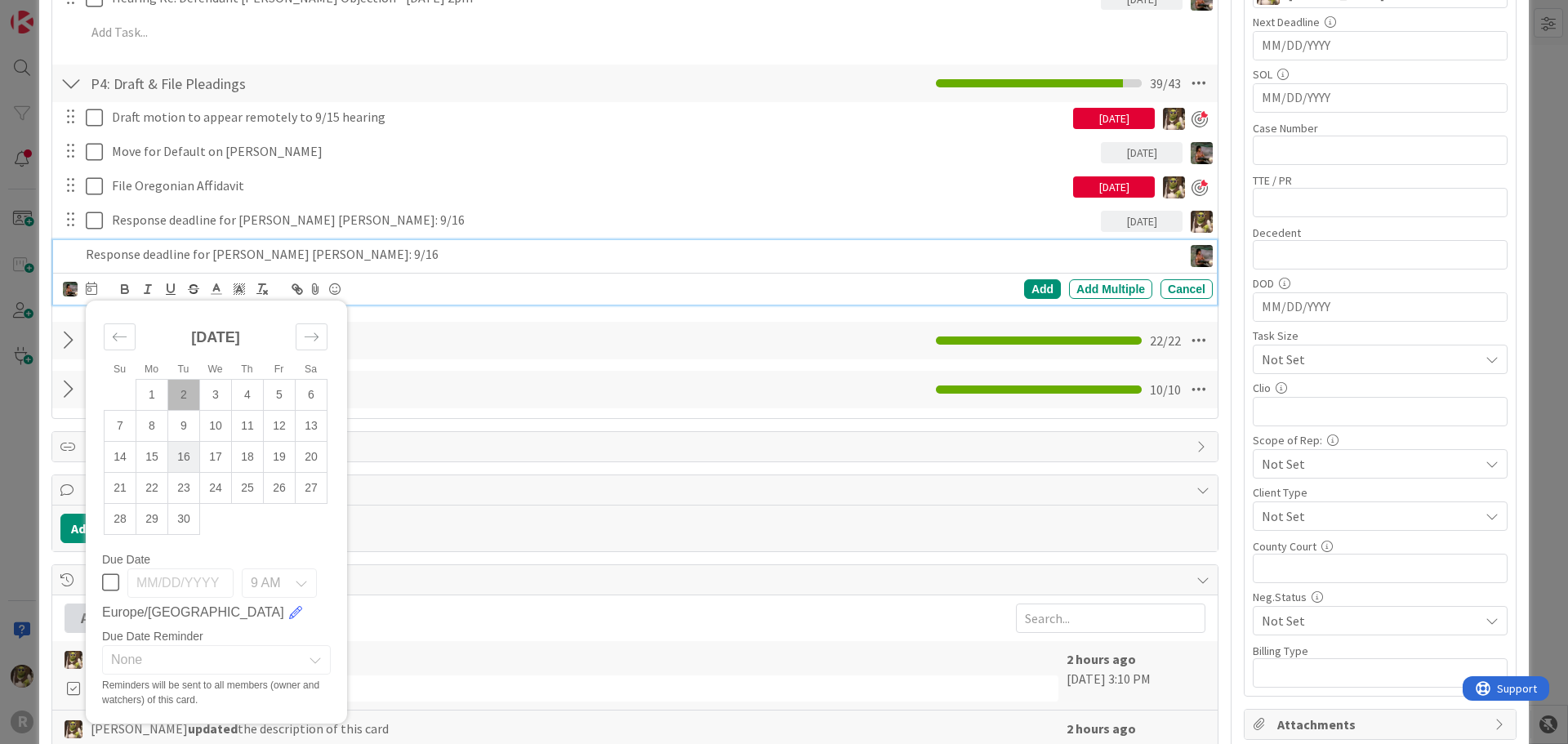
click at [190, 463] on td "16" at bounding box center [184, 456] width 32 height 31
click at [1024, 285] on div "Add" at bounding box center [1043, 289] width 37 height 19
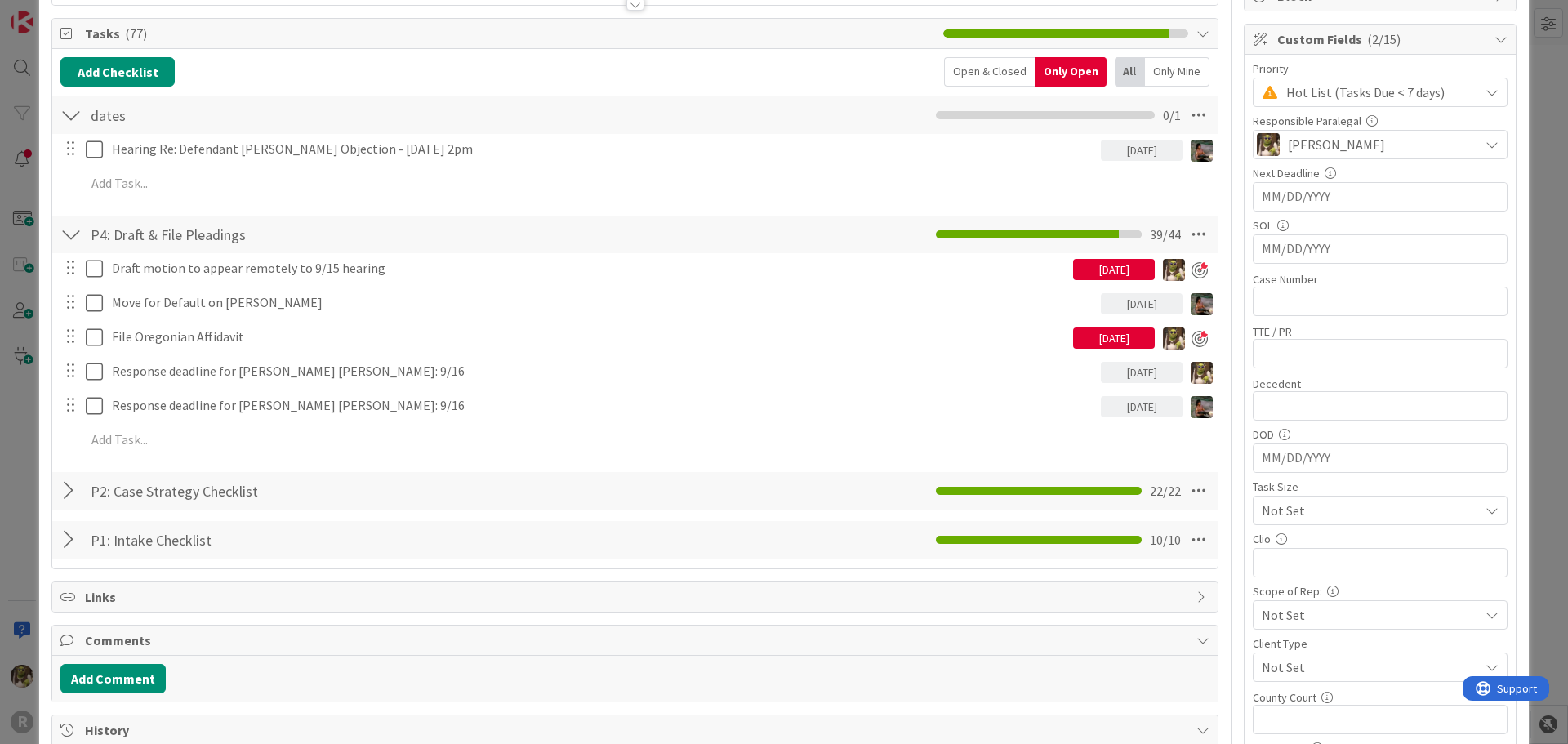
scroll to position [0, 0]
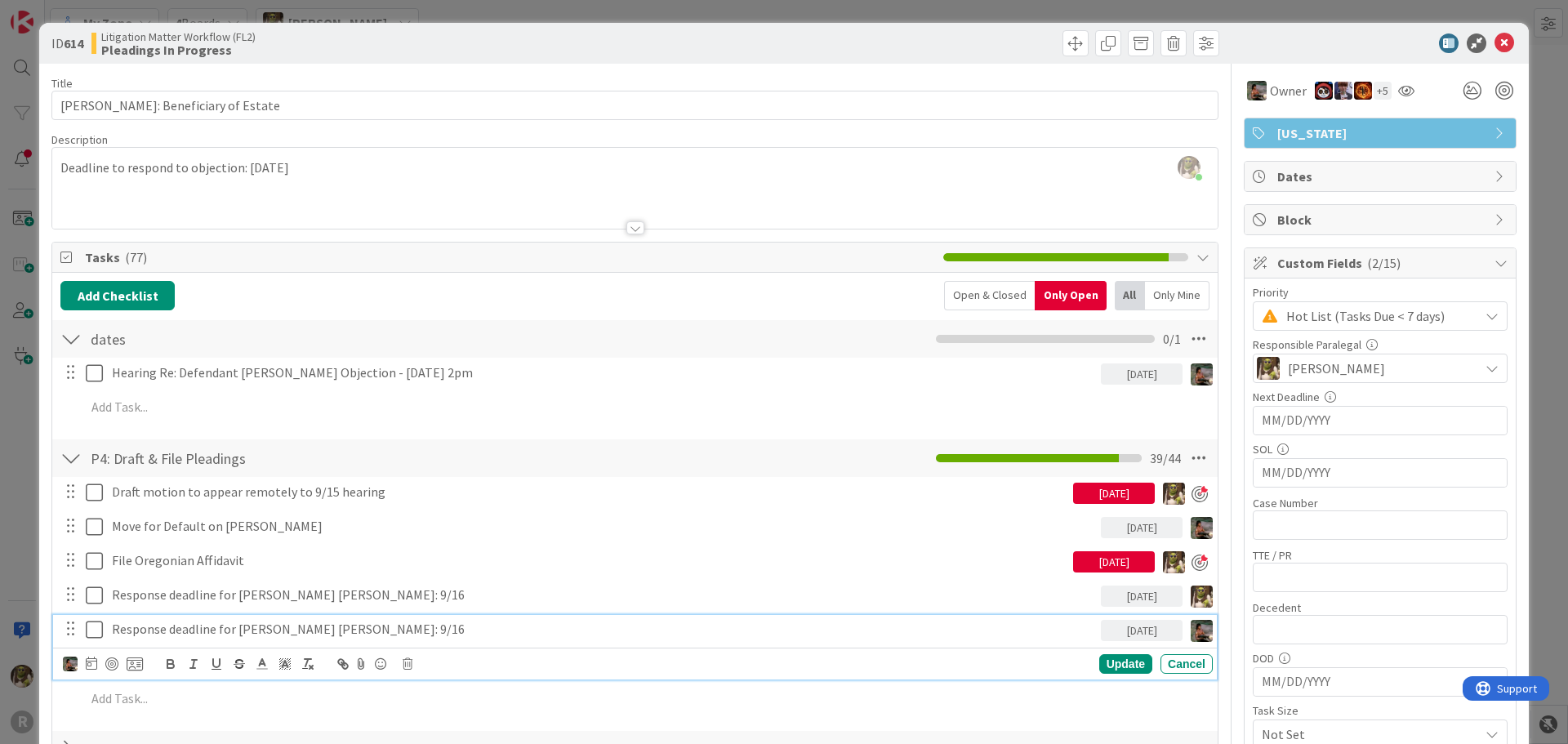
click at [394, 631] on p "Response deadline for [PERSON_NAME] [PERSON_NAME]: 9/16" at bounding box center [603, 629] width 982 height 18
click at [236, 628] on p "Response deadline for [PERSON_NAME] [PERSON_NAME]: 9/16" at bounding box center [603, 629] width 982 height 18
click at [297, 623] on p "Response deadline for [PERSON_NAME] [PERSON_NAME]: 9/16" at bounding box center [603, 629] width 982 height 18
click at [1123, 670] on div "Update" at bounding box center [1125, 664] width 53 height 19
click at [184, 606] on div "Response deadline for [PERSON_NAME] [PERSON_NAME]: 9/16" at bounding box center [603, 595] width 995 height 29
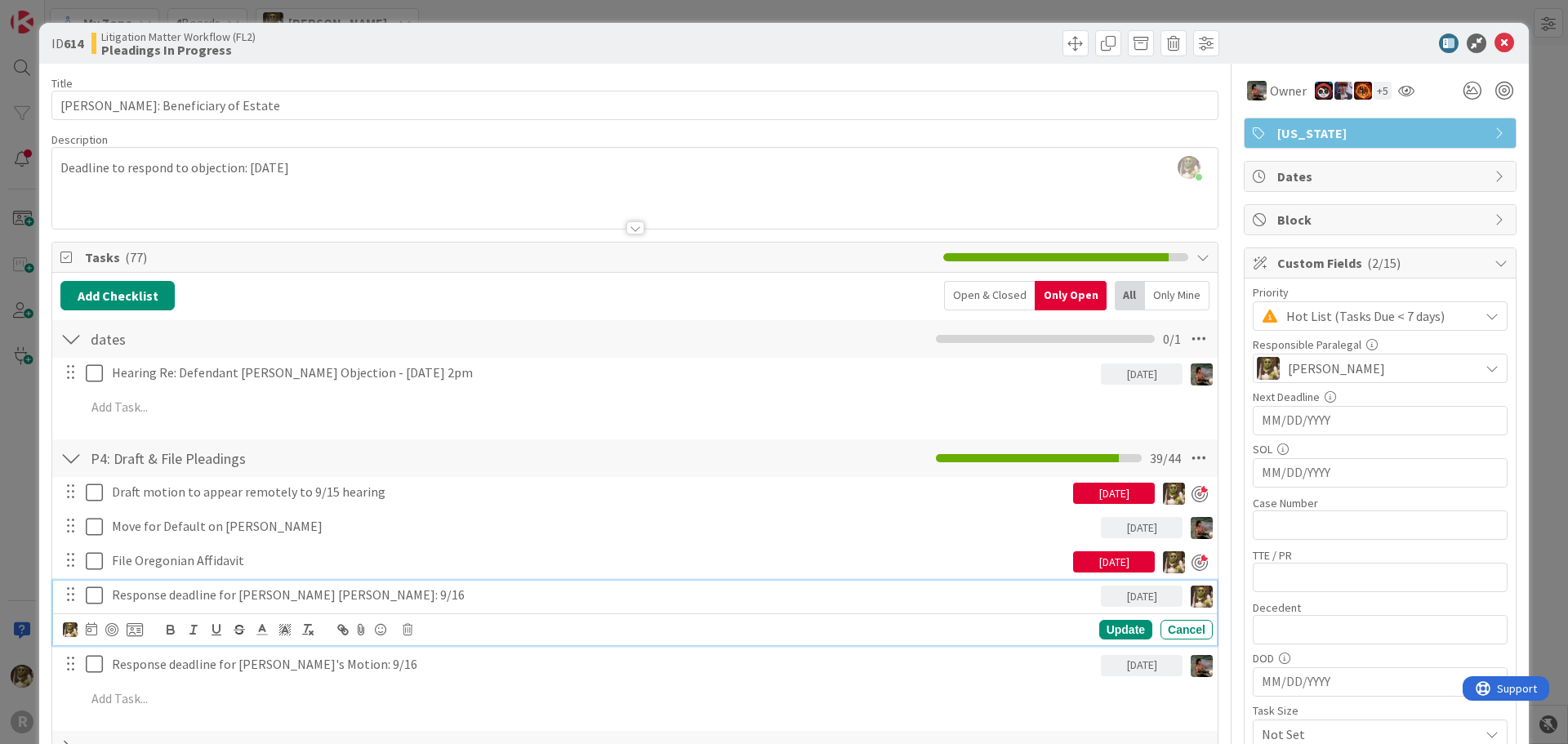
click at [296, 596] on p "Response deadline for [PERSON_NAME] [PERSON_NAME]: 9/16" at bounding box center [603, 595] width 982 height 18
click at [1119, 627] on div "Update" at bounding box center [1125, 630] width 53 height 19
click at [293, 581] on div "Response deadline for [PERSON_NAME] Motion: 9/16" at bounding box center [603, 595] width 995 height 29
drag, startPoint x: 391, startPoint y: 593, endPoint x: -47, endPoint y: 589, distance: 438.0
click at [0, 589] on html "R My Zone My Zone Organization Select a single board Kanban List (Bulk Actions)…" at bounding box center [784, 372] width 1568 height 744
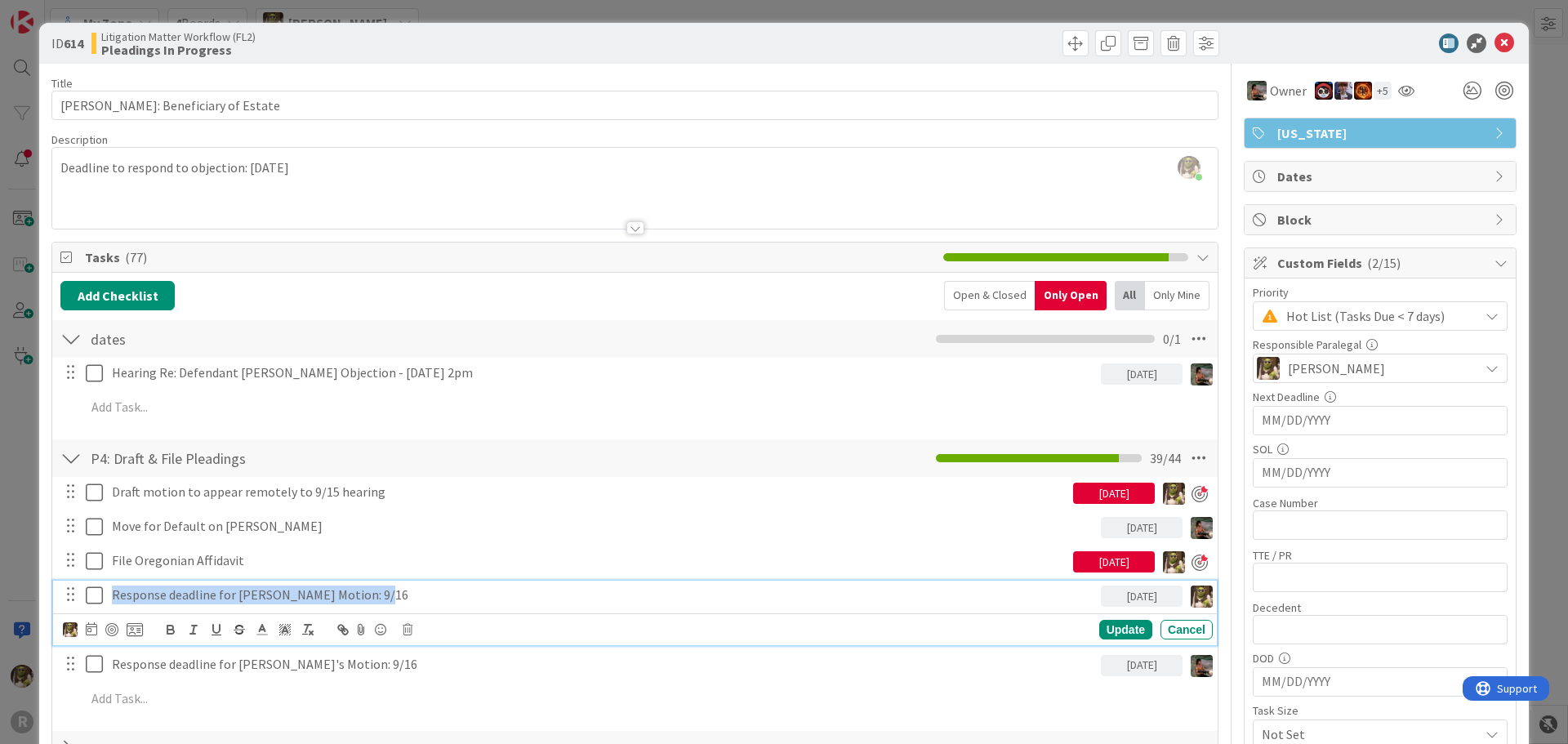
copy p "Response deadline for [PERSON_NAME] Motion: 9/16"
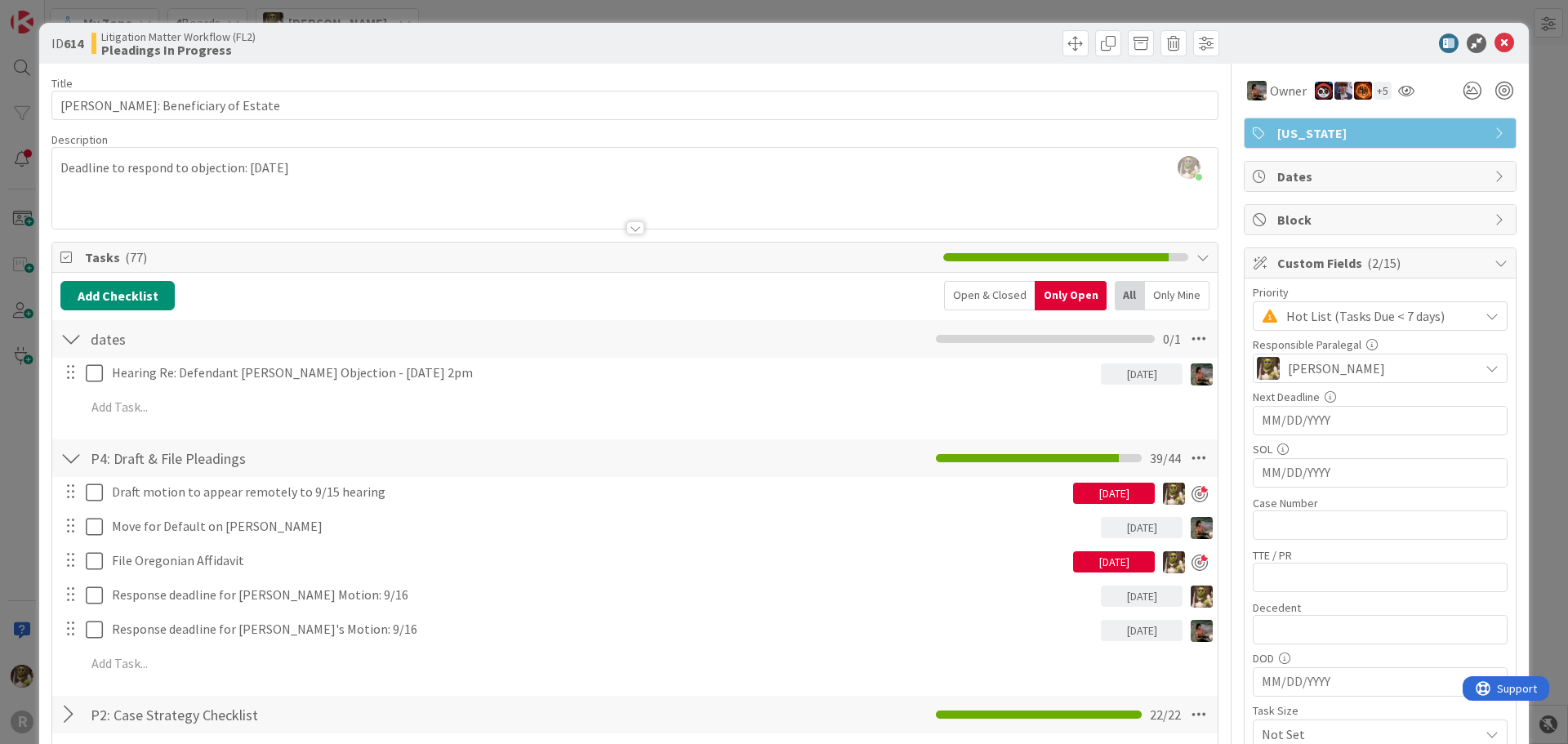
click at [457, 174] on div "[PERSON_NAME] joined 2 m ago Deadline to respond to objection: [DATE]" at bounding box center [634, 188] width 1166 height 81
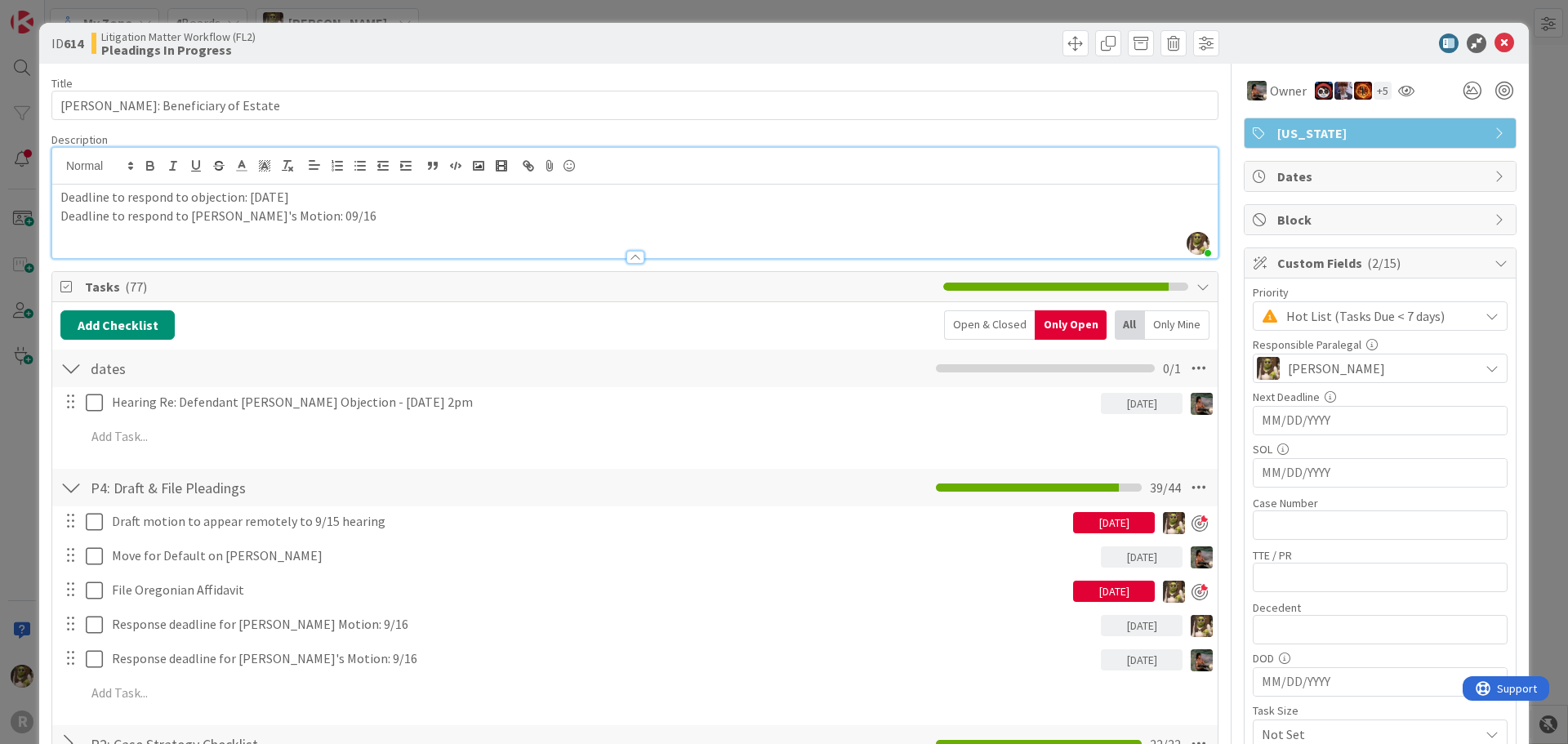
click at [840, 284] on span "Tasks ( 77 )" at bounding box center [510, 286] width 850 height 19
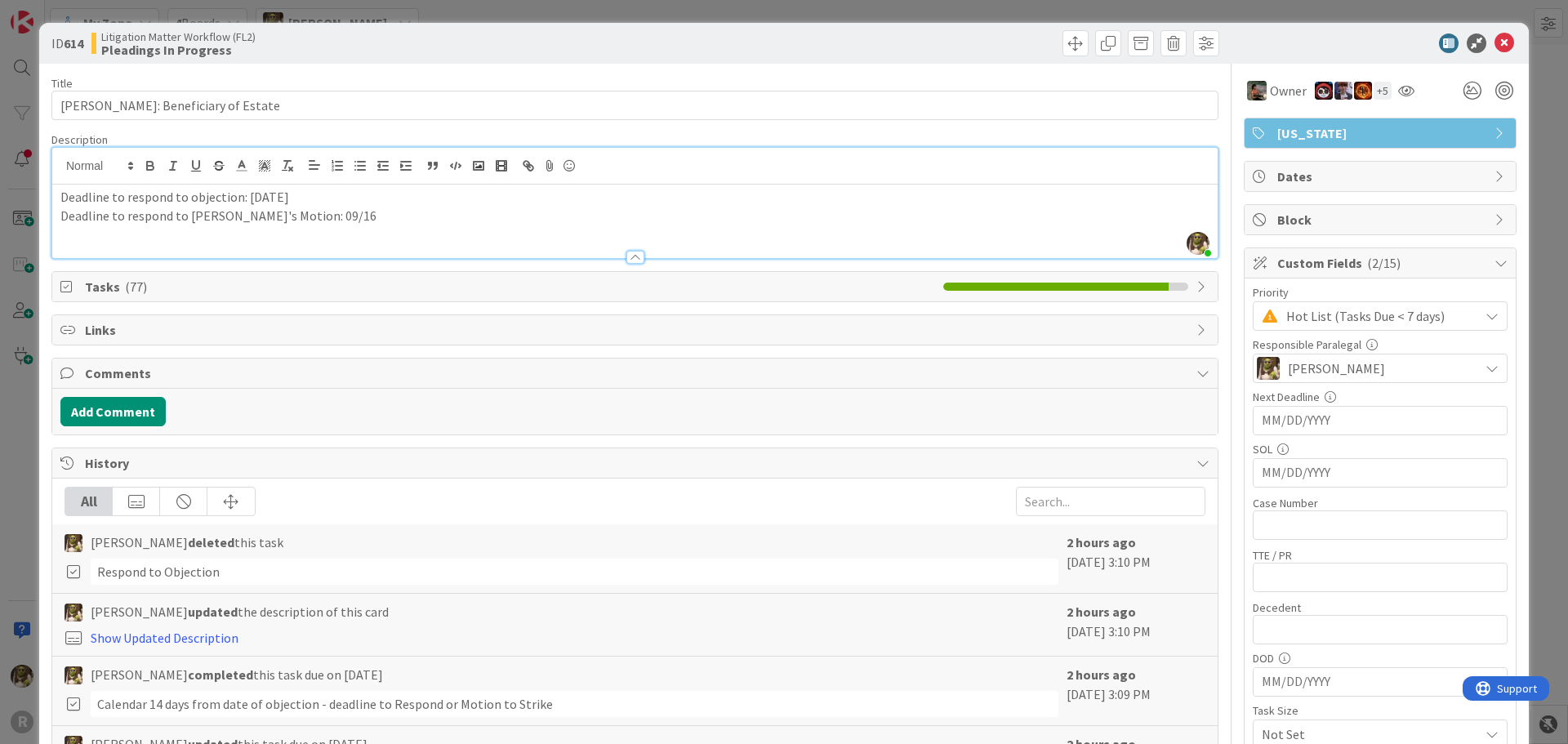
click at [1494, 39] on icon at bounding box center [1504, 43] width 19 height 19
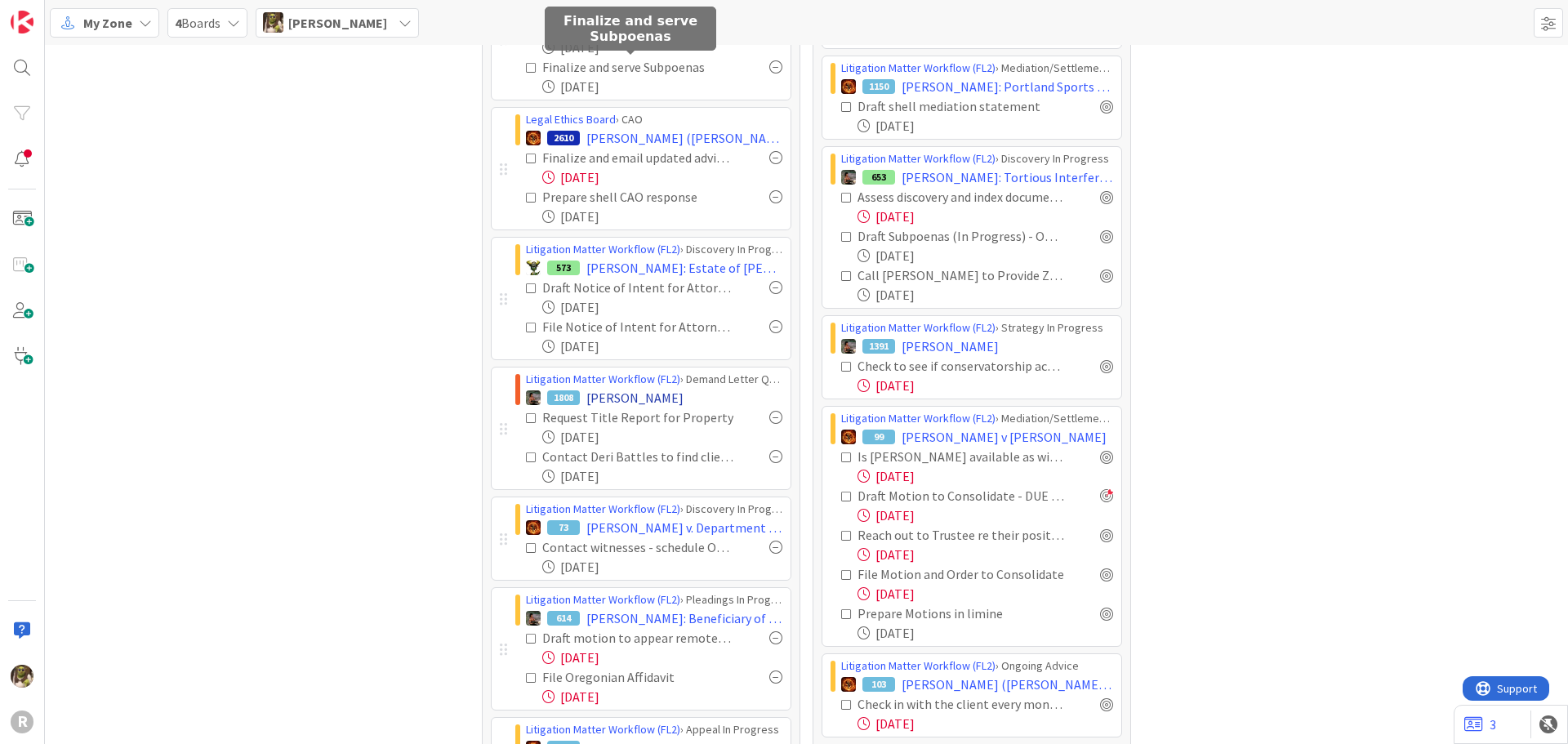
scroll to position [408, 0]
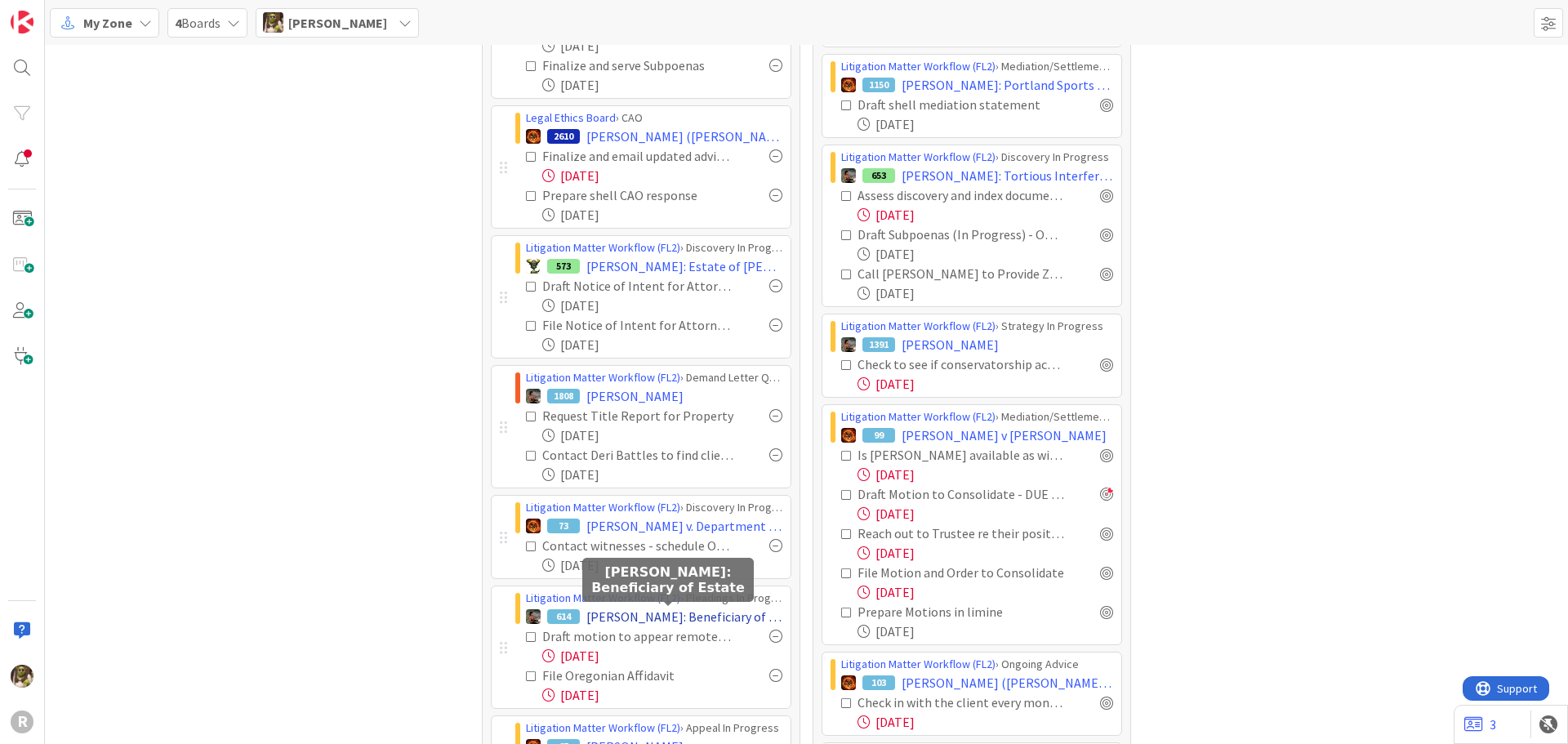
click at [610, 612] on span "[PERSON_NAME]: Beneficiary of Estate" at bounding box center [683, 617] width 196 height 19
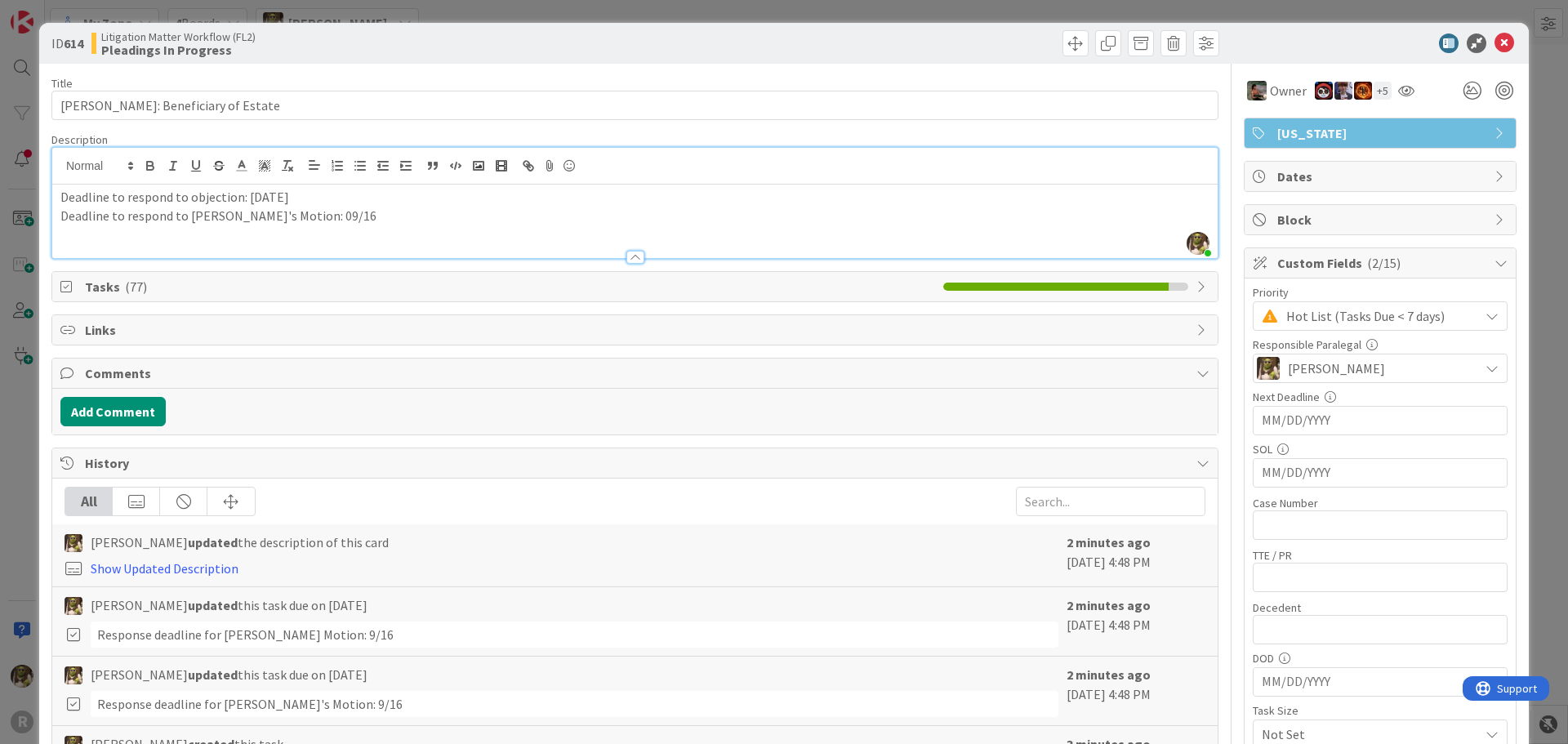
click at [214, 181] on div "[PERSON_NAME] just joined Deadline to respond to objection: [DATE] Deadline to …" at bounding box center [634, 202] width 1166 height 110
click at [114, 281] on span "Tasks ( 77 )" at bounding box center [510, 286] width 850 height 19
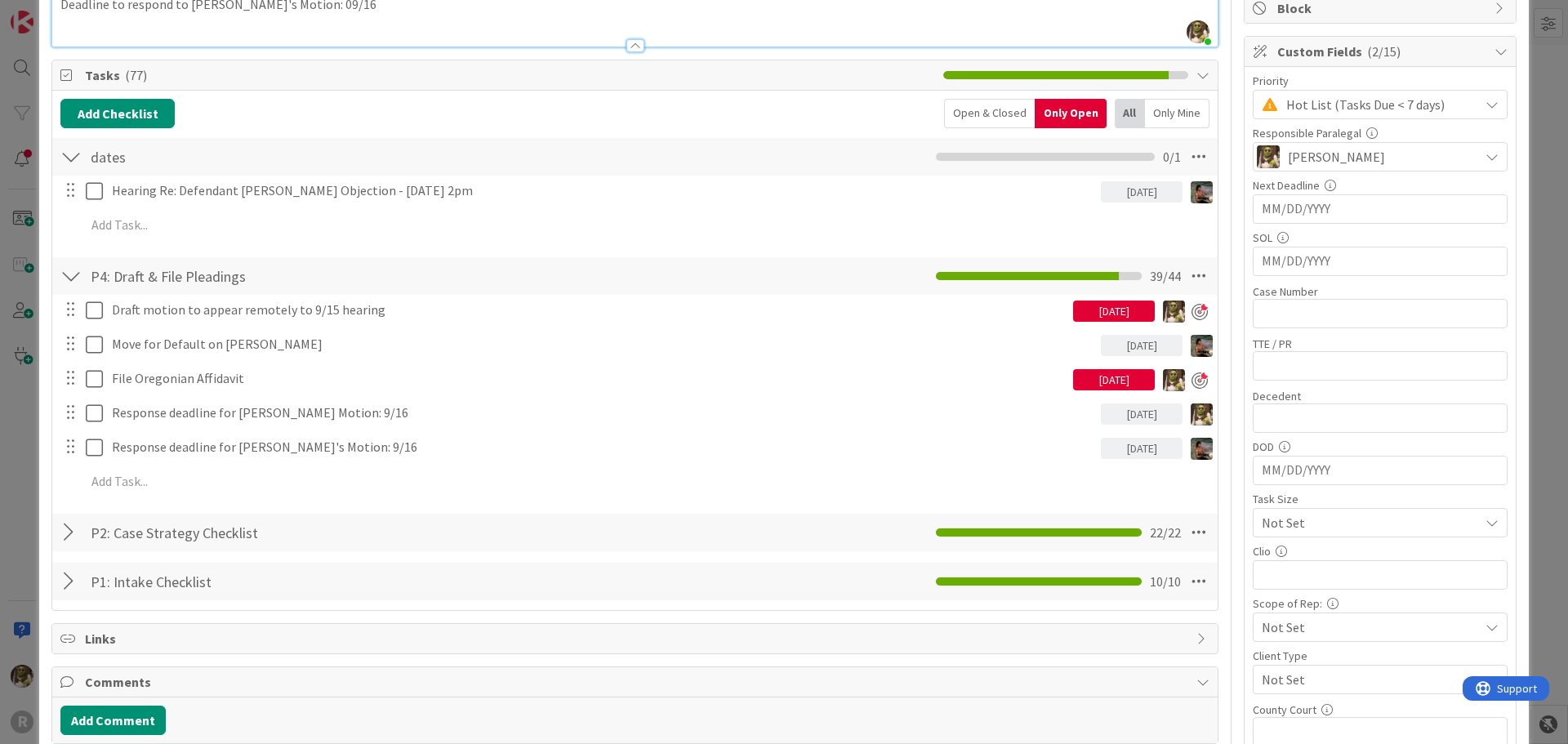
scroll to position [245, 0]
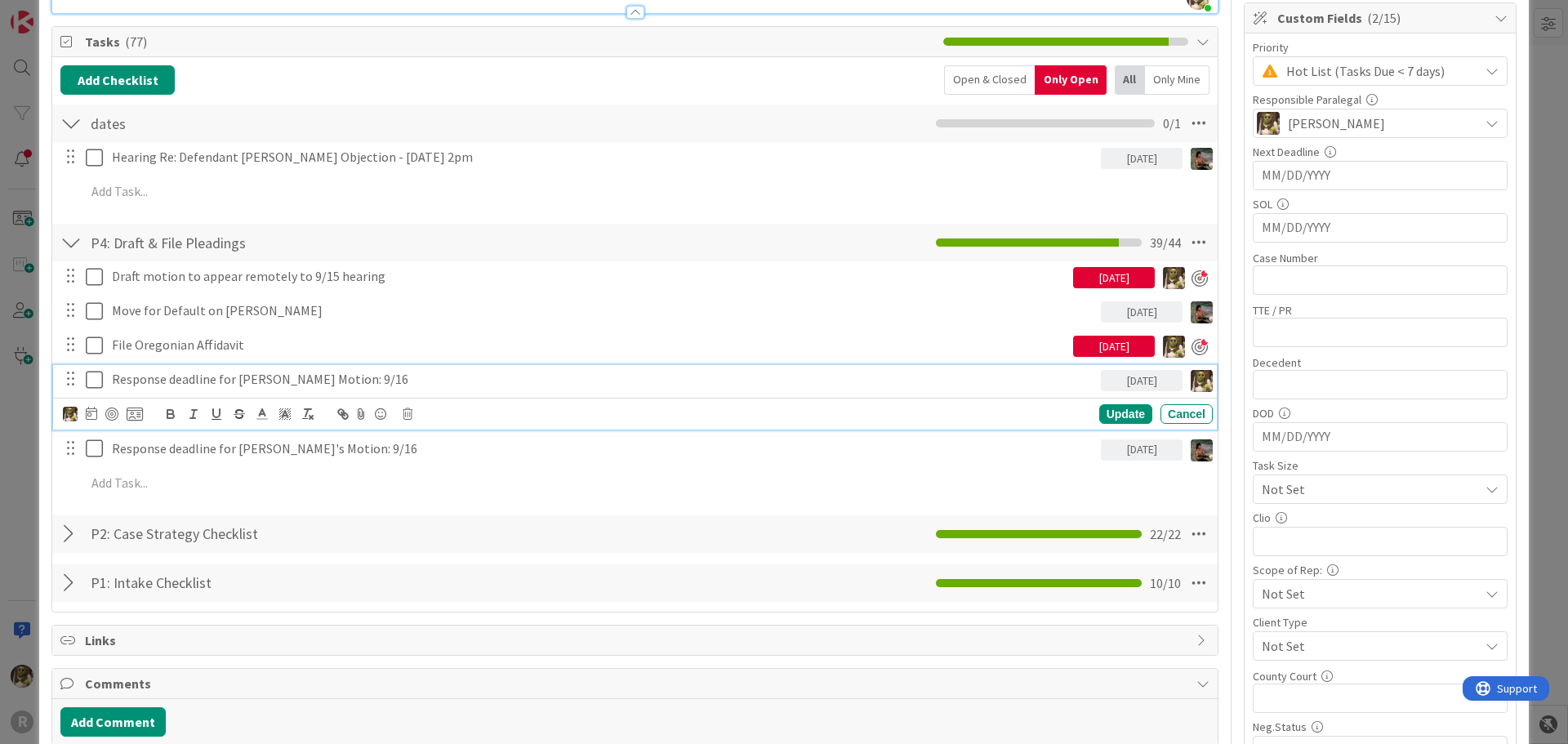
click at [148, 374] on p "Response deadline for [PERSON_NAME] Motion: 9/16" at bounding box center [603, 379] width 982 height 18
click at [271, 381] on p "Response deadline for [PERSON_NAME] Motion: 9/16" at bounding box center [603, 379] width 982 height 18
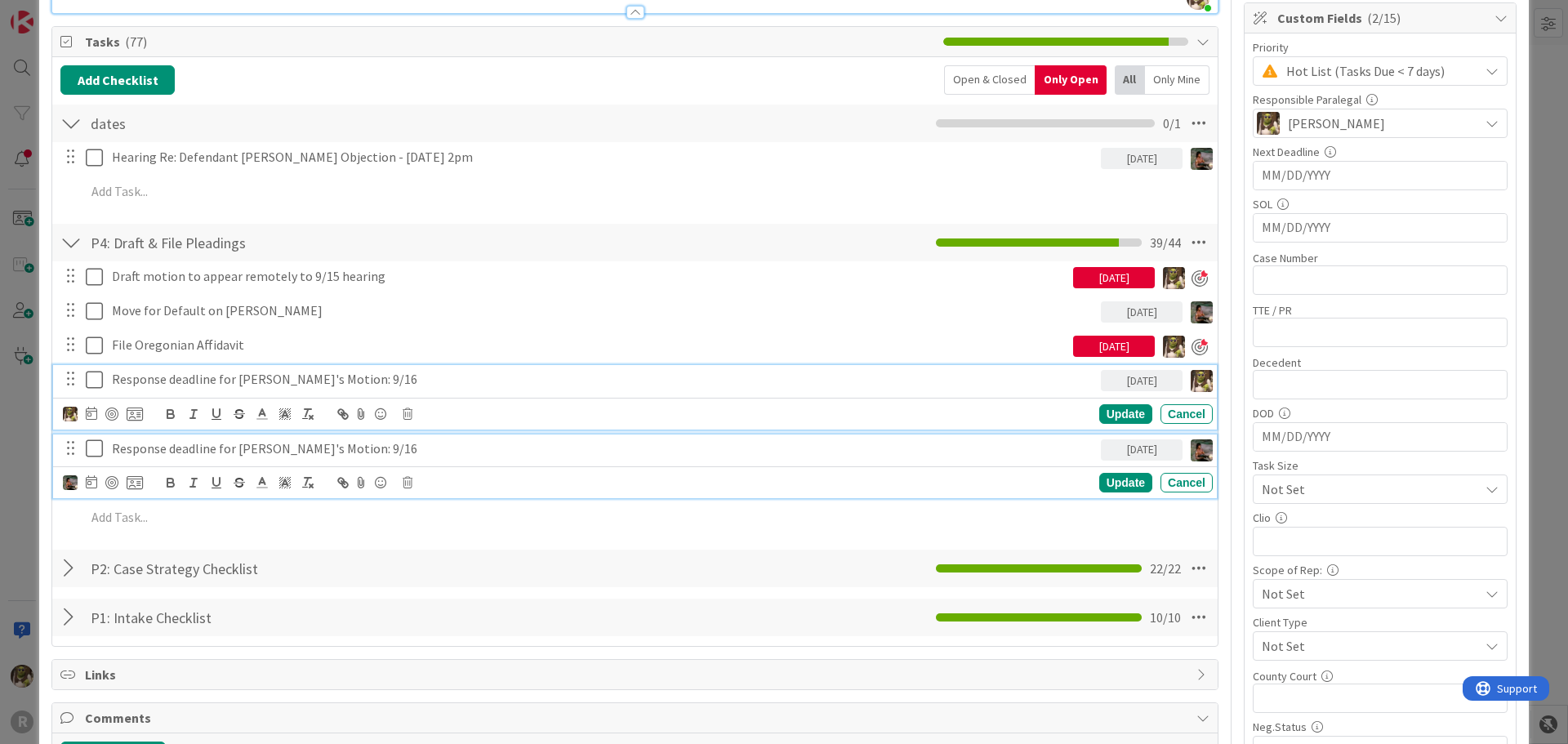
click at [252, 444] on p "Response deadline for [PERSON_NAME]'s Motion: 9/16" at bounding box center [603, 448] width 982 height 18
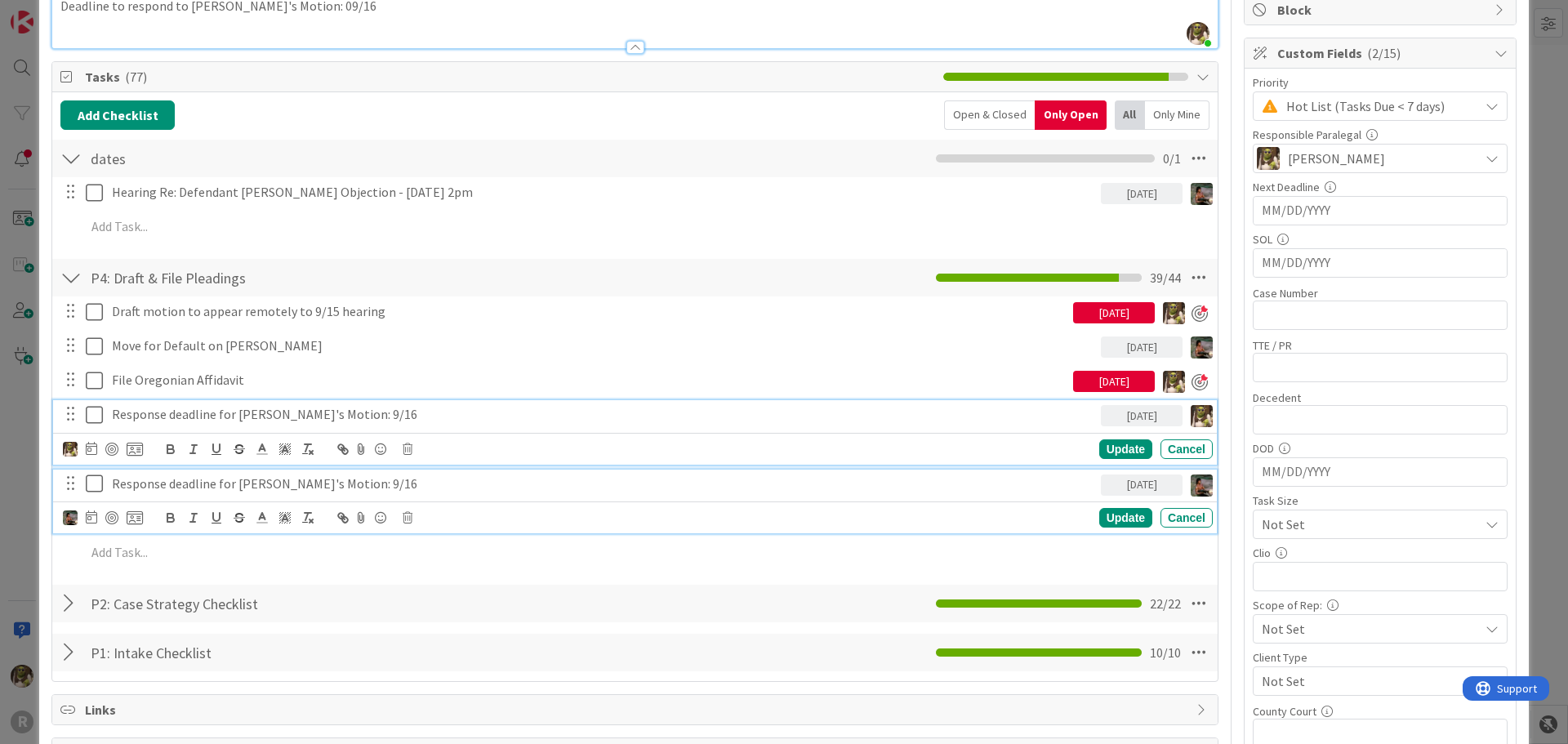
click at [279, 412] on div "Response deadline for [PERSON_NAME]'s Motion: 9/16 [DATE] Update Cancel" at bounding box center [634, 432] width 1164 height 64
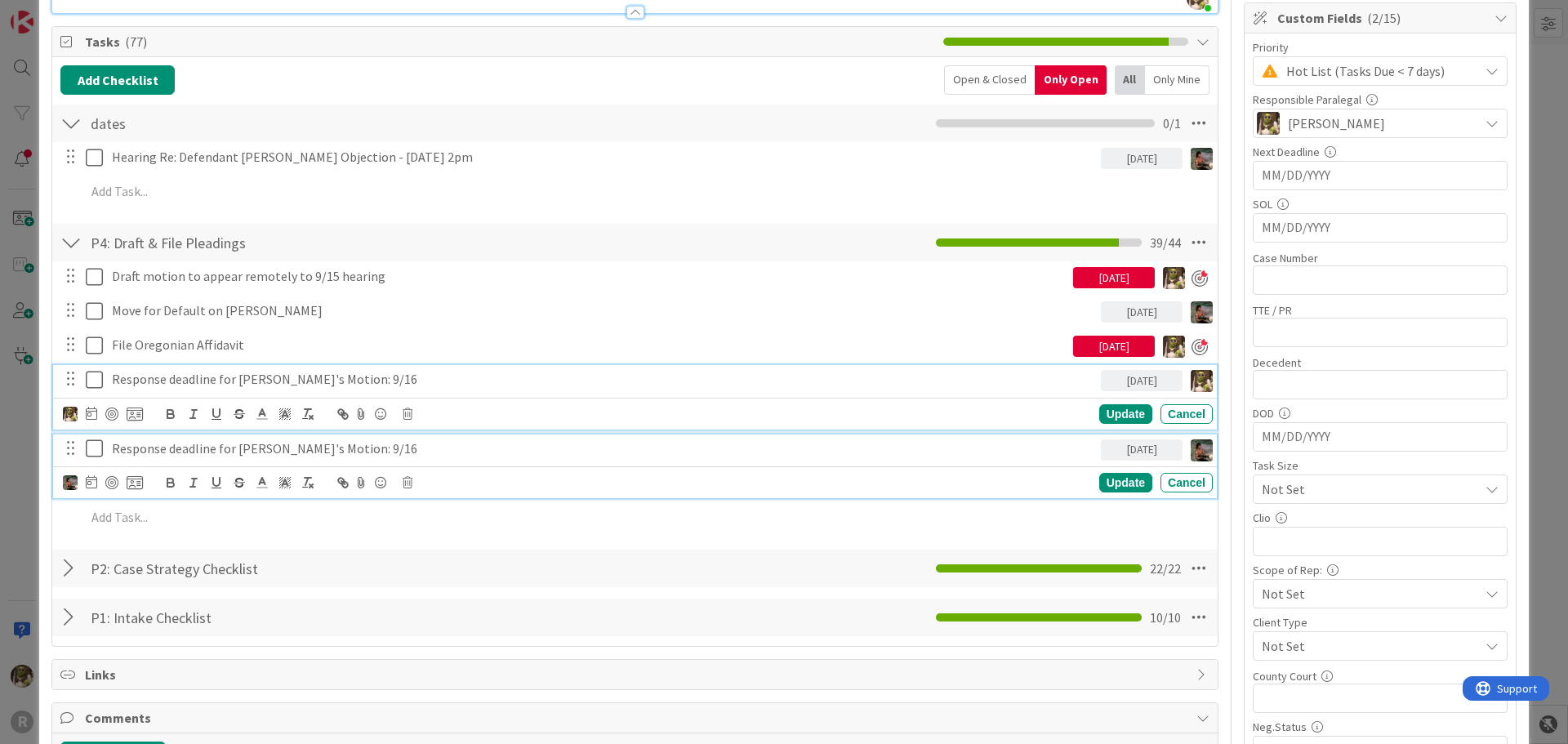
click at [280, 457] on p "Response deadline for [PERSON_NAME]'s Motion: 9/16" at bounding box center [603, 448] width 982 height 18
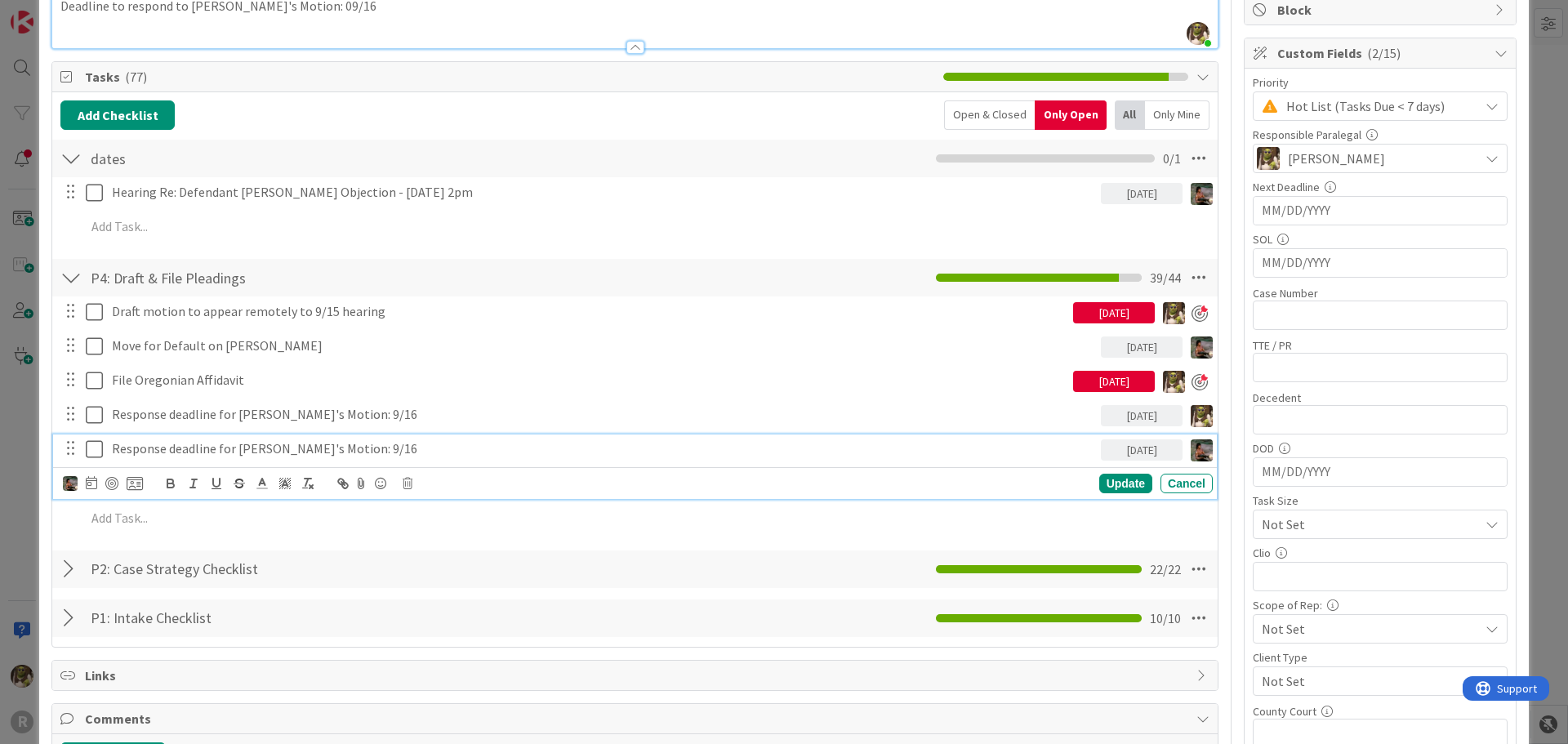
click at [265, 447] on p "Response deadline for [PERSON_NAME]'s Motion: 9/16" at bounding box center [603, 448] width 982 height 18
click at [1108, 484] on div "Update" at bounding box center [1125, 483] width 53 height 19
